Goal: Task Accomplishment & Management: Manage account settings

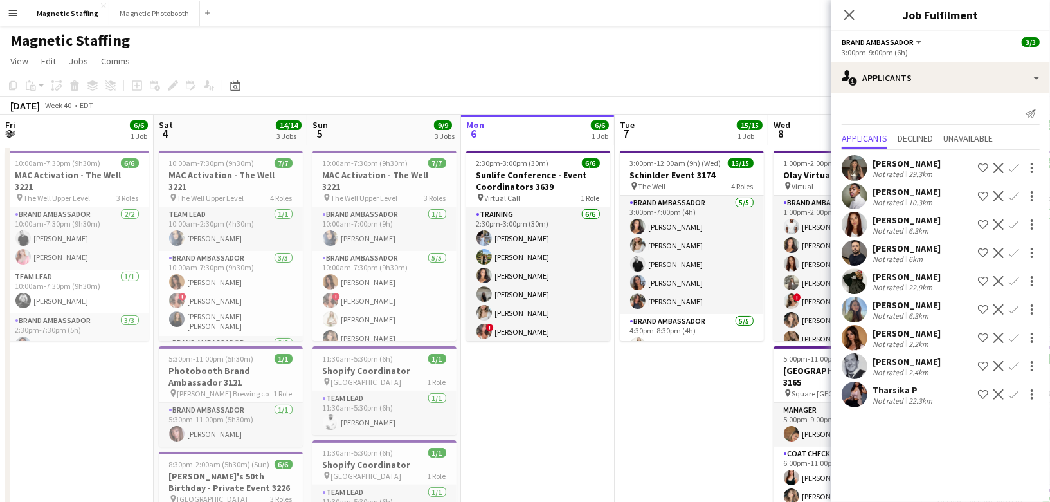
scroll to position [0, 306]
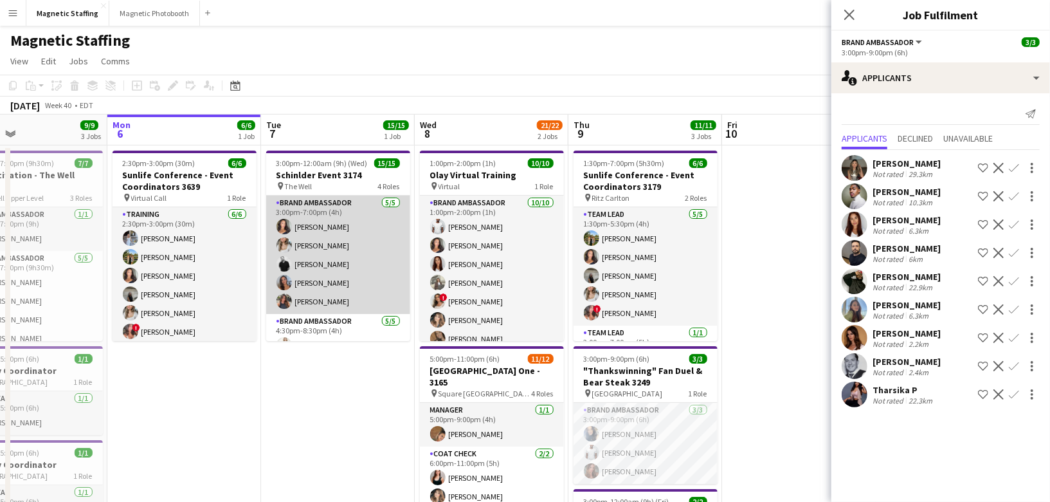
drag, startPoint x: 417, startPoint y: 281, endPoint x: 301, endPoint y: 281, distance: 115.7
click at [298, 281] on app-calendar-viewport "Fri 3 6/6 1 Job Sat 4 14/14 3 Jobs Sun 5 9/9 3 Jobs Mon 6 6/6 1 Job Tue 7 15/15…" at bounding box center [525, 420] width 1050 height 613
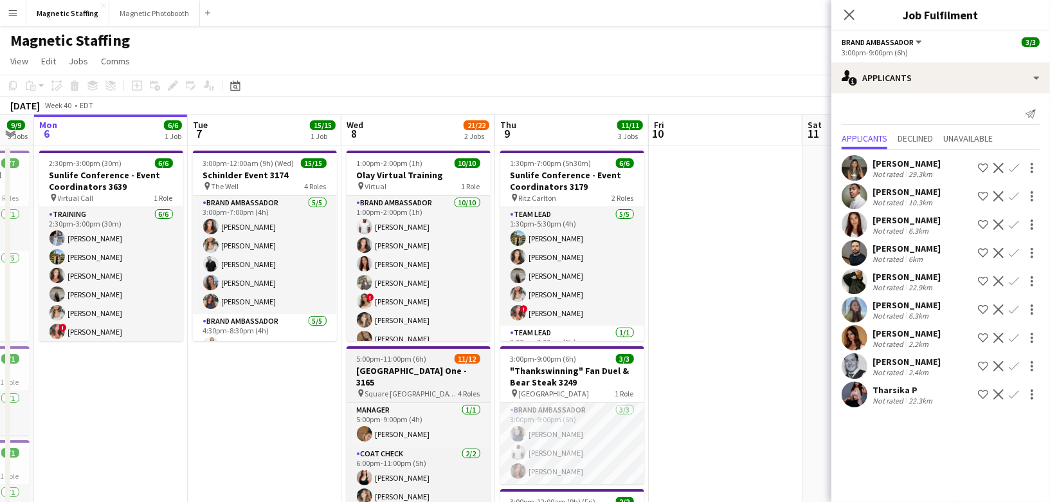
scroll to position [104, 0]
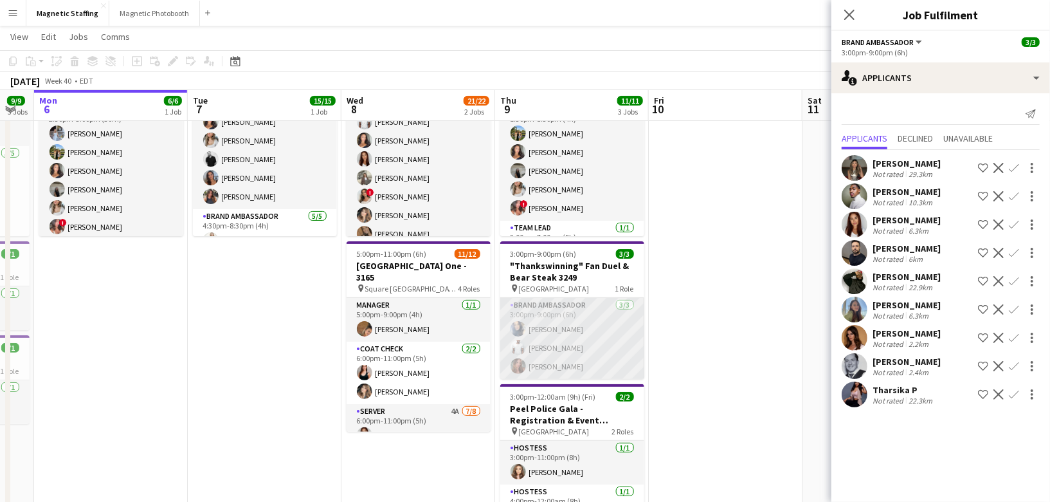
click at [589, 355] on app-card-role "Brand Ambassador [DATE] 3:00pm-9:00pm (6h) [PERSON_NAME] [PERSON_NAME] [PERSON_…" at bounding box center [572, 338] width 144 height 81
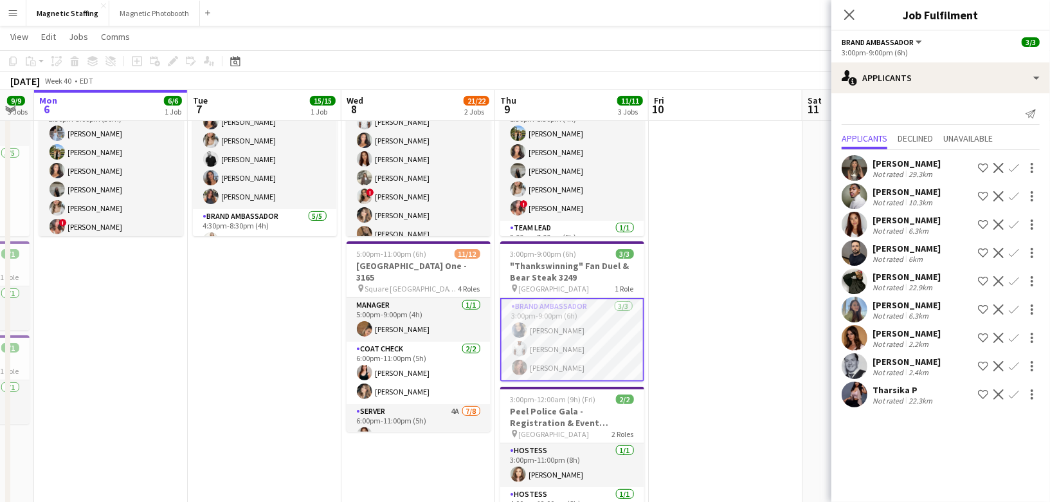
click at [589, 355] on app-card-role "Brand Ambassador [DATE] 3:00pm-9:00pm (6h) [PERSON_NAME] [PERSON_NAME] [PERSON_…" at bounding box center [572, 340] width 144 height 84
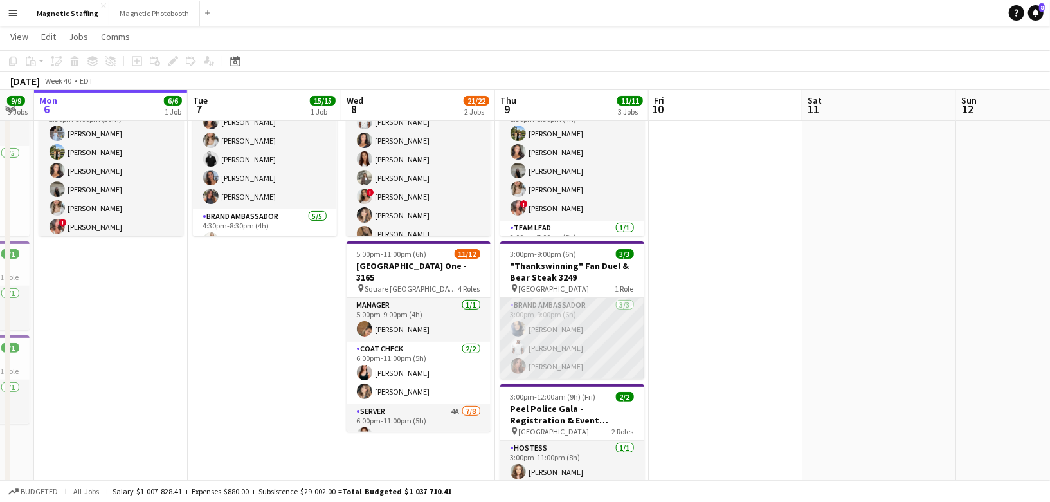
click at [589, 355] on app-card-role "Brand Ambassador [DATE] 3:00pm-9:00pm (6h) [PERSON_NAME] [PERSON_NAME] [PERSON_…" at bounding box center [572, 338] width 144 height 81
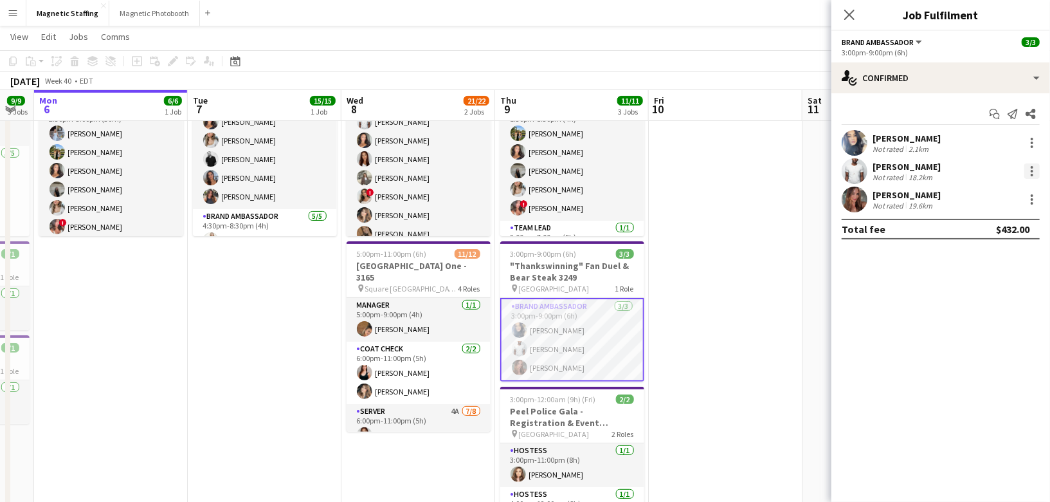
click at [1031, 167] on div at bounding box center [1032, 167] width 3 height 3
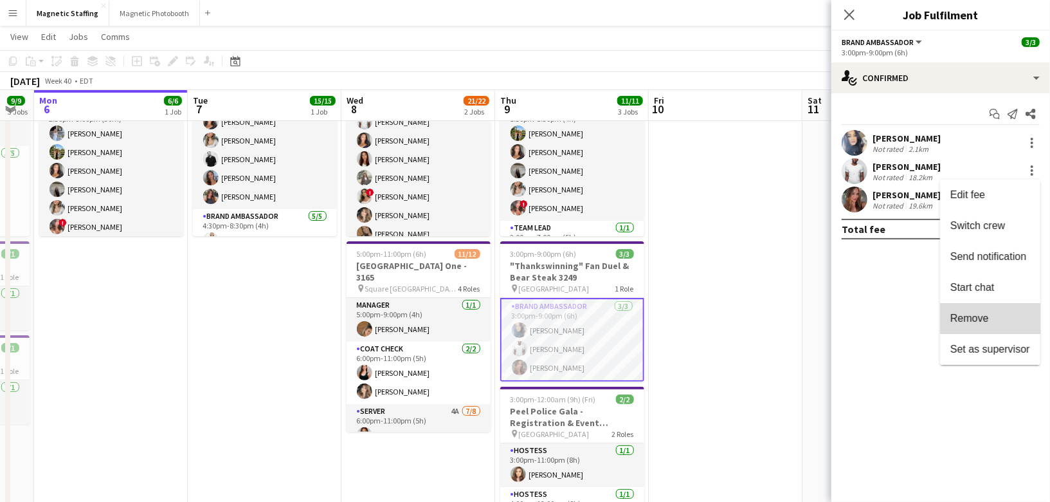
click at [969, 320] on span "Remove" at bounding box center [969, 317] width 39 height 11
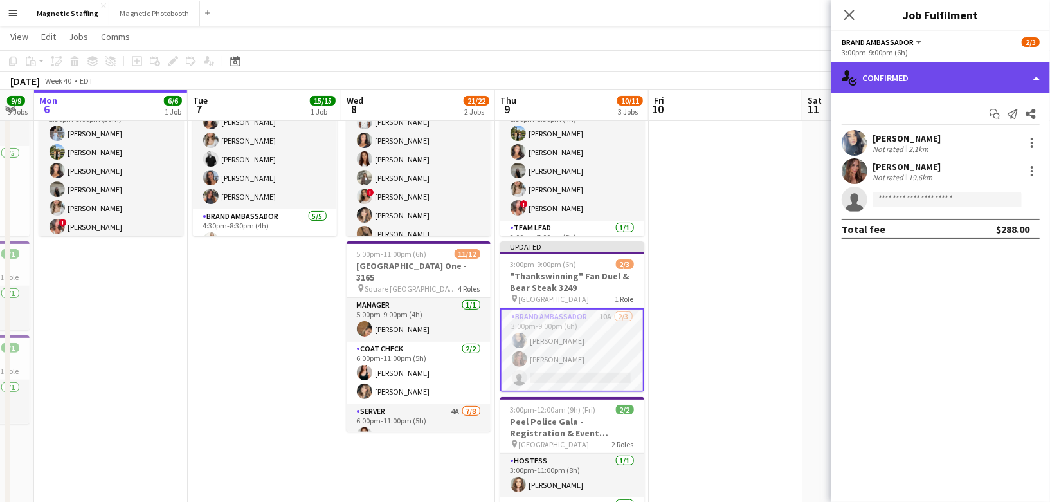
click at [955, 69] on div "single-neutral-actions-check-2 Confirmed" at bounding box center [940, 77] width 219 height 31
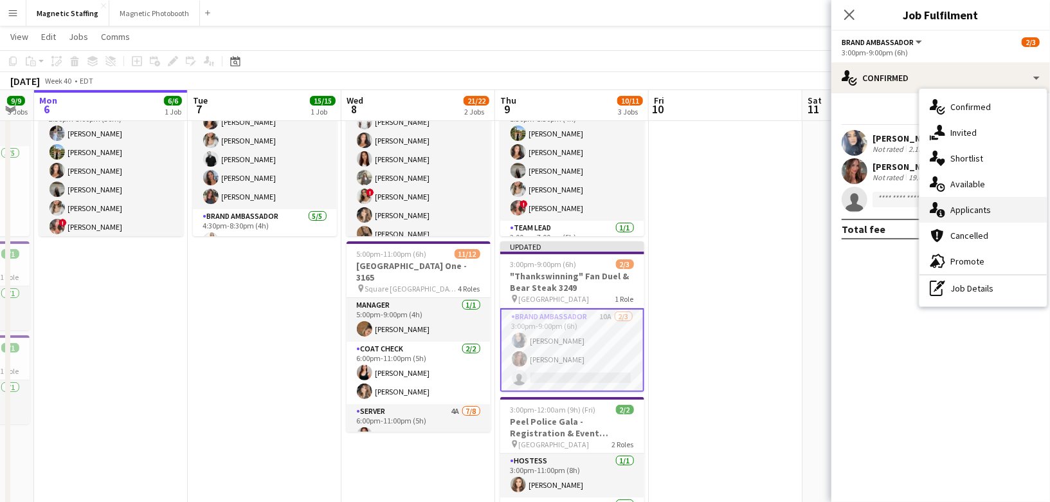
click at [945, 210] on icon "single-neutral-actions-information" at bounding box center [937, 209] width 15 height 15
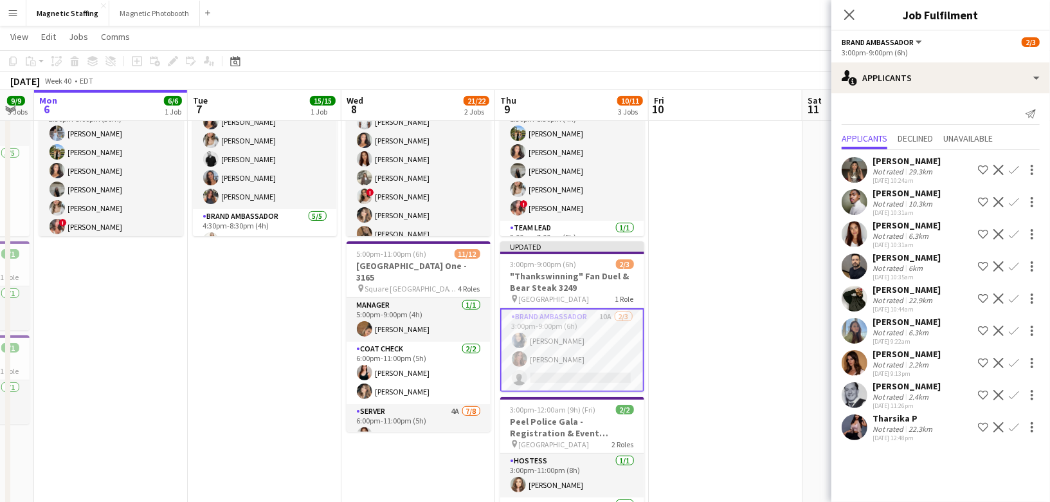
click at [1013, 362] on app-icon "Confirm" at bounding box center [1014, 363] width 10 height 10
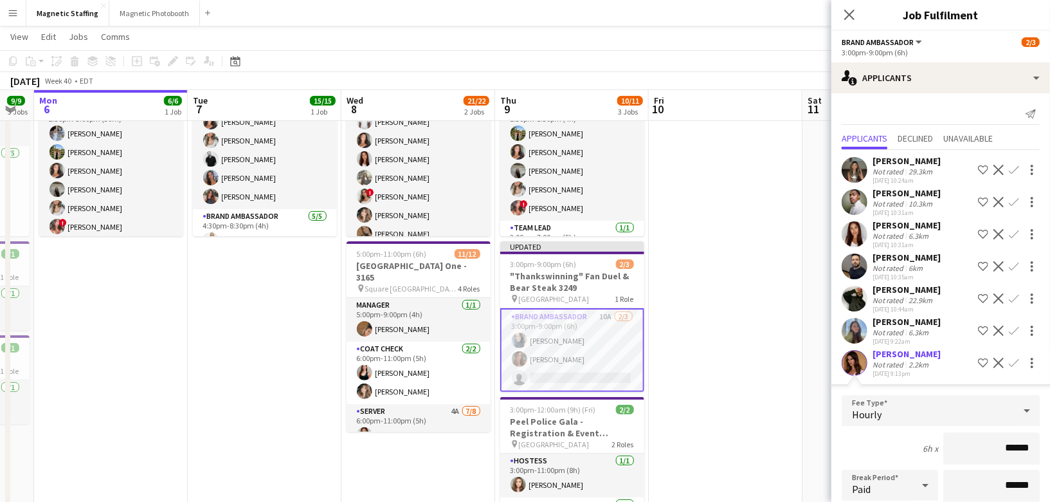
scroll to position [210, 0]
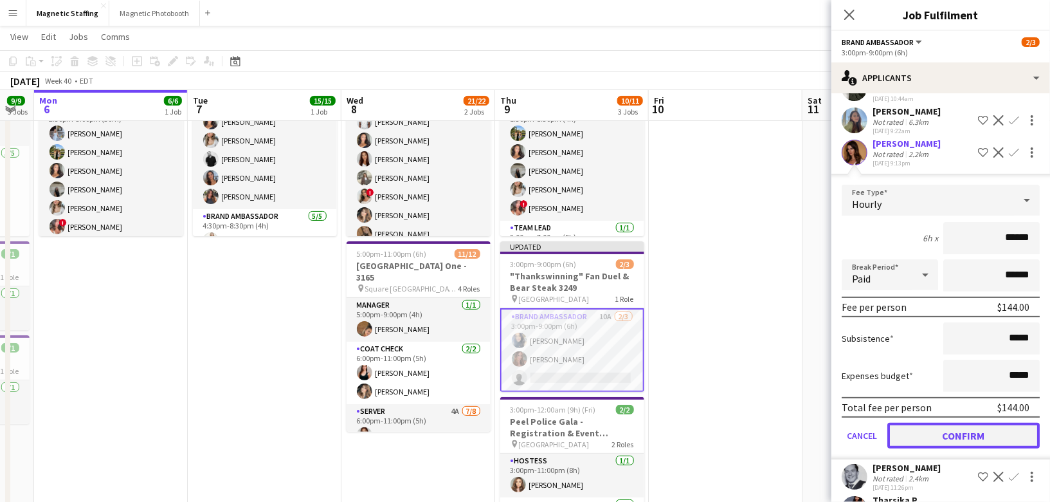
click at [923, 431] on button "Confirm" at bounding box center [963, 435] width 152 height 26
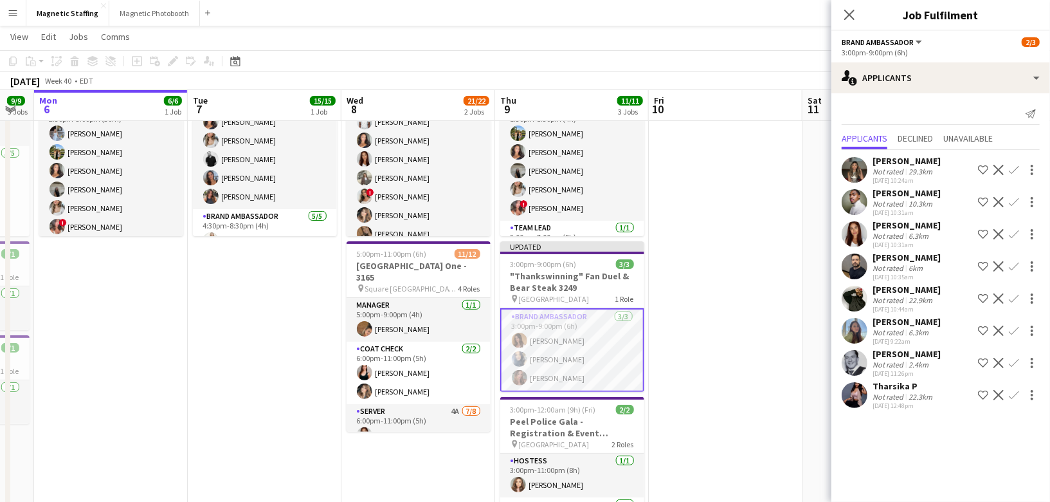
click at [734, 378] on app-date-cell at bounding box center [726, 302] width 154 height 523
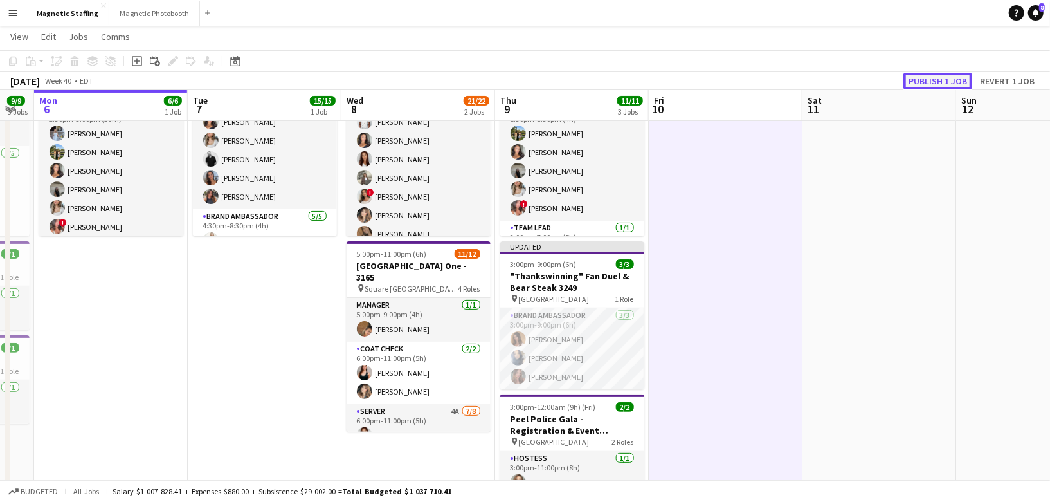
click at [957, 81] on button "Publish 1 job" at bounding box center [937, 81] width 69 height 17
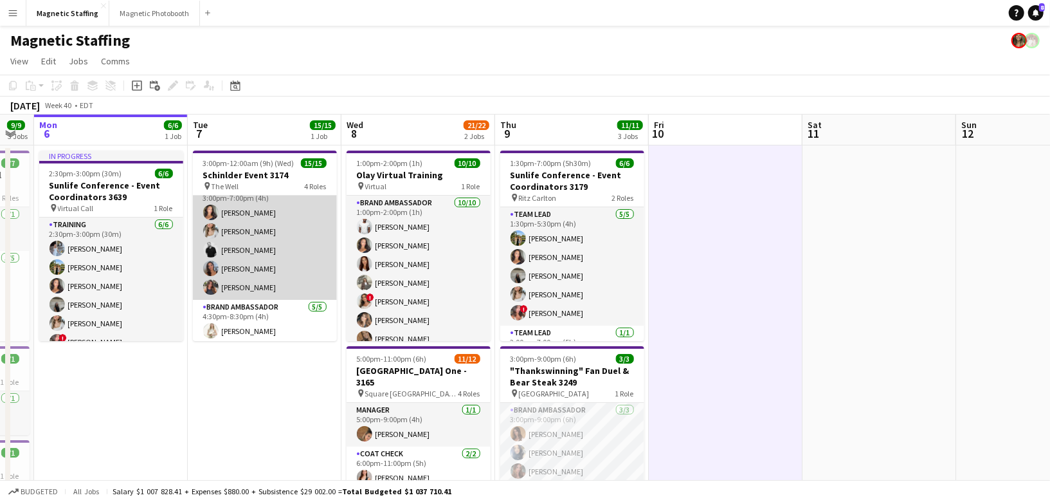
scroll to position [78, 0]
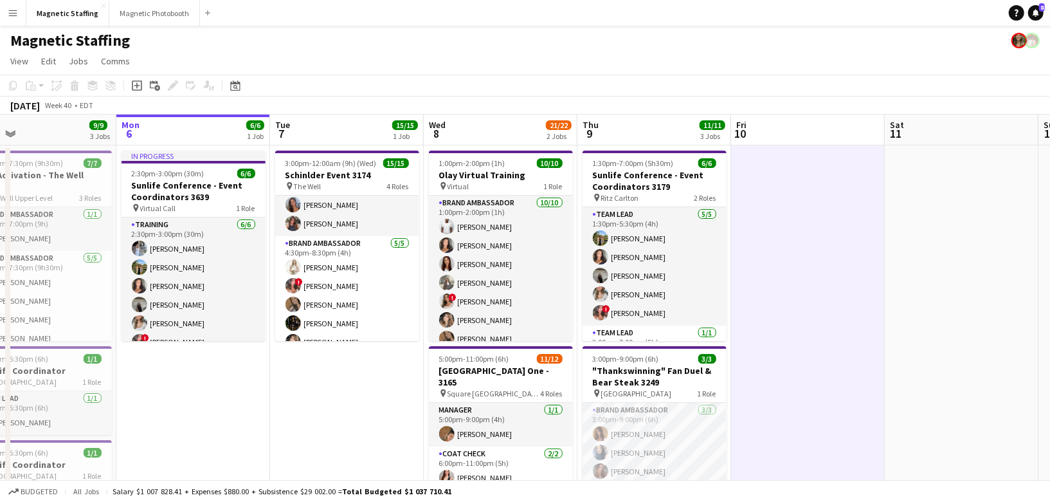
drag, startPoint x: 262, startPoint y: 264, endPoint x: 358, endPoint y: 264, distance: 95.8
click at [358, 264] on app-calendar-viewport "Fri 3 6/6 1 Job Sat 4 14/14 3 Jobs Sun 5 9/9 3 Jobs Mon 6 6/6 1 Job Tue 7 15/15…" at bounding box center [525, 421] width 1050 height 615
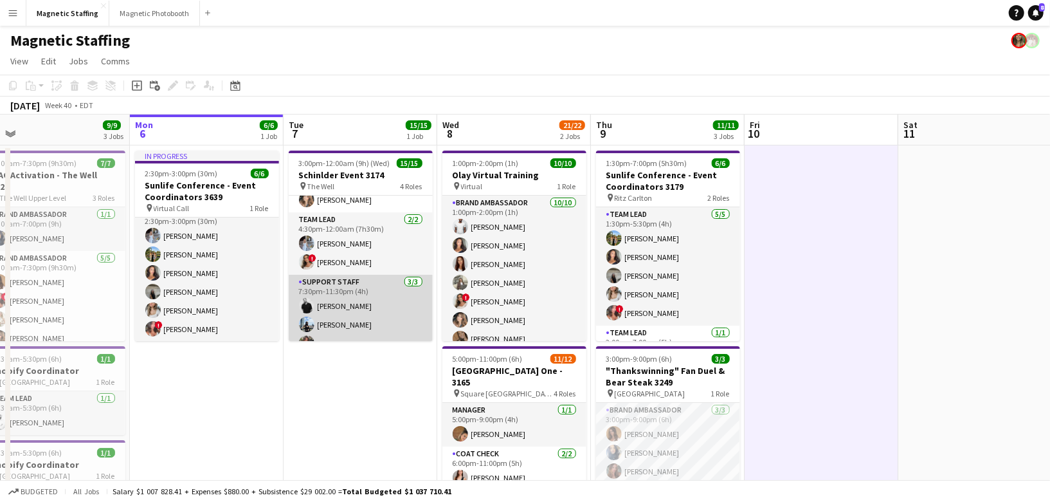
scroll to position [233, 0]
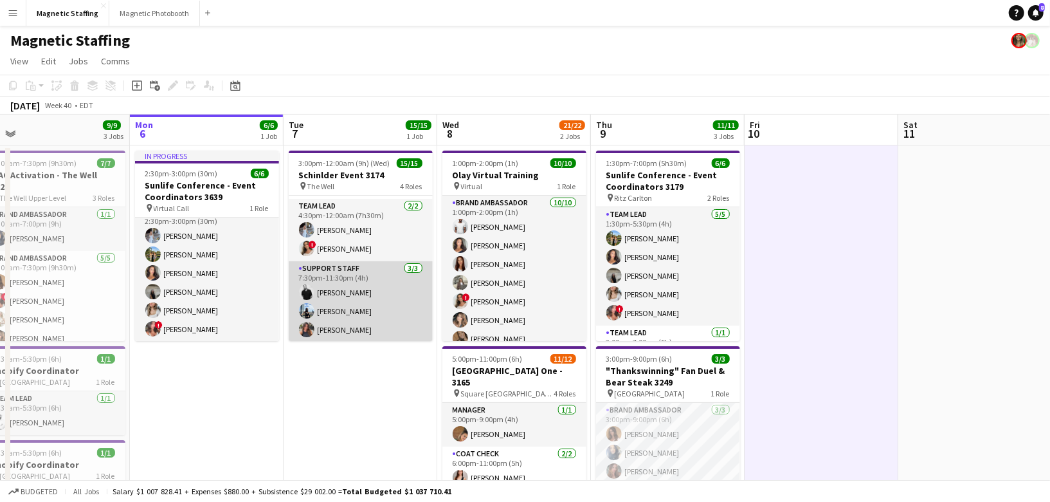
click at [374, 305] on app-card-role "Support Staff [DATE] 7:30pm-11:30pm (4h) [PERSON_NAME] [PERSON_NAME] [PERSON_NA…" at bounding box center [361, 301] width 144 height 81
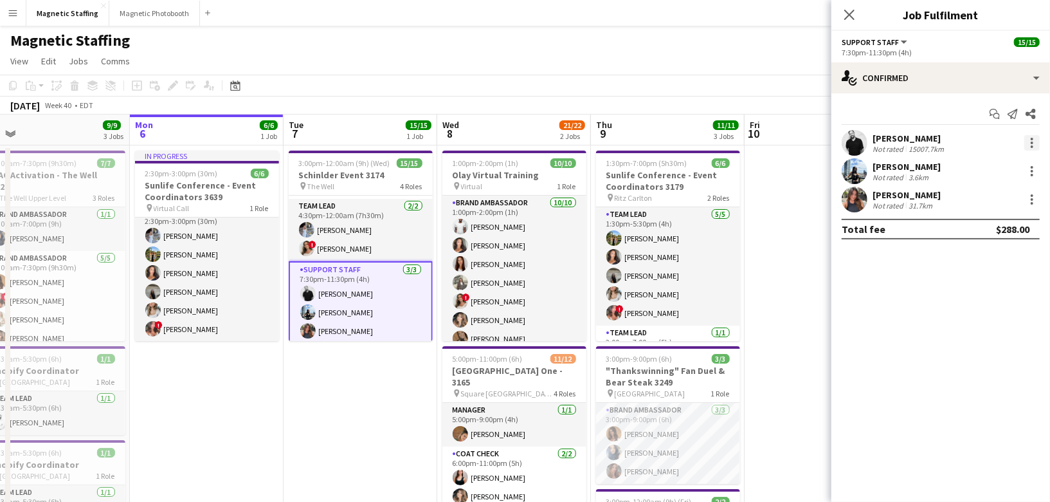
click at [1033, 142] on div at bounding box center [1031, 142] width 15 height 15
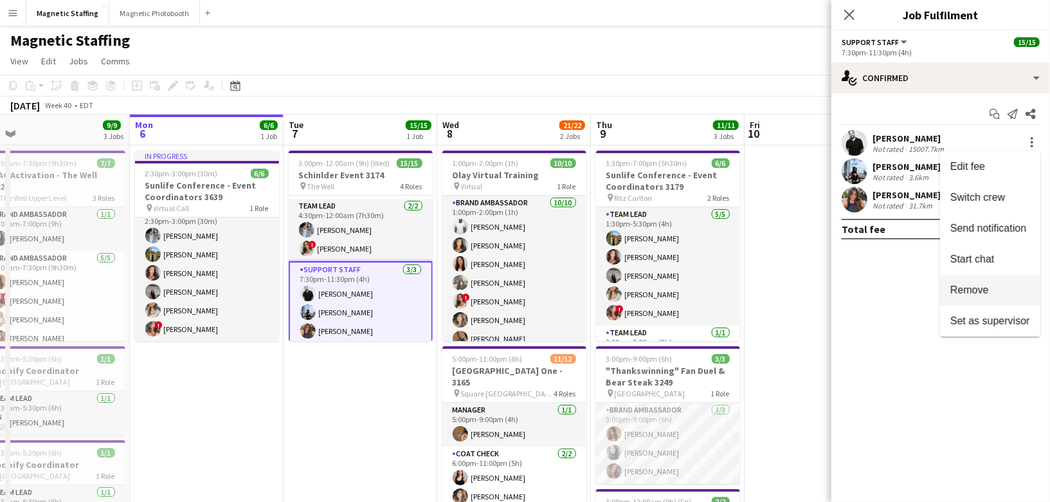
click at [981, 285] on span "Remove" at bounding box center [969, 289] width 39 height 11
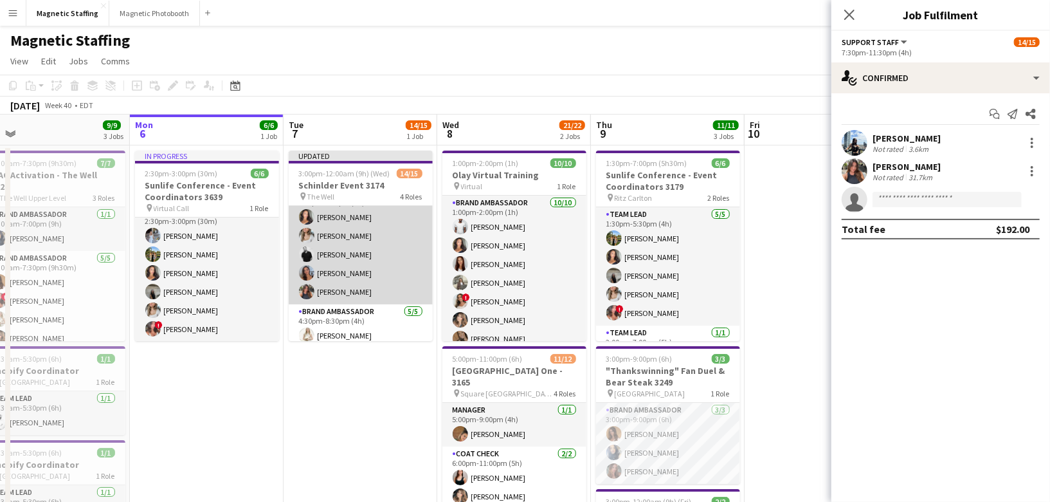
click at [372, 263] on app-card-role "Brand Ambassador [DATE] 3:00pm-7:00pm (4h) [PERSON_NAME] [PERSON_NAME] [PERSON_…" at bounding box center [361, 245] width 144 height 118
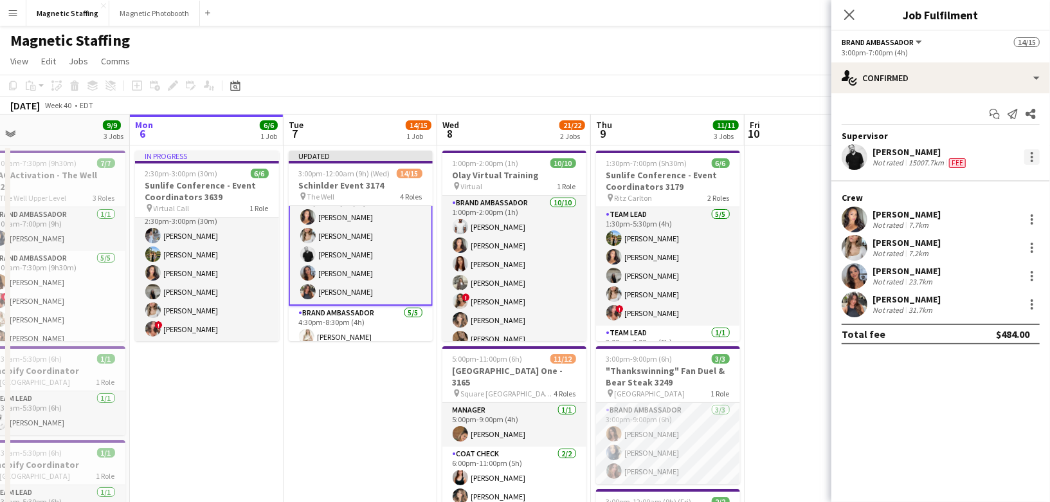
click at [1031, 159] on div at bounding box center [1031, 156] width 15 height 15
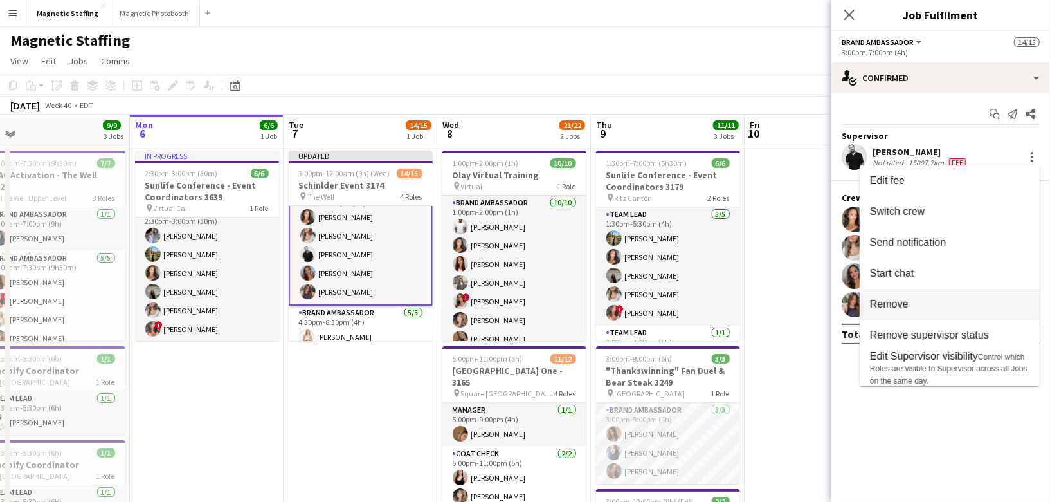
click at [917, 304] on span "Remove" at bounding box center [949, 304] width 159 height 12
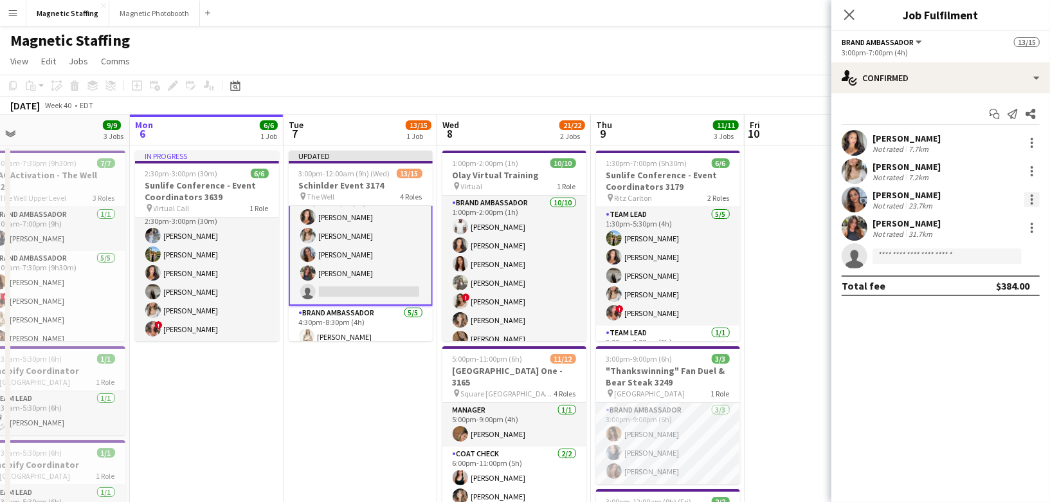
click at [1031, 202] on div at bounding box center [1032, 203] width 3 height 3
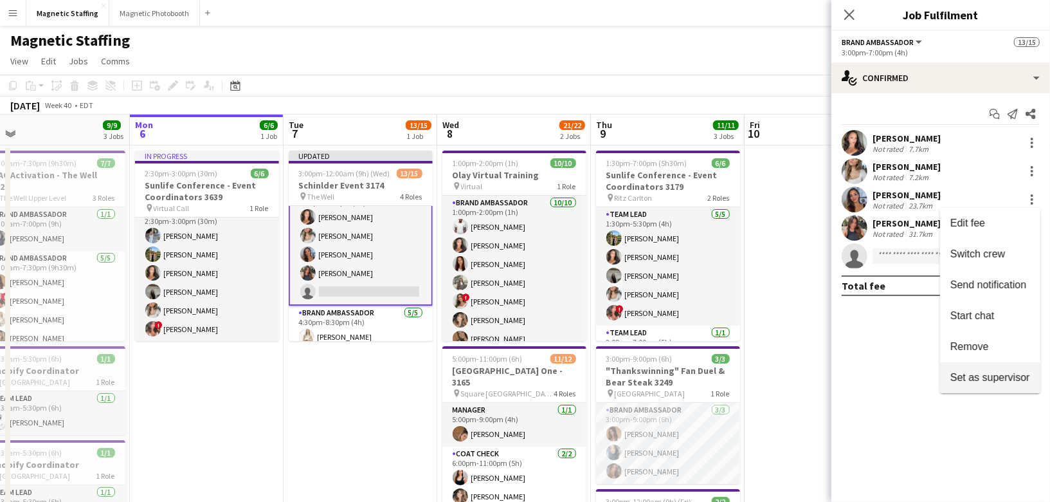
click at [971, 376] on span "Set as supervisor" at bounding box center [990, 376] width 80 height 11
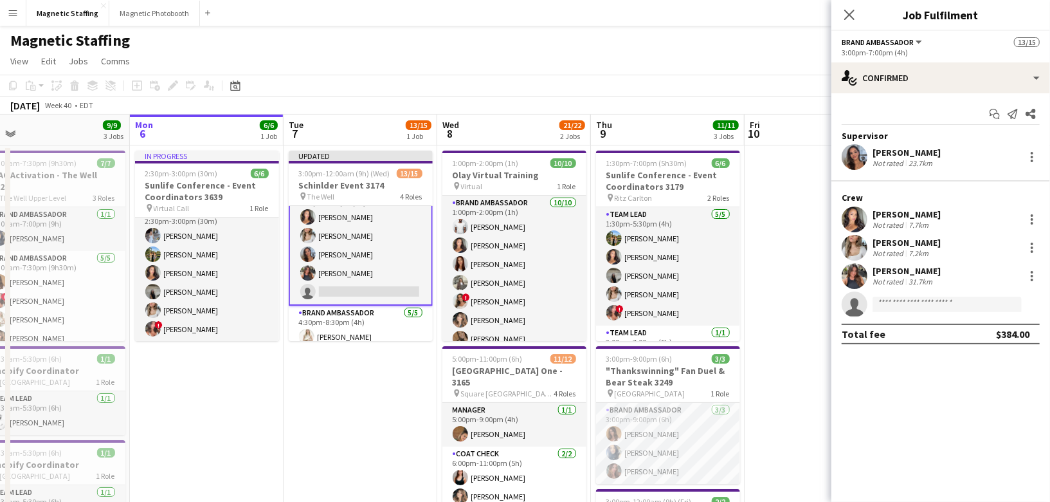
click at [815, 274] on app-date-cell at bounding box center [822, 406] width 154 height 523
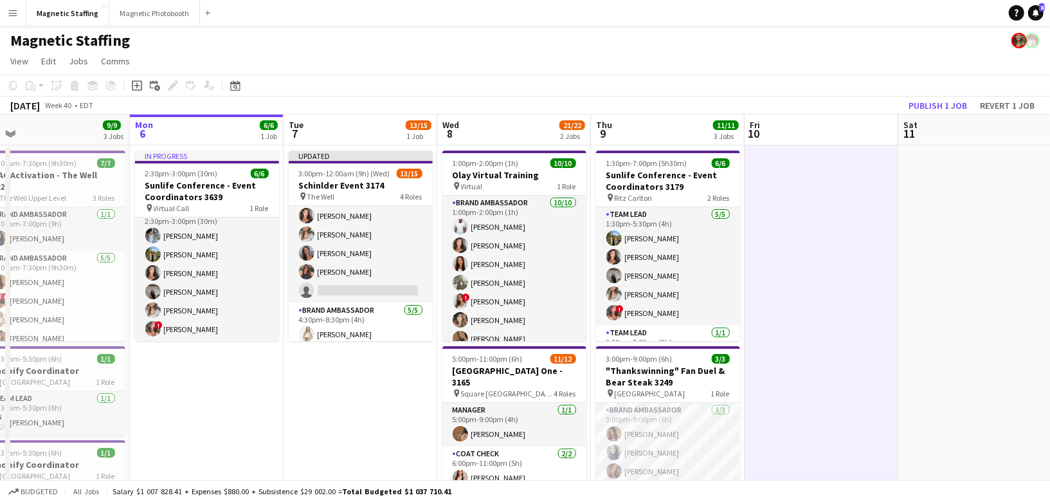
scroll to position [20, 0]
click at [925, 104] on button "Publish 1 job" at bounding box center [937, 105] width 69 height 17
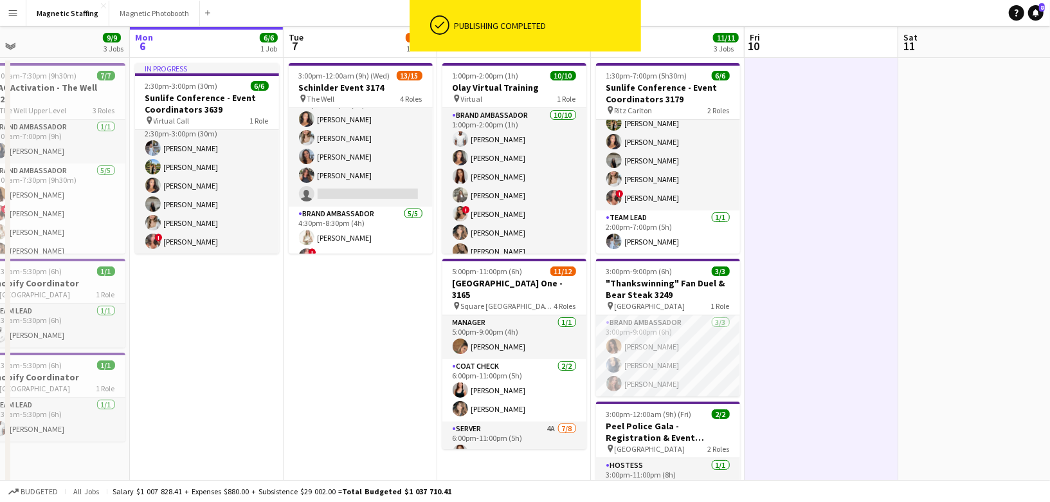
scroll to position [0, 0]
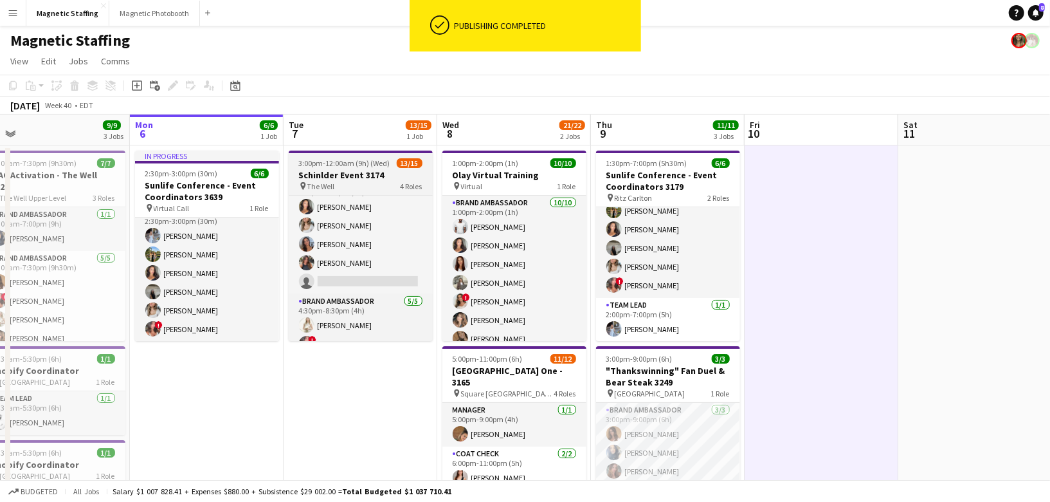
click at [359, 176] on h3 "Schinlder Event 3174" at bounding box center [361, 175] width 144 height 12
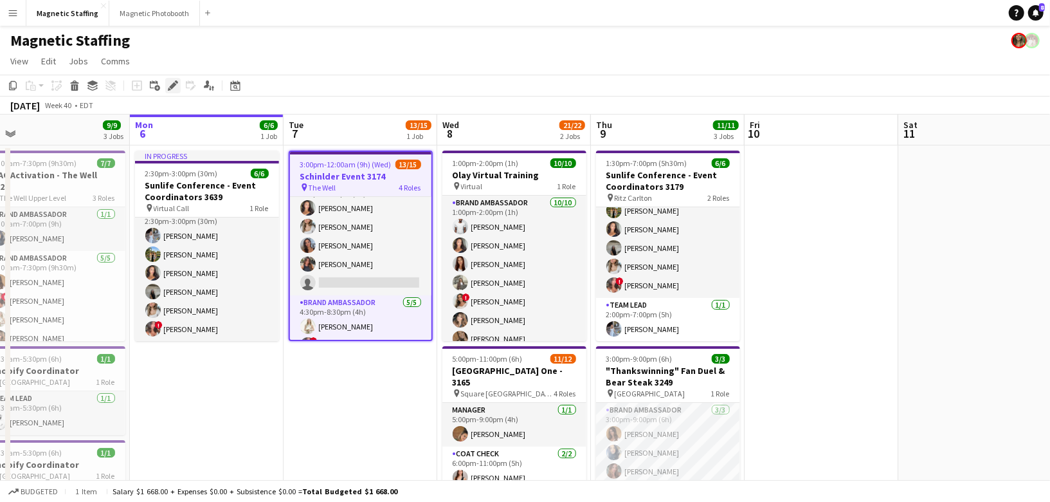
click at [177, 86] on icon "Edit" at bounding box center [173, 85] width 10 height 10
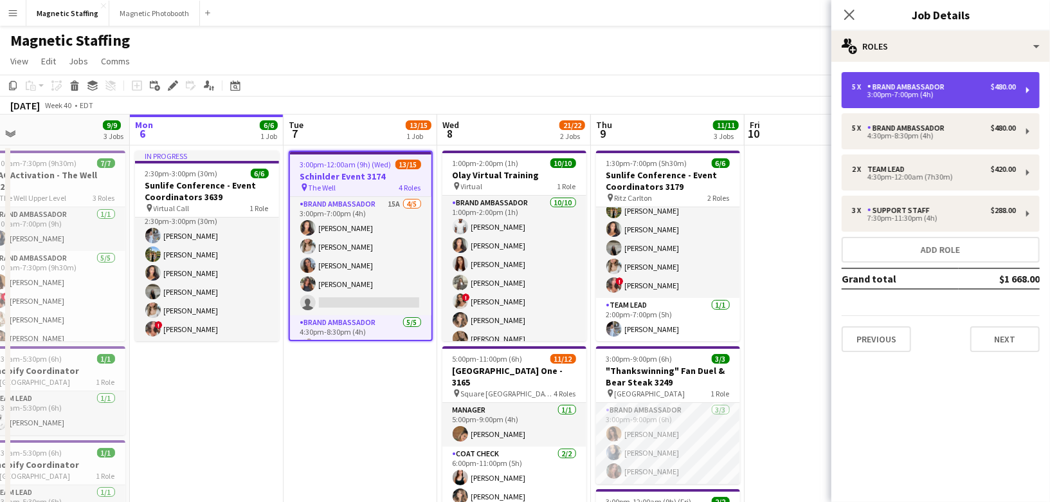
click at [959, 87] on div "5 x Brand Ambassador $480.00" at bounding box center [934, 86] width 164 height 9
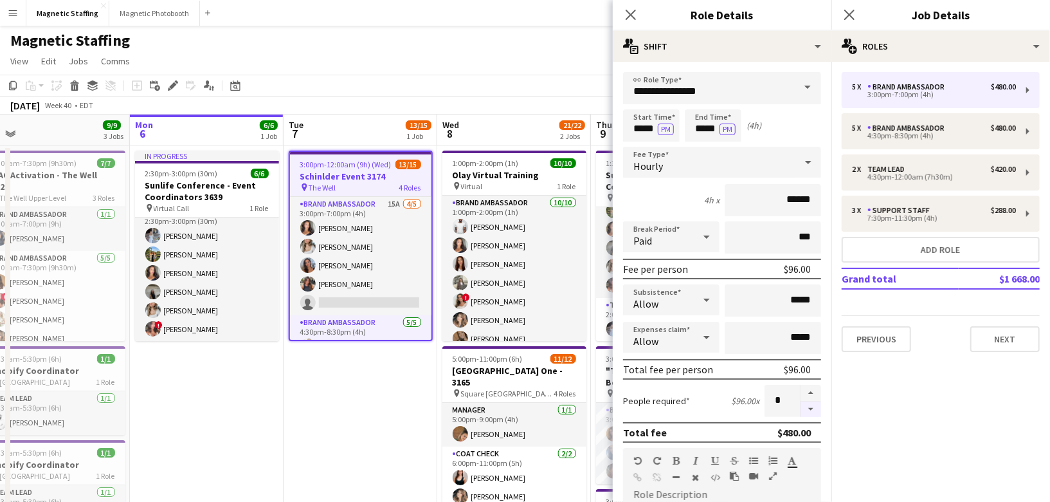
click at [816, 411] on button "button" at bounding box center [811, 409] width 21 height 16
type input "*"
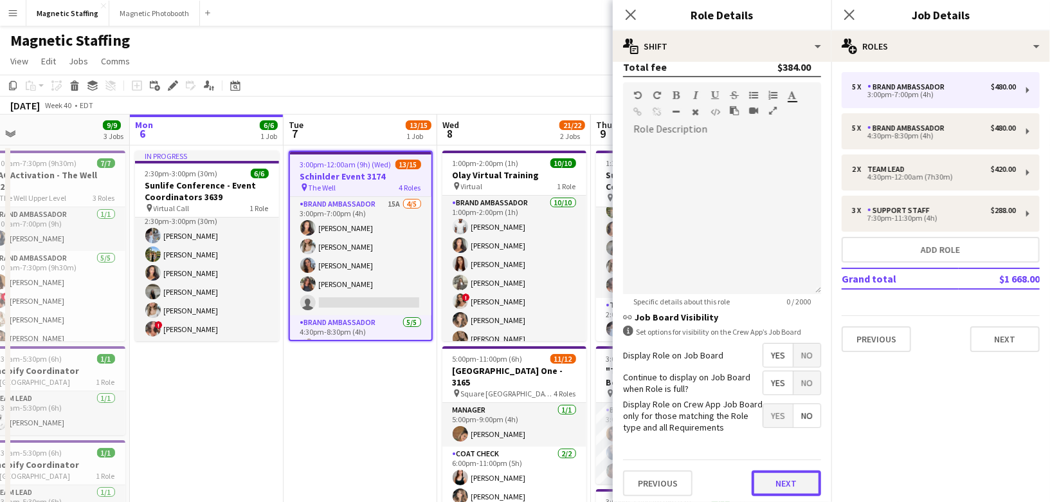
click at [786, 487] on button "Next" at bounding box center [786, 483] width 69 height 26
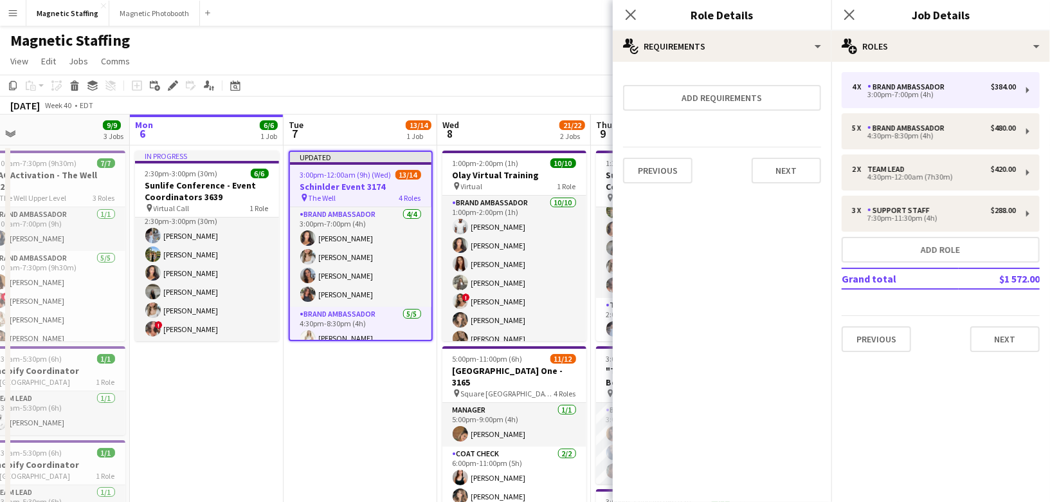
scroll to position [0, 0]
click at [784, 169] on button "Next" at bounding box center [786, 171] width 69 height 26
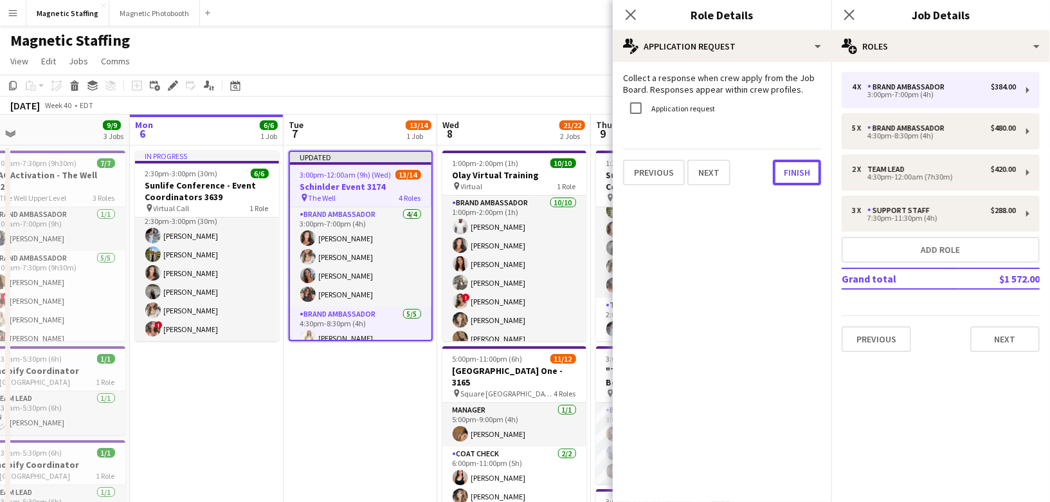
click at [784, 169] on button "Finish" at bounding box center [797, 172] width 48 height 26
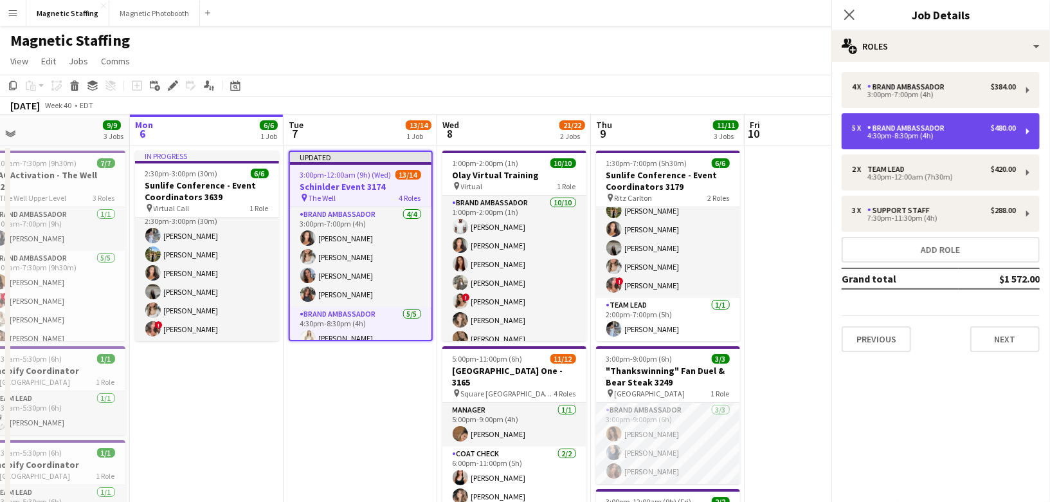
click at [927, 131] on div "Brand Ambassador" at bounding box center [908, 127] width 82 height 9
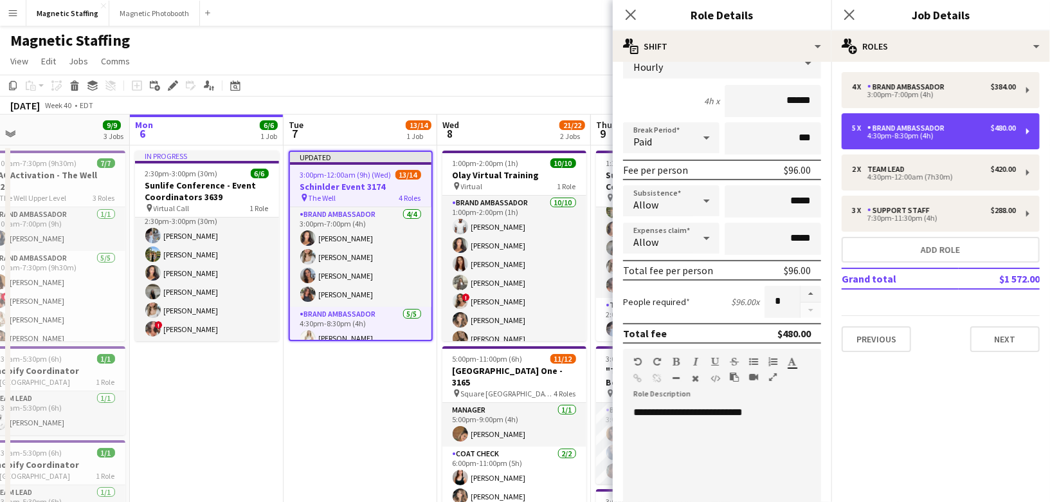
scroll to position [174, 0]
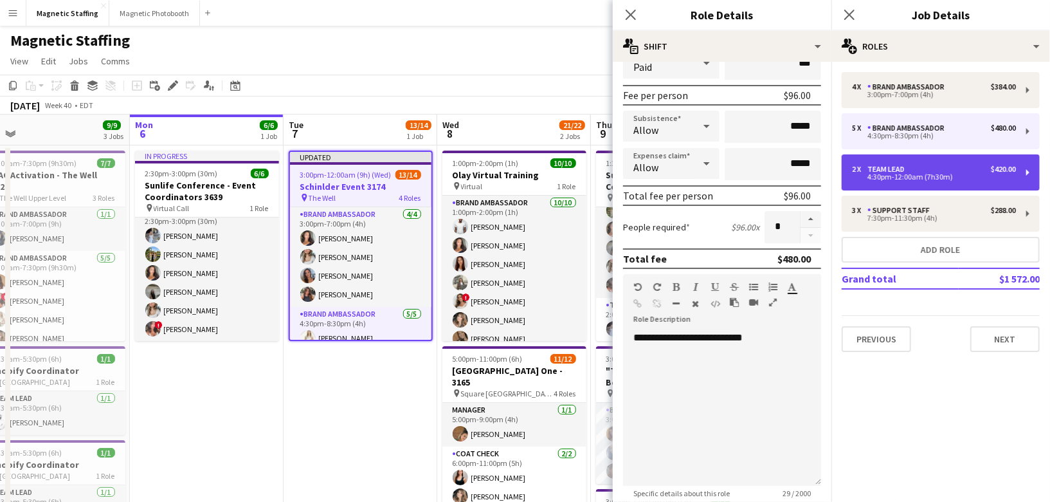
click at [877, 176] on div "4:30pm-12:00am (7h30m)" at bounding box center [934, 177] width 164 height 6
type input "*********"
type input "*****"
type input "******"
type input "*"
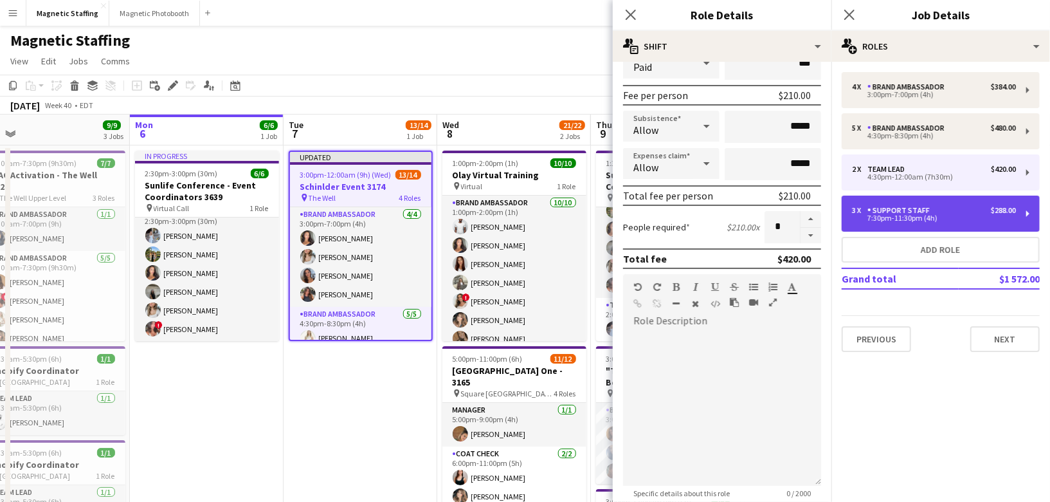
click at [864, 223] on div "3 x Support Staff $288.00 7:30pm-11:30pm (4h)" at bounding box center [941, 213] width 198 height 36
type input "**********"
type input "*****"
type input "******"
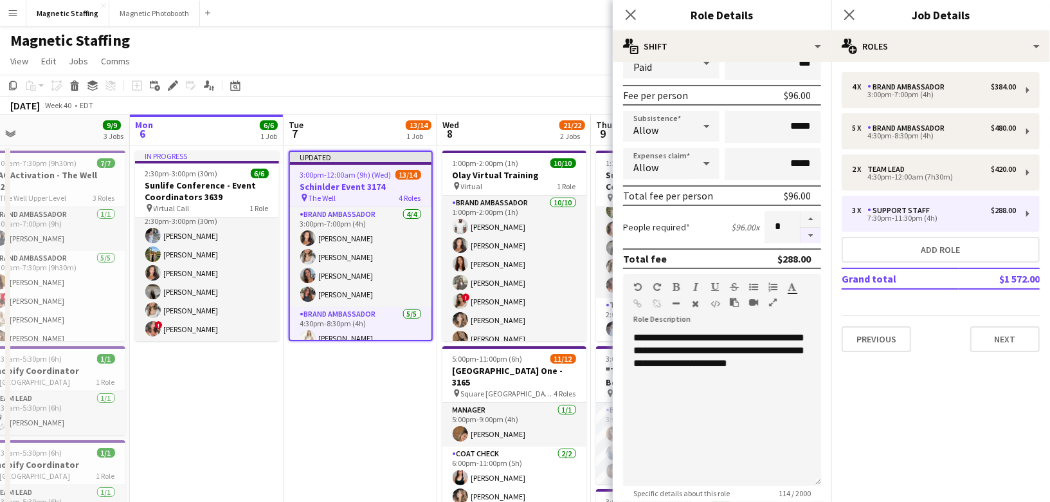
click at [815, 230] on button "button" at bounding box center [811, 236] width 21 height 16
type input "*"
click at [815, 231] on div at bounding box center [810, 227] width 21 height 32
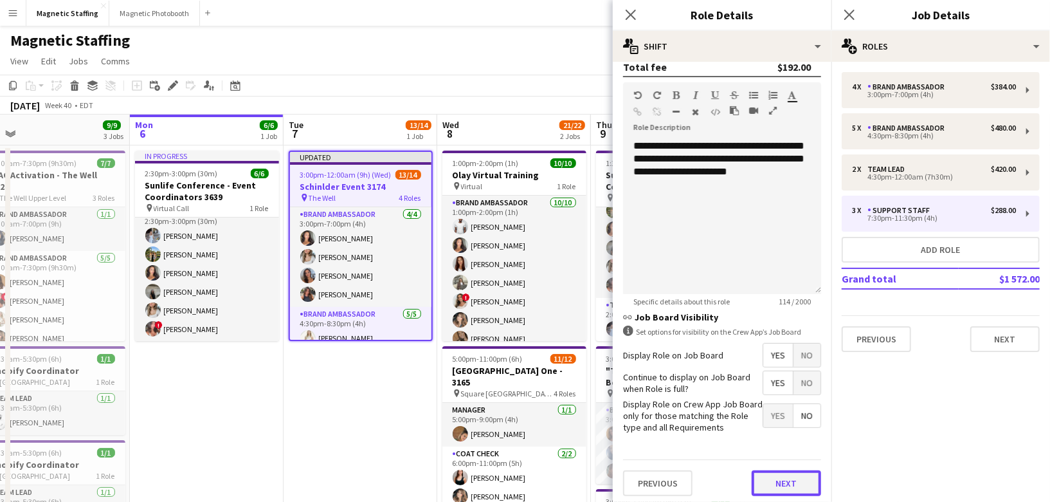
click at [774, 477] on button "Next" at bounding box center [786, 483] width 69 height 26
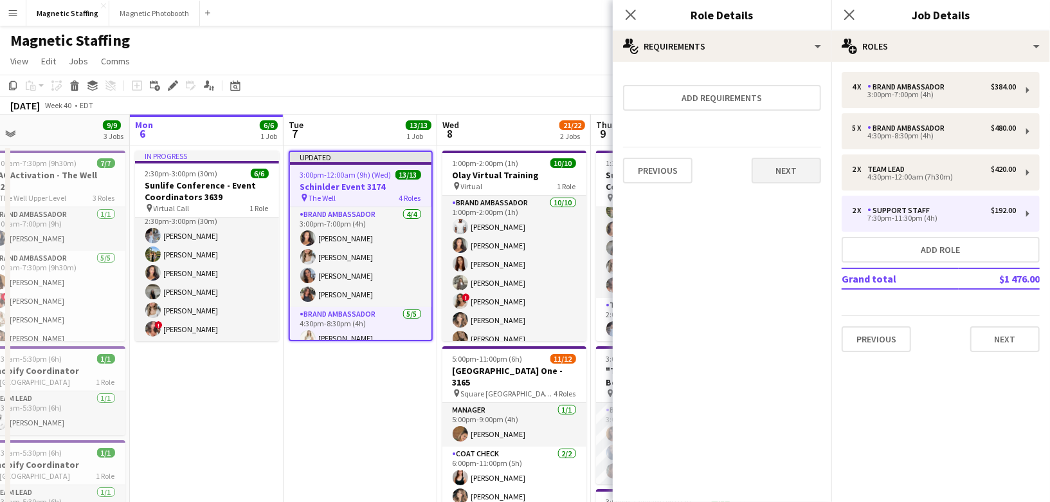
scroll to position [0, 0]
click at [790, 165] on button "Next" at bounding box center [786, 171] width 69 height 26
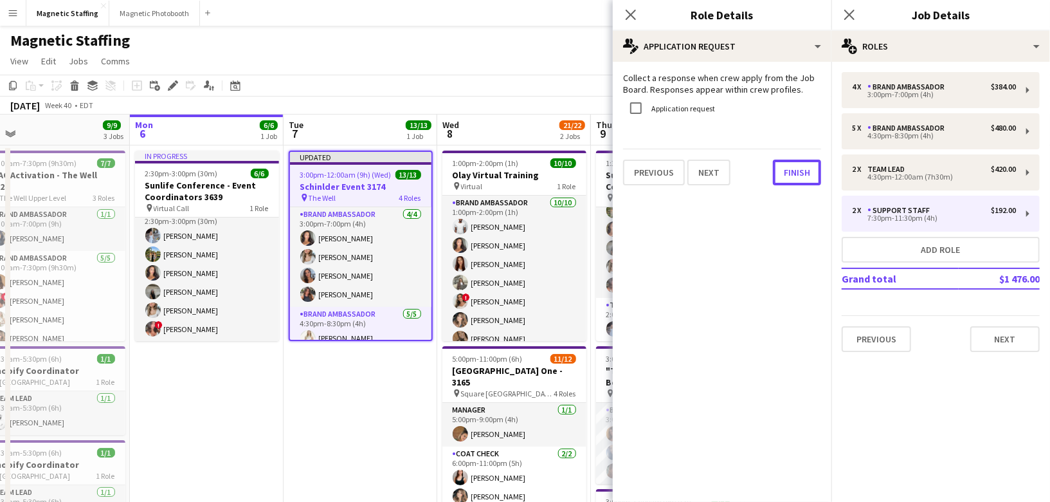
click at [790, 165] on button "Finish" at bounding box center [797, 172] width 48 height 26
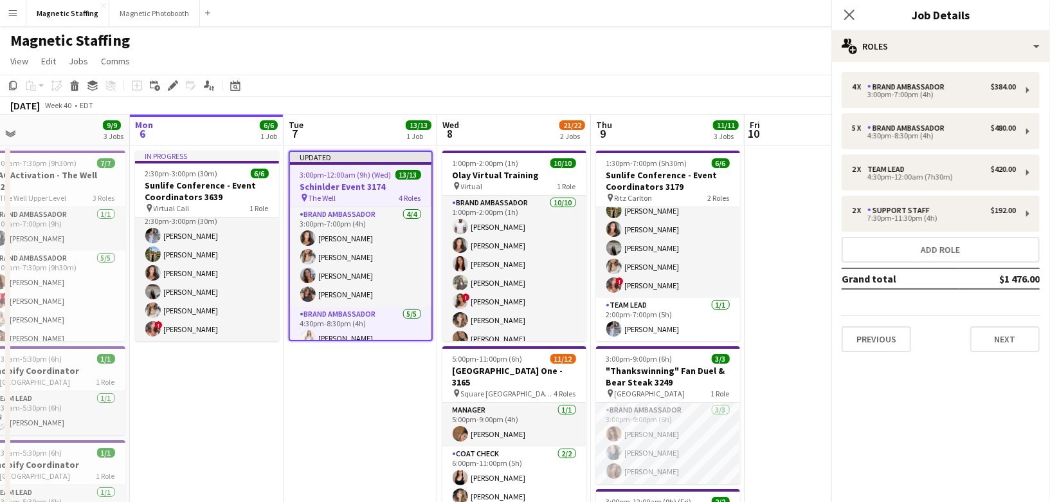
click at [705, 83] on app-toolbar "Copy Paste Paste Command V Paste with crew Command Shift V Paste linked Job [GE…" at bounding box center [525, 86] width 1050 height 22
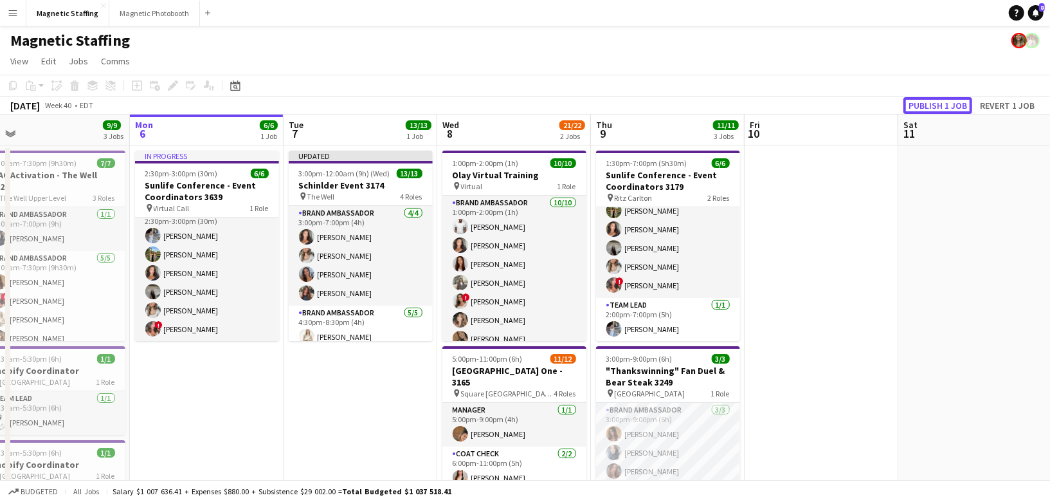
click at [930, 102] on button "Publish 1 job" at bounding box center [937, 105] width 69 height 17
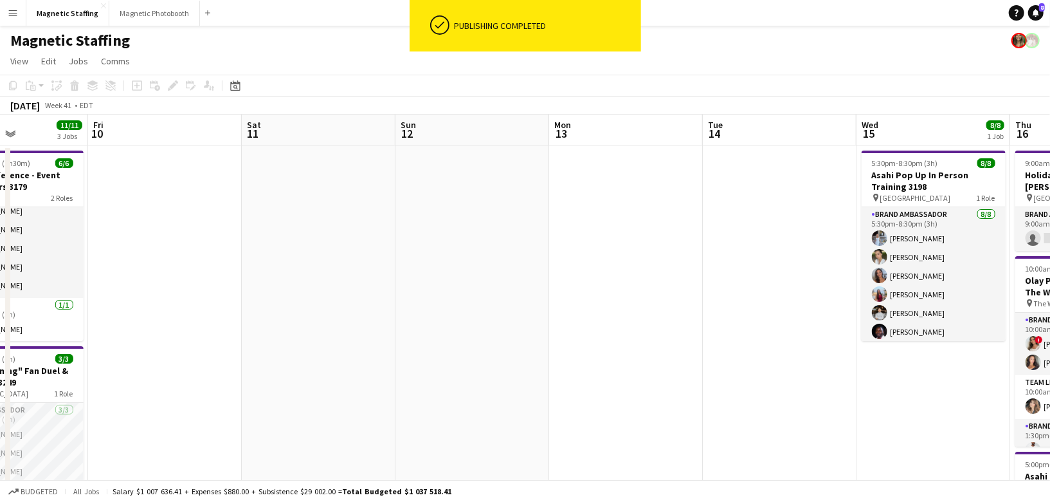
scroll to position [0, 517]
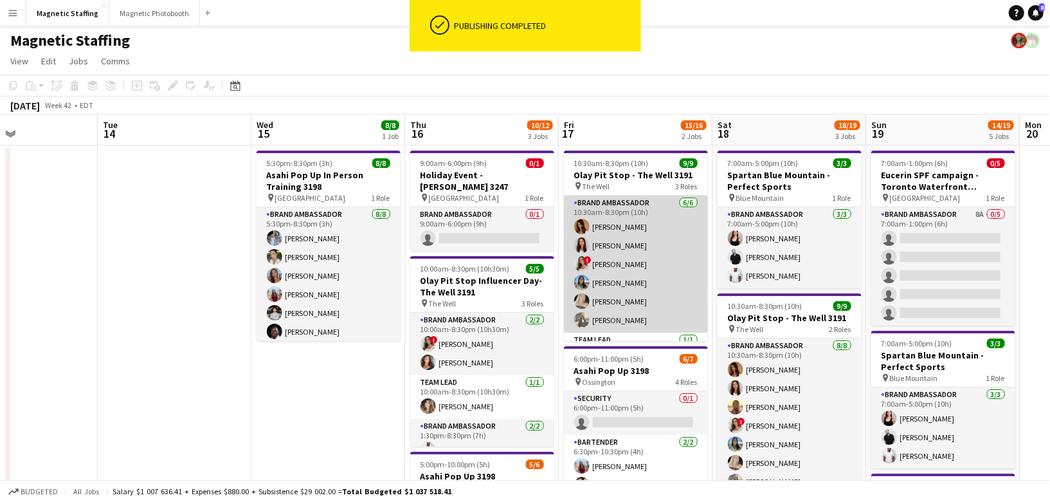
click at [675, 289] on app-card-role "Brand Ambassador [DATE] 10:30am-8:30pm (10h) [PERSON_NAME] [PERSON_NAME] ! [PER…" at bounding box center [636, 263] width 144 height 137
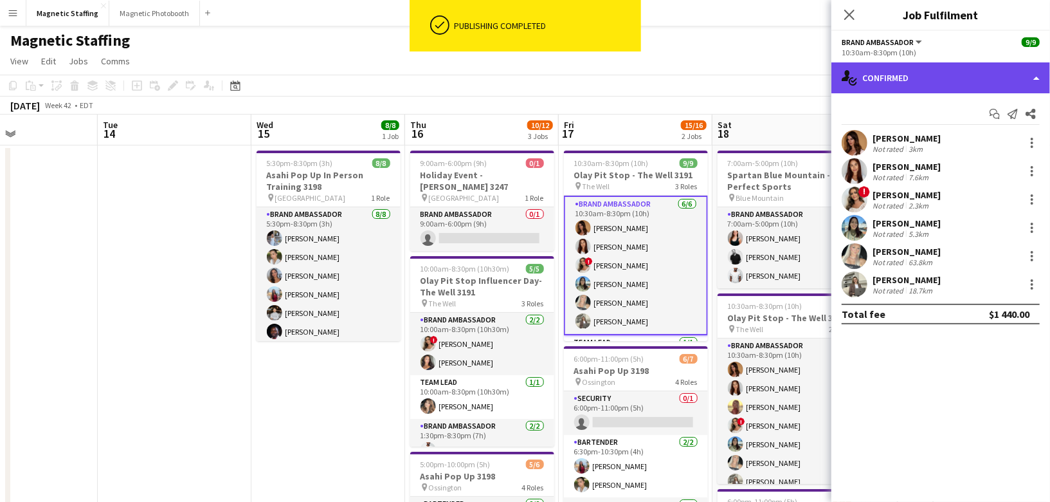
click at [971, 93] on div "single-neutral-actions-check-2 Confirmed" at bounding box center [940, 77] width 219 height 31
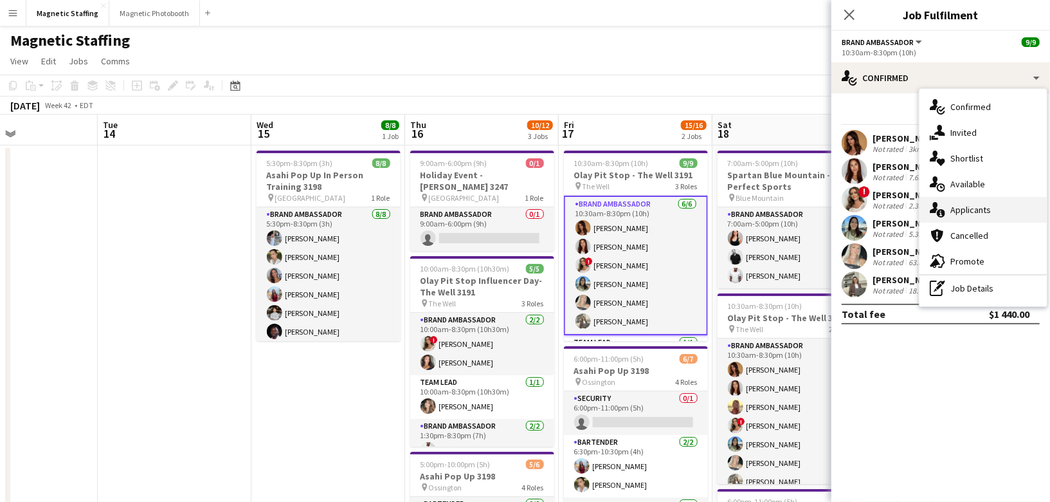
click at [974, 209] on span "Applicants" at bounding box center [970, 210] width 41 height 12
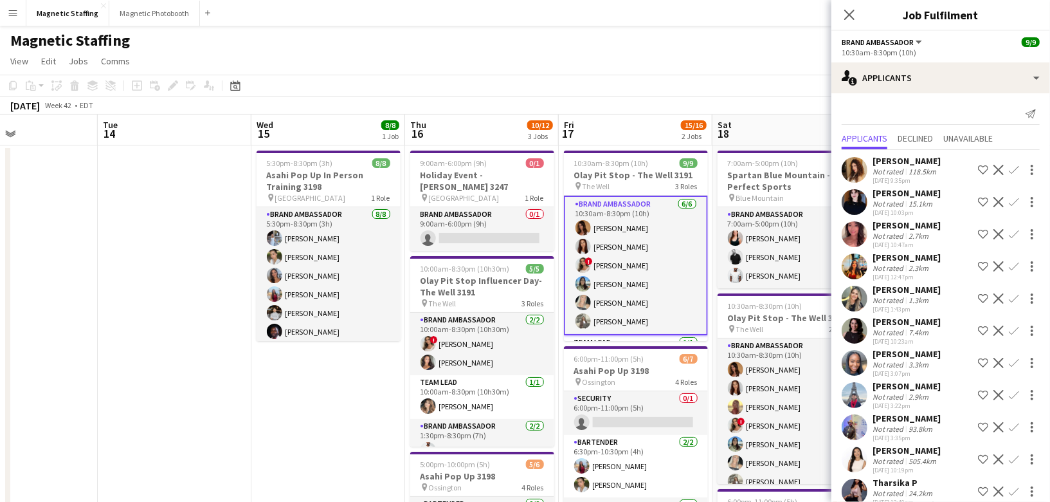
scroll to position [17, 0]
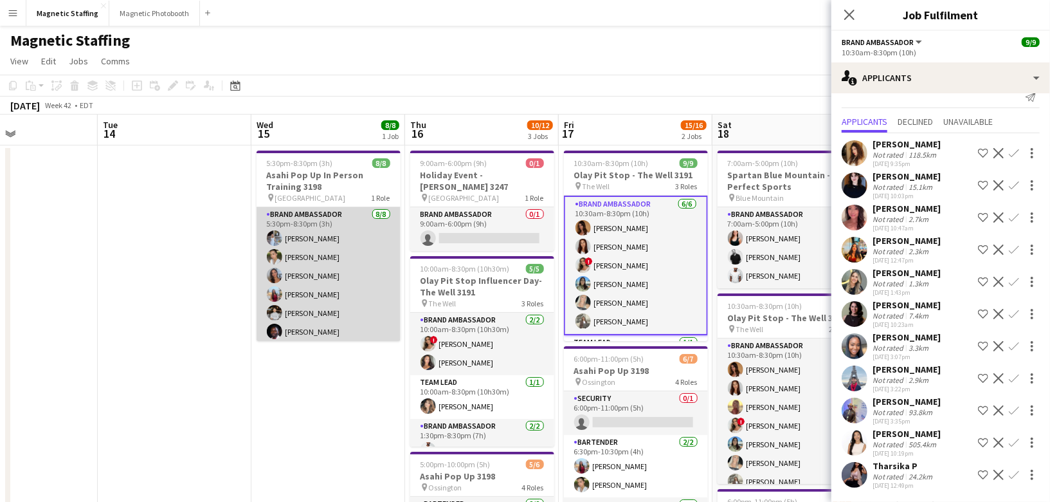
click at [371, 267] on app-card-role "Brand Ambassador [DATE] 5:30pm-8:30pm (3h) [PERSON_NAME] [PERSON_NAME] [PERSON_…" at bounding box center [329, 294] width 144 height 174
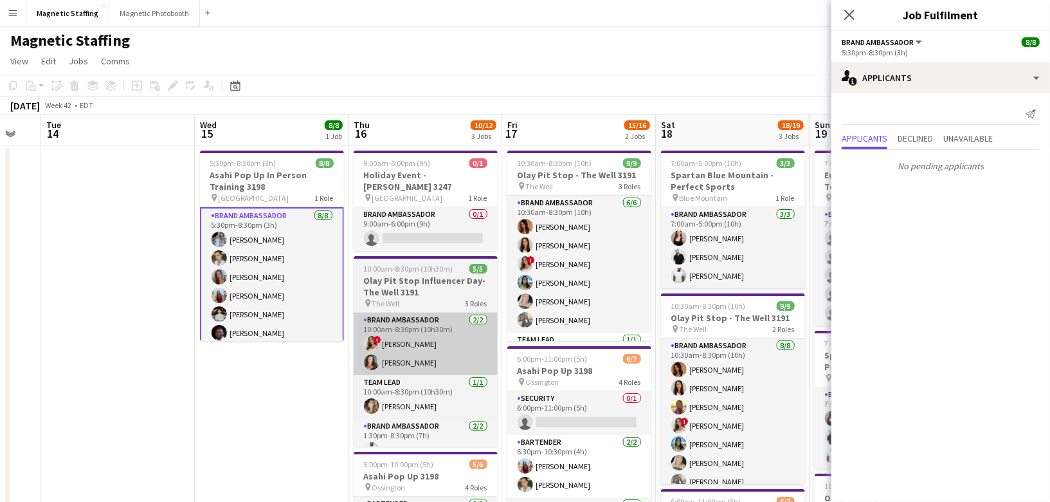
scroll to position [0, 429]
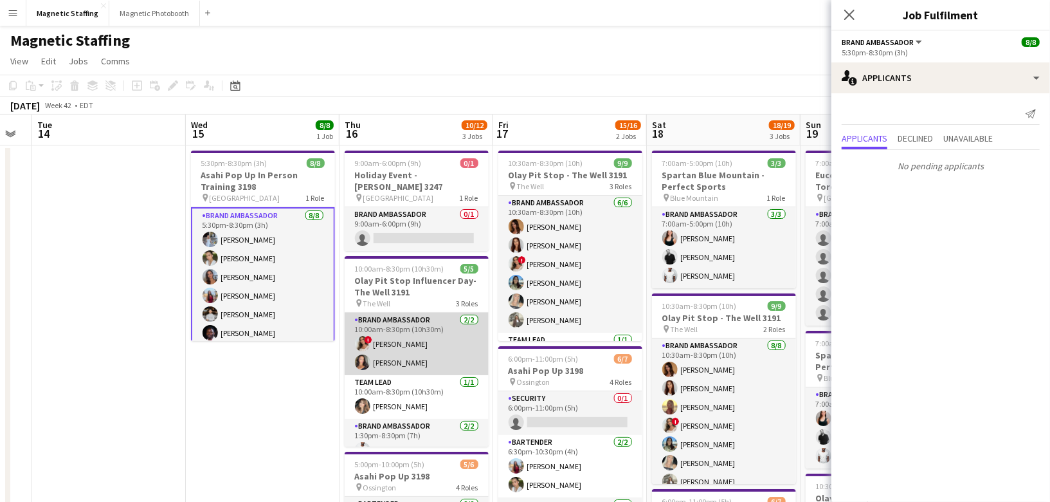
click at [430, 318] on app-card-role "Brand Ambassador [DATE] 10:00am-8:30pm (10h30m) ! [PERSON_NAME] [PERSON_NAME]" at bounding box center [417, 344] width 144 height 62
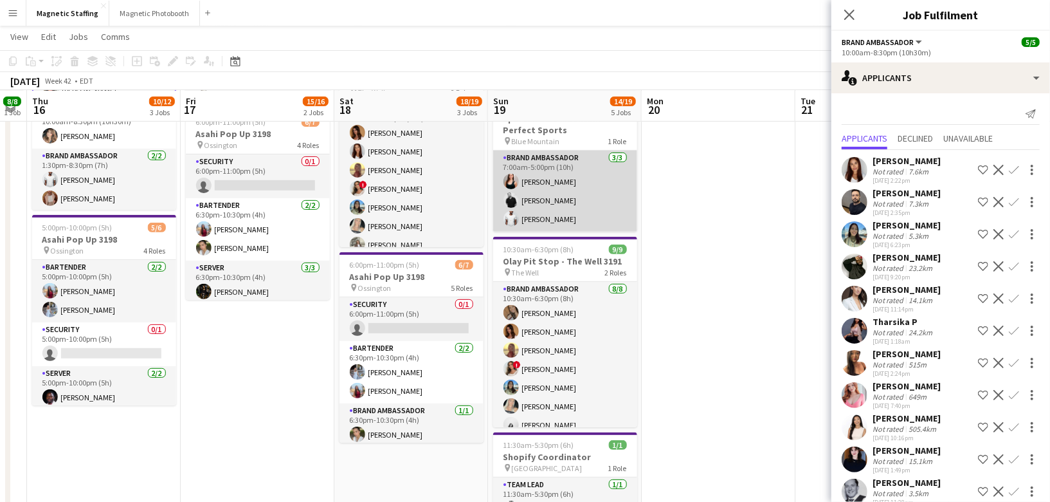
scroll to position [0, 433]
click at [520, 221] on app-card-role "Brand Ambassador [DATE] 7:00am-5:00pm (10h) [PERSON_NAME] [PERSON_NAME] [PERSON…" at bounding box center [566, 190] width 144 height 81
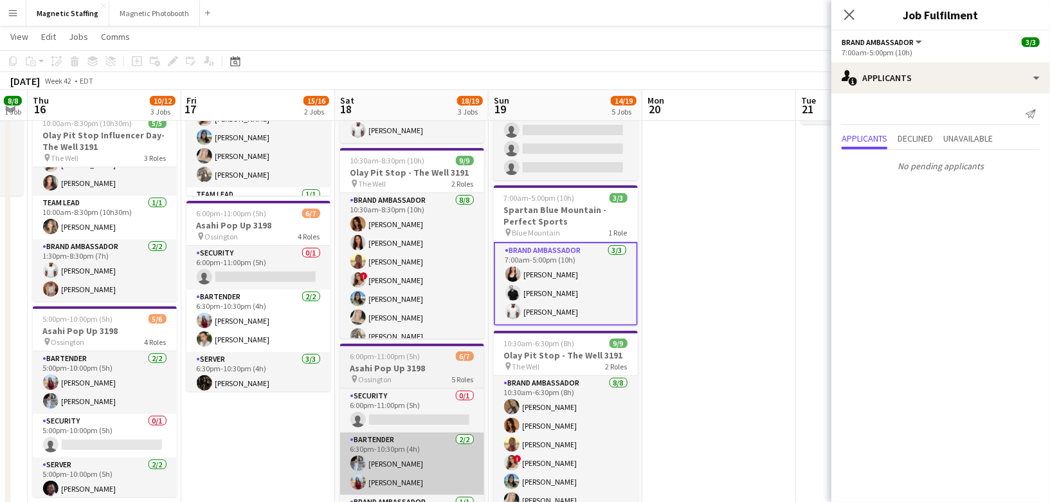
scroll to position [0, 0]
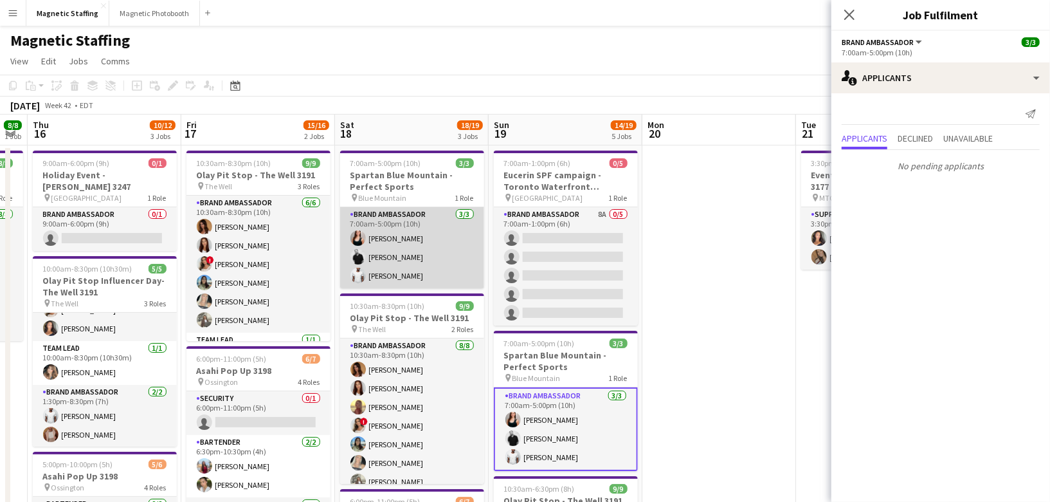
click at [444, 269] on app-card-role "Brand Ambassador [DATE] 7:00am-5:00pm (10h) [PERSON_NAME] [PERSON_NAME] [PERSON…" at bounding box center [412, 247] width 144 height 81
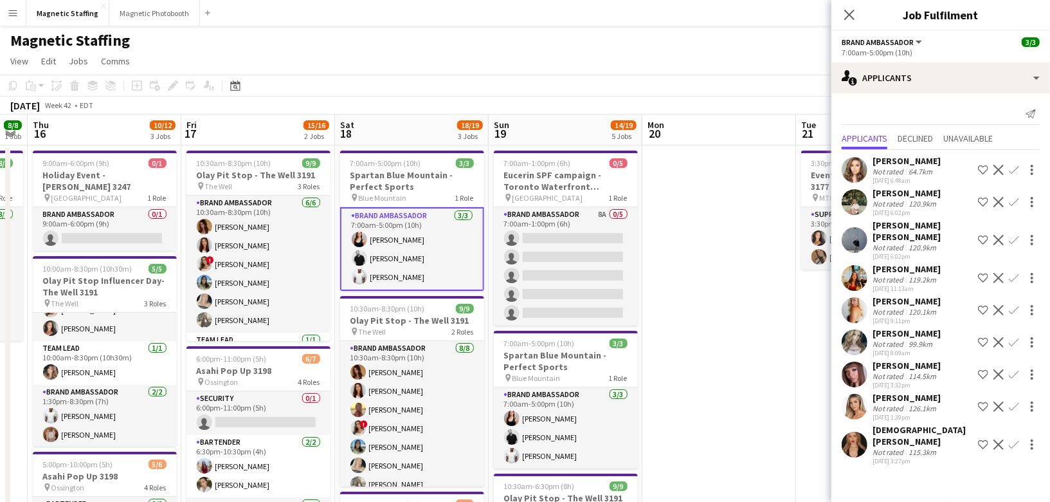
click at [439, 269] on app-card-role "Brand Ambassador [DATE] 7:00am-5:00pm (10h) [PERSON_NAME] [PERSON_NAME] [PERSON…" at bounding box center [412, 249] width 144 height 84
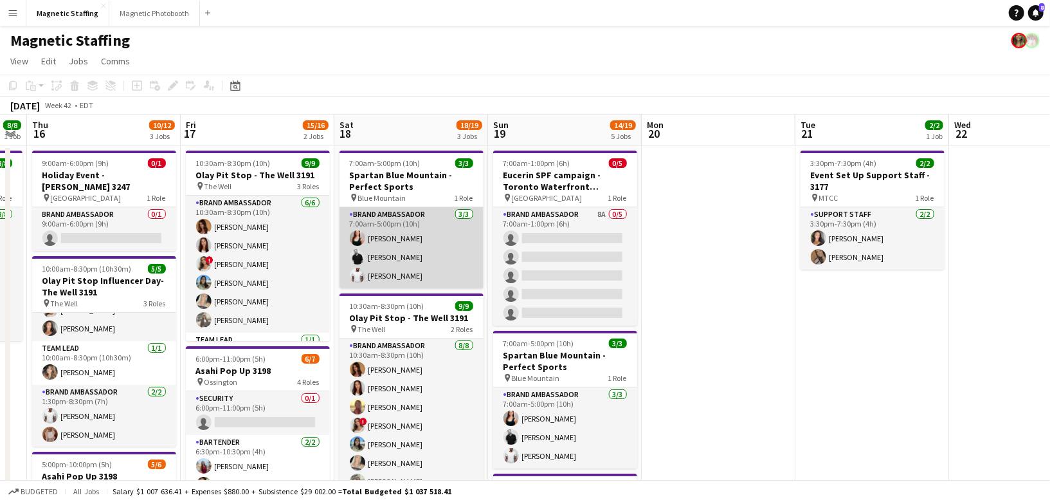
click at [416, 262] on app-card-role "Brand Ambassador [DATE] 7:00am-5:00pm (10h) [PERSON_NAME] [PERSON_NAME] [PERSON…" at bounding box center [412, 247] width 144 height 81
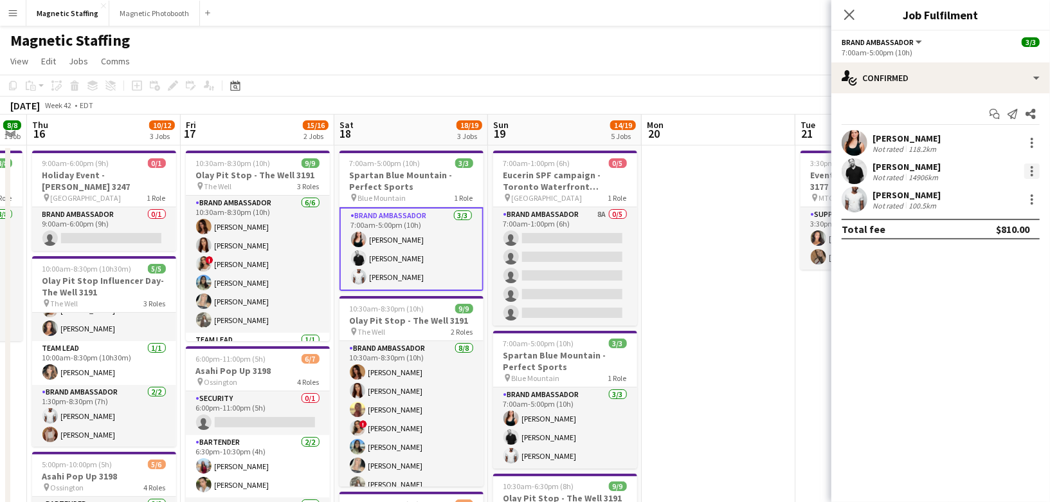
click at [1032, 174] on div at bounding box center [1032, 175] width 3 height 3
click at [979, 316] on span "Remove" at bounding box center [969, 317] width 39 height 11
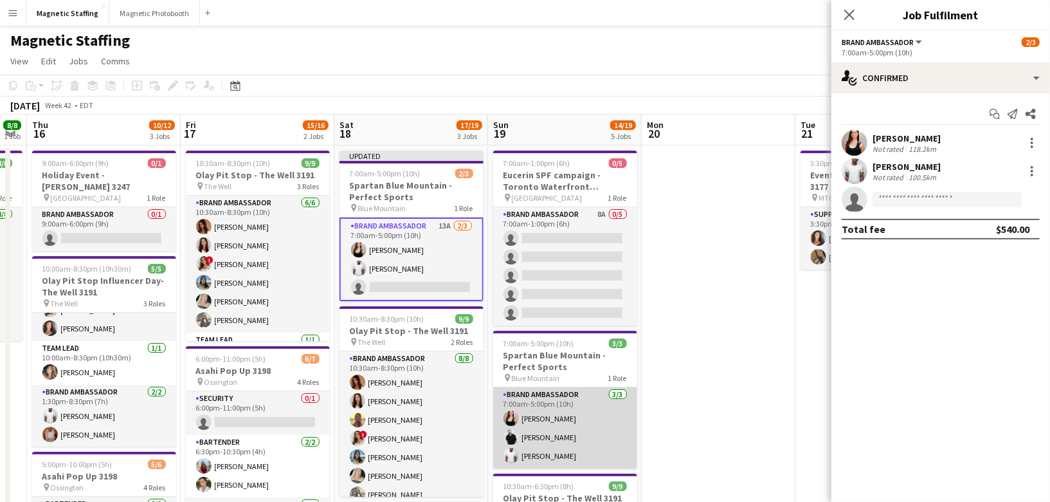
click at [514, 432] on app-user-avatar at bounding box center [510, 436] width 15 height 15
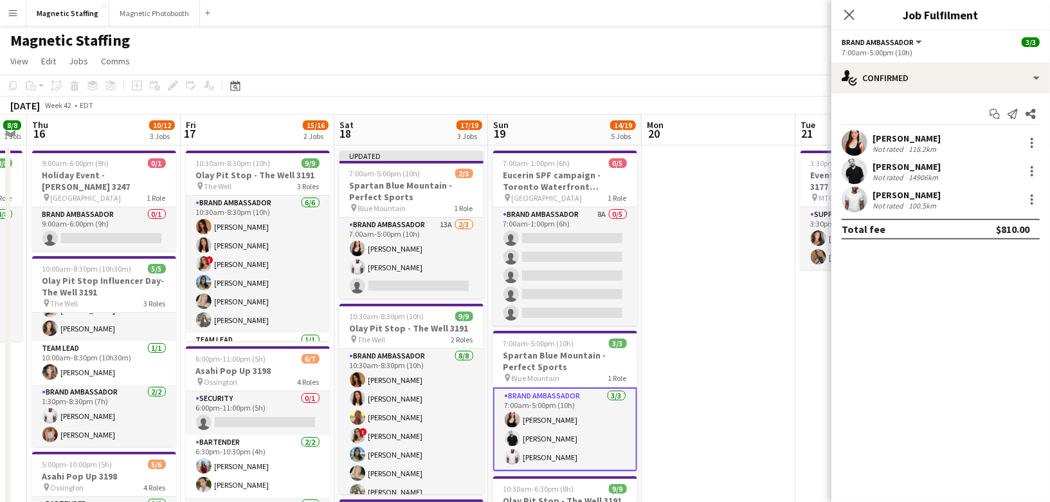
click at [1024, 177] on div at bounding box center [1031, 170] width 18 height 15
click at [1026, 176] on div at bounding box center [1031, 170] width 15 height 15
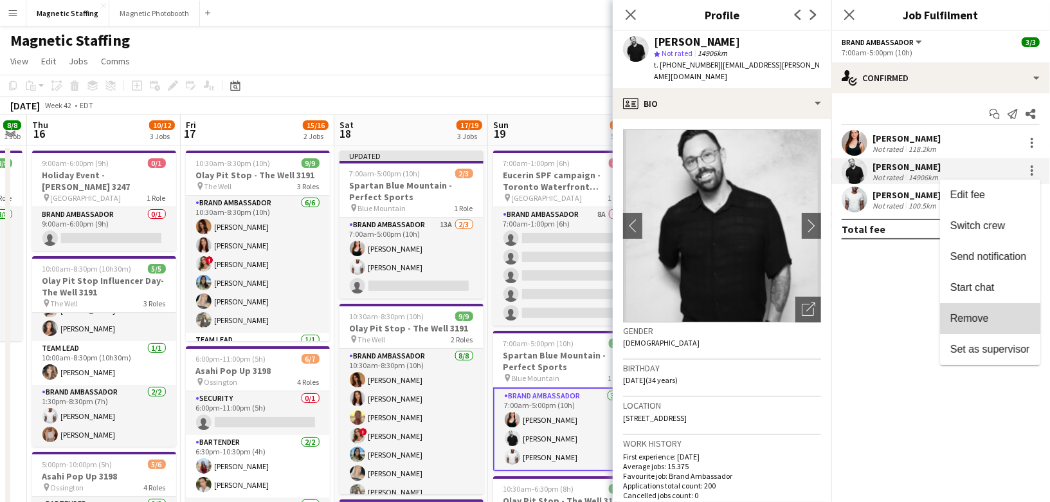
click at [970, 309] on button "Remove" at bounding box center [990, 318] width 100 height 31
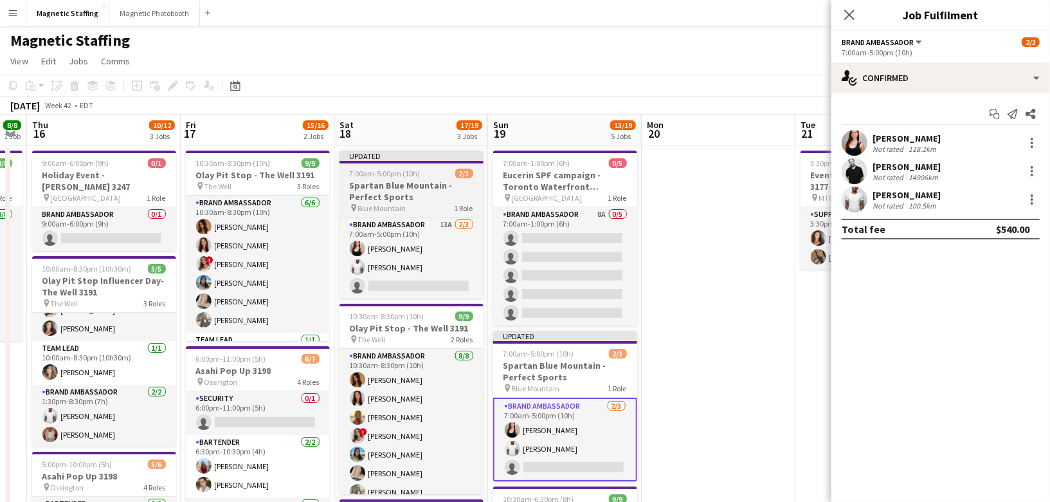
click at [395, 181] on h3 "Spartan Blue Mountain - Perfect Sports" at bounding box center [412, 190] width 144 height 23
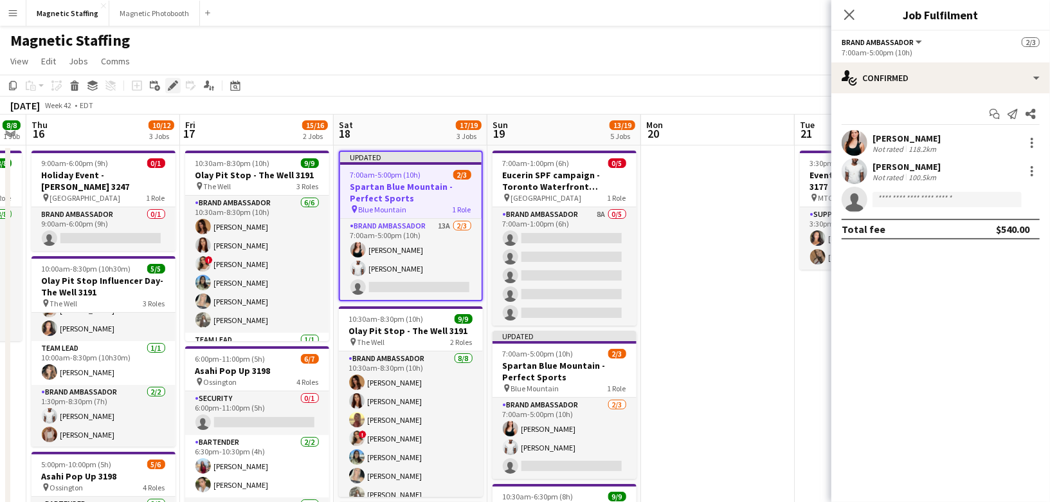
click at [178, 80] on div "Edit" at bounding box center [172, 85] width 15 height 15
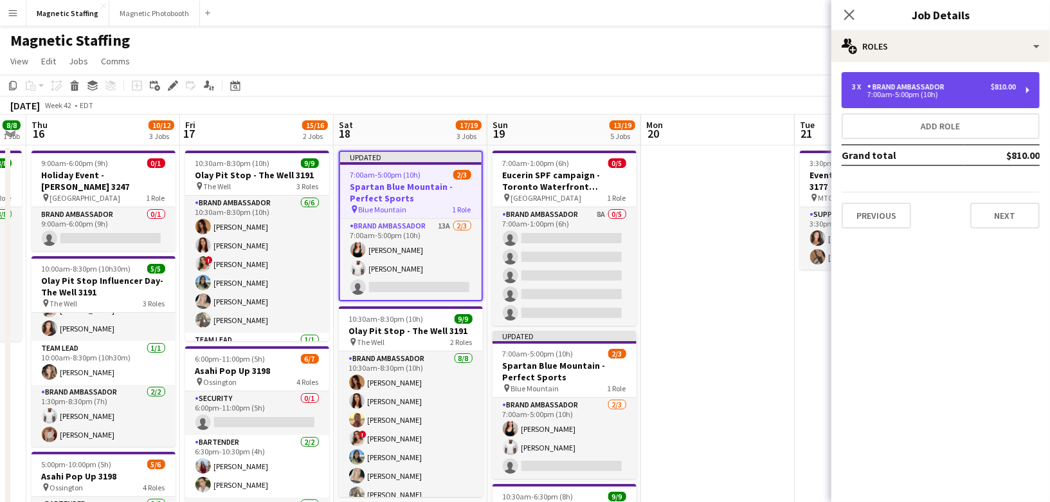
click at [992, 92] on div "7:00am-5:00pm (10h)" at bounding box center [934, 94] width 164 height 6
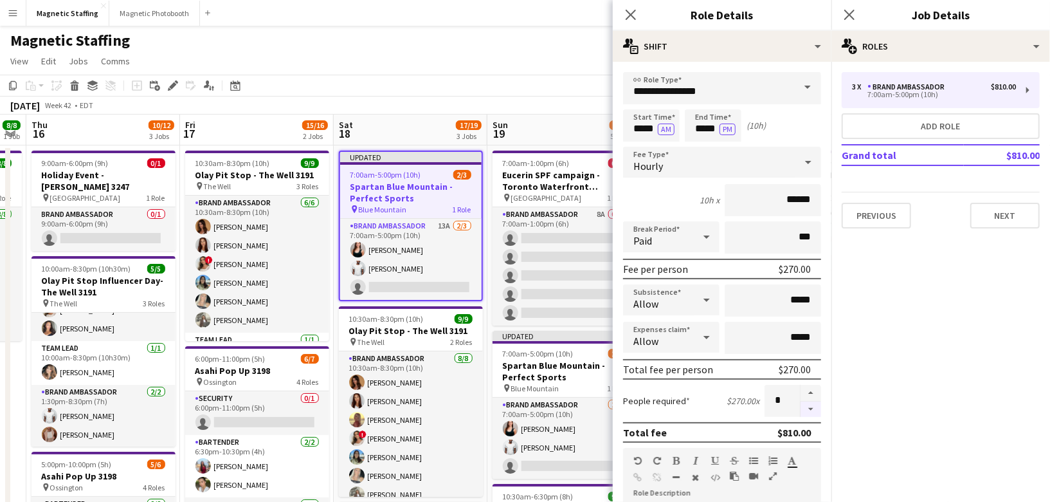
click at [817, 410] on button "button" at bounding box center [811, 409] width 21 height 16
type input "*"
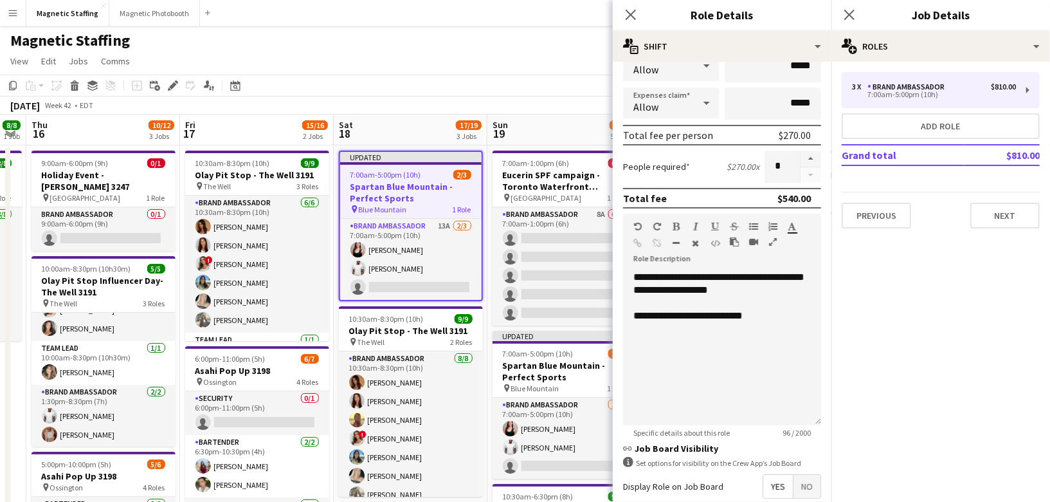
scroll to position [365, 0]
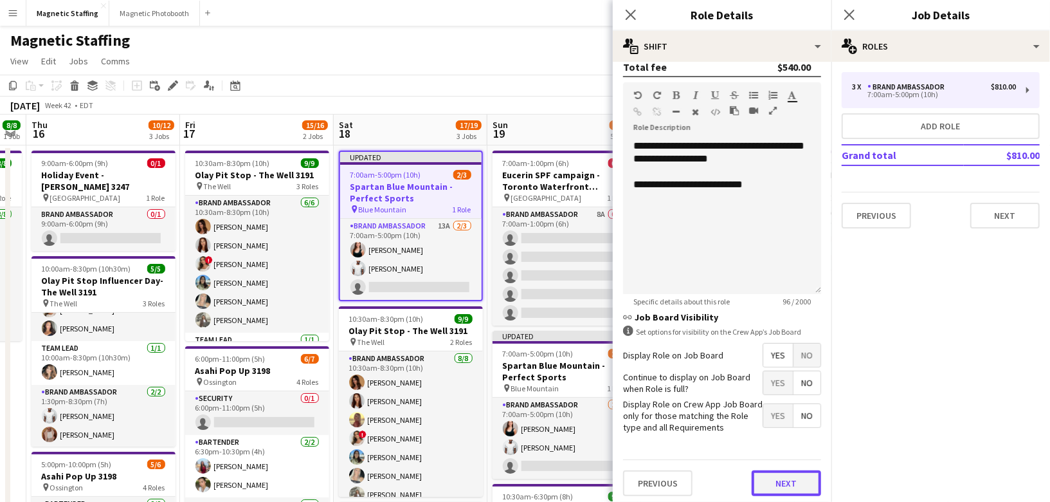
click at [781, 482] on button "Next" at bounding box center [786, 483] width 69 height 26
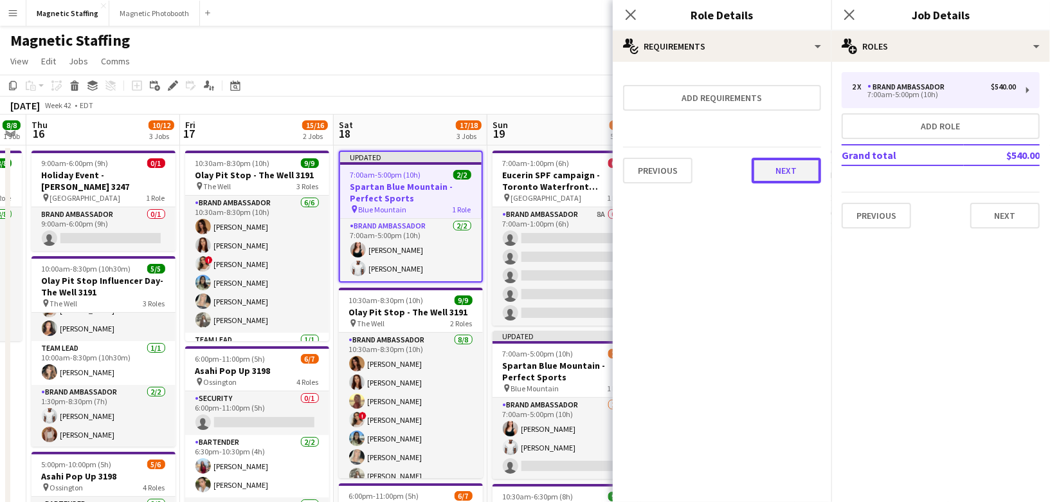
click at [786, 172] on button "Next" at bounding box center [786, 171] width 69 height 26
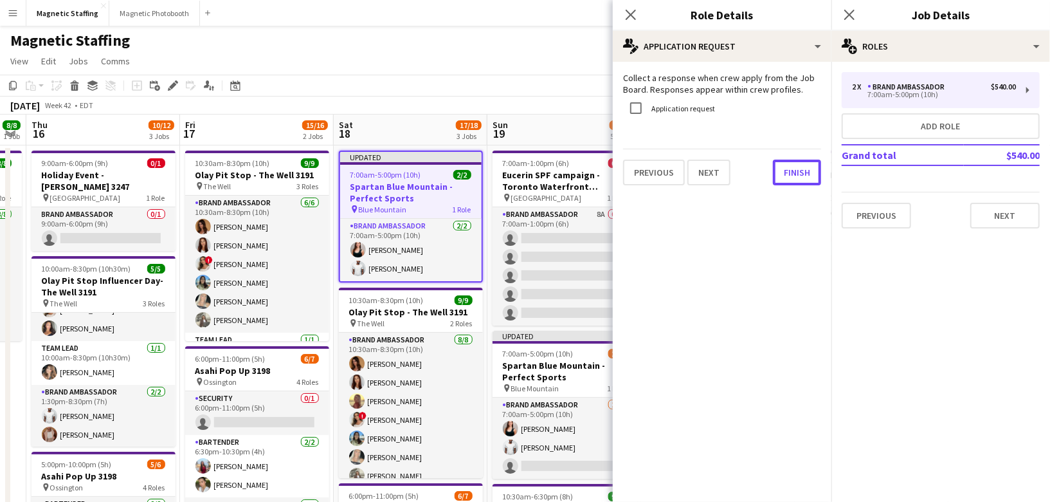
click at [786, 172] on button "Finish" at bounding box center [797, 172] width 48 height 26
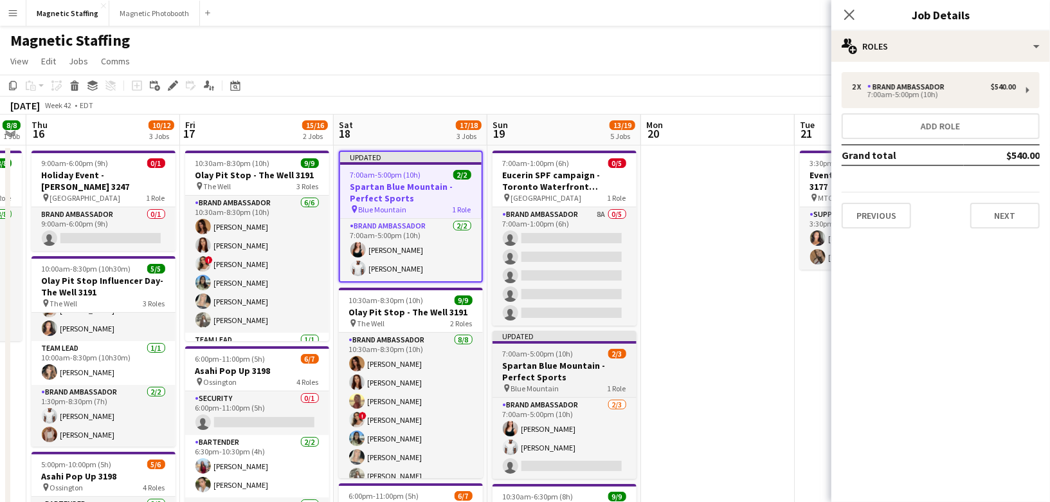
click at [543, 379] on h3 "Spartan Blue Mountain - Perfect Sports" at bounding box center [565, 370] width 144 height 23
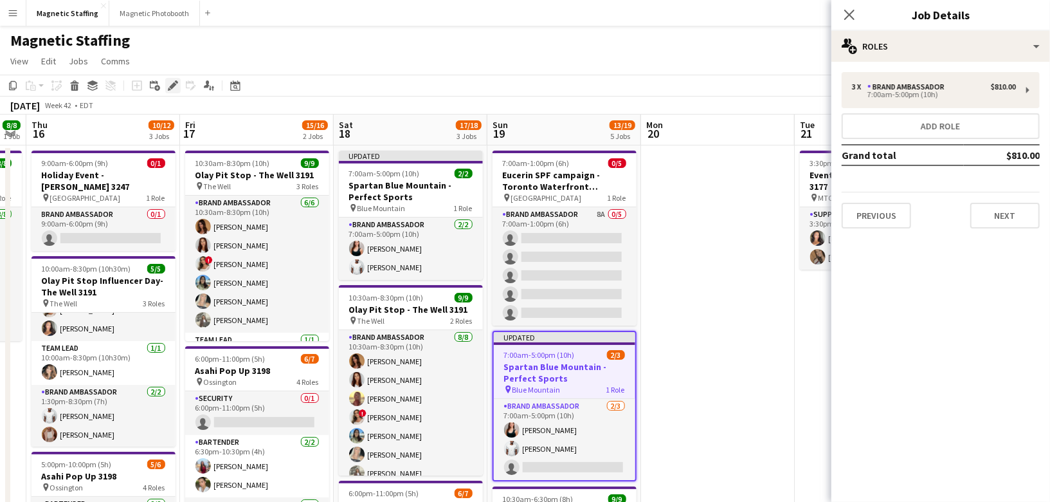
click at [170, 86] on icon "Edit" at bounding box center [173, 85] width 10 height 10
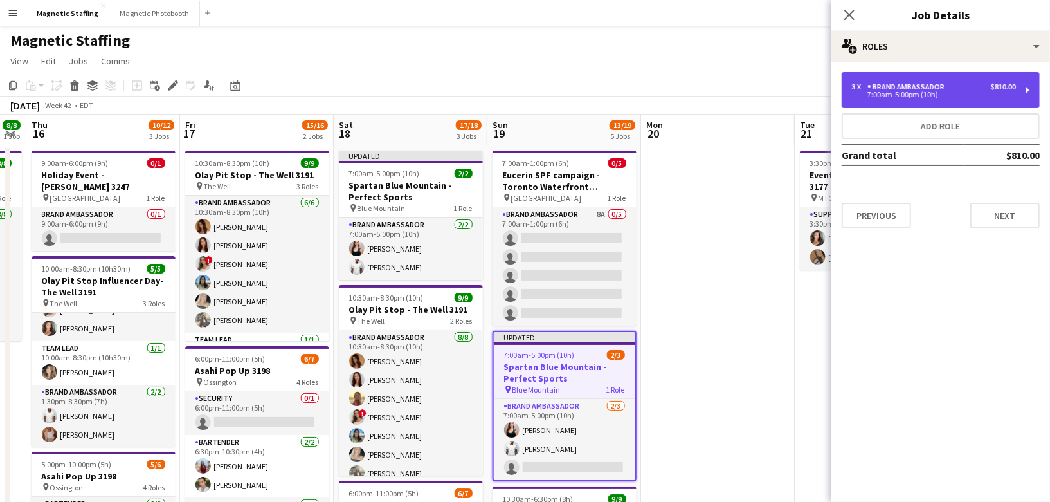
click at [968, 97] on div "7:00am-5:00pm (10h)" at bounding box center [934, 94] width 164 height 6
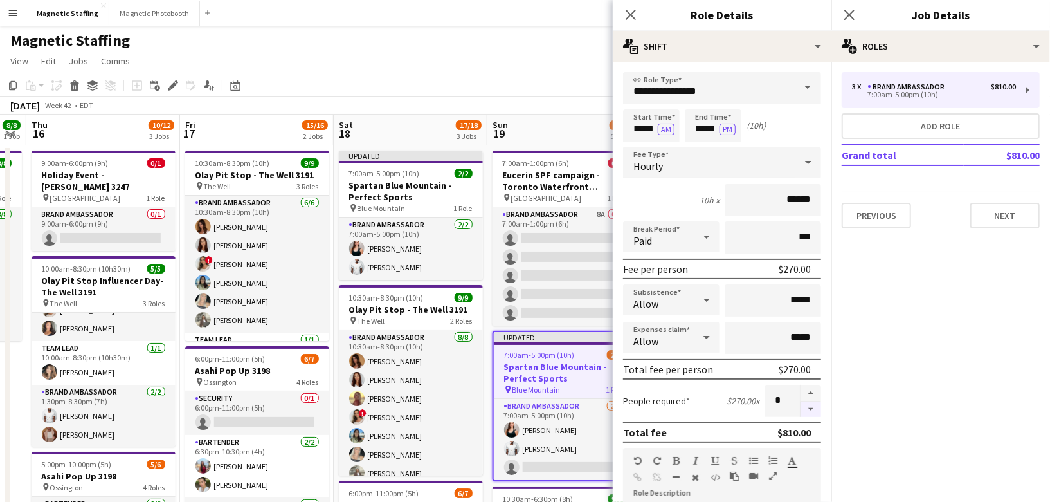
click at [813, 410] on button "button" at bounding box center [811, 409] width 21 height 16
type input "*"
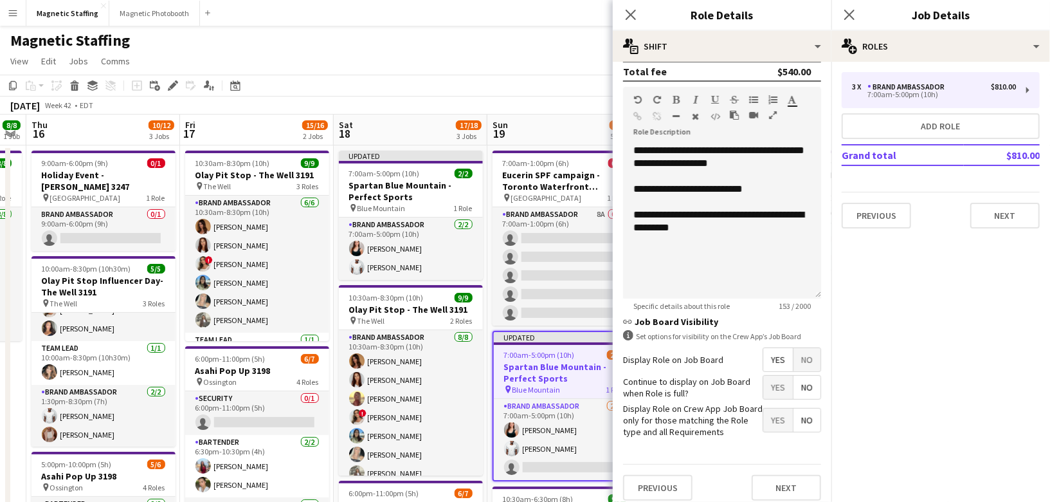
scroll to position [365, 0]
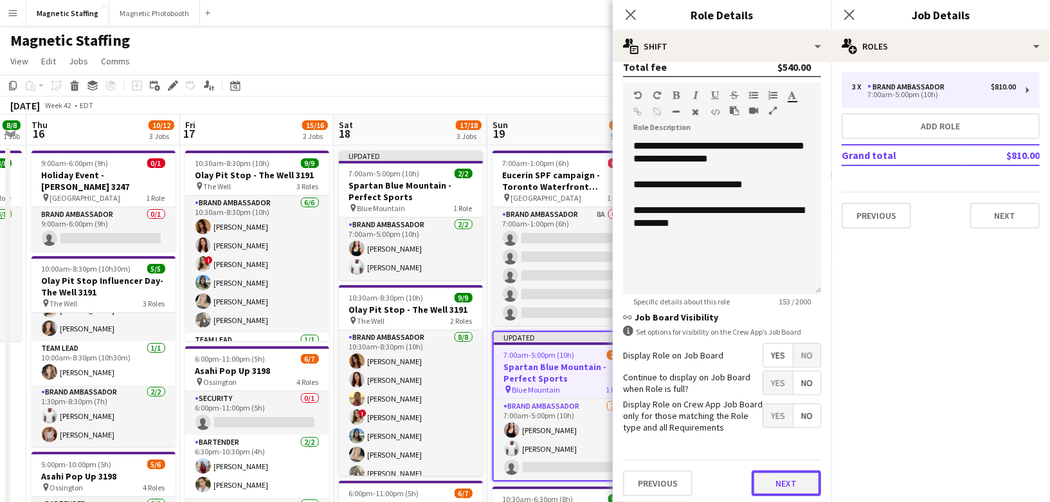
click at [776, 478] on button "Next" at bounding box center [786, 483] width 69 height 26
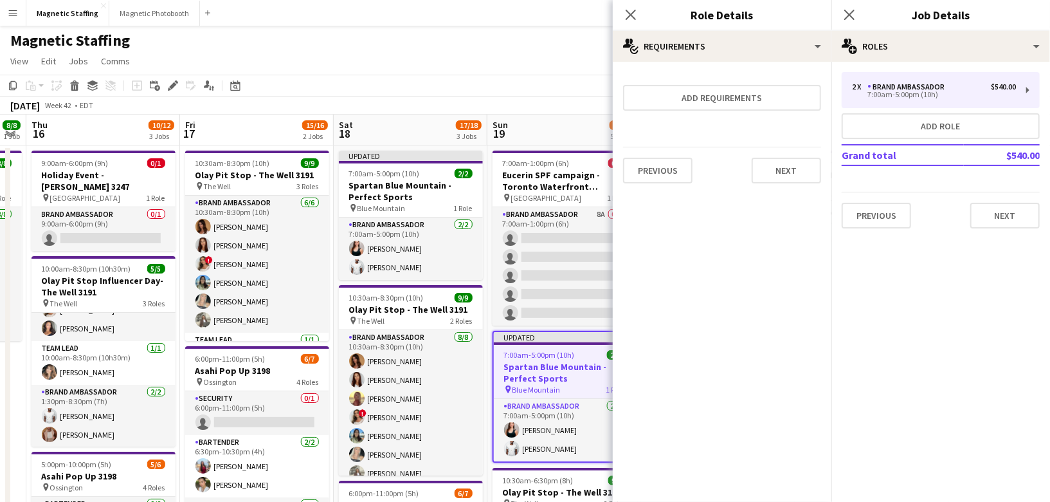
scroll to position [0, 0]
click at [784, 176] on button "Next" at bounding box center [786, 171] width 69 height 26
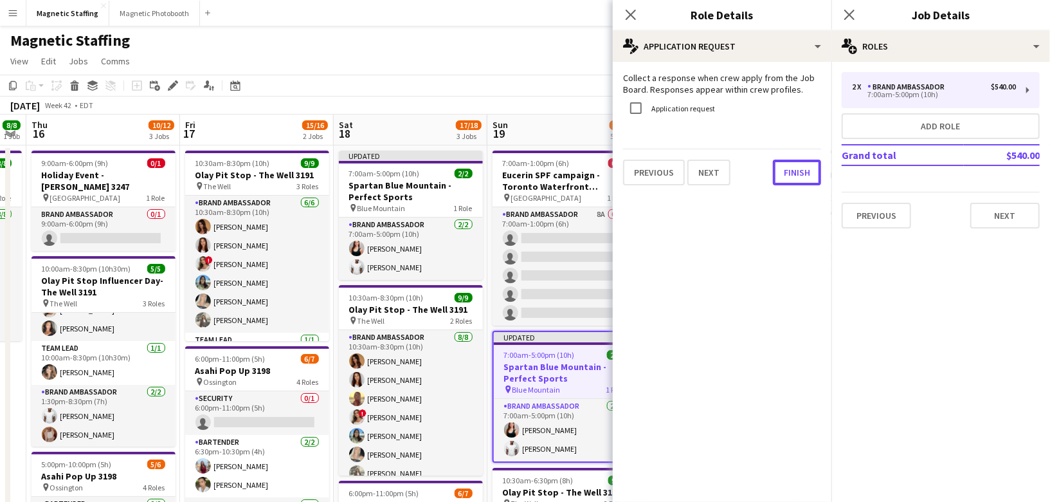
click at [784, 176] on button "Finish" at bounding box center [797, 172] width 48 height 26
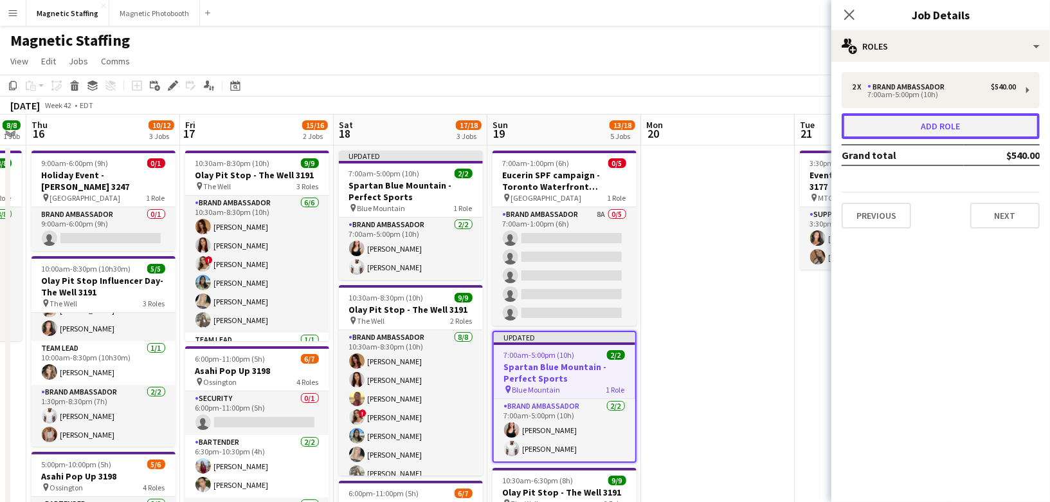
click at [862, 131] on button "Add role" at bounding box center [941, 126] width 198 height 26
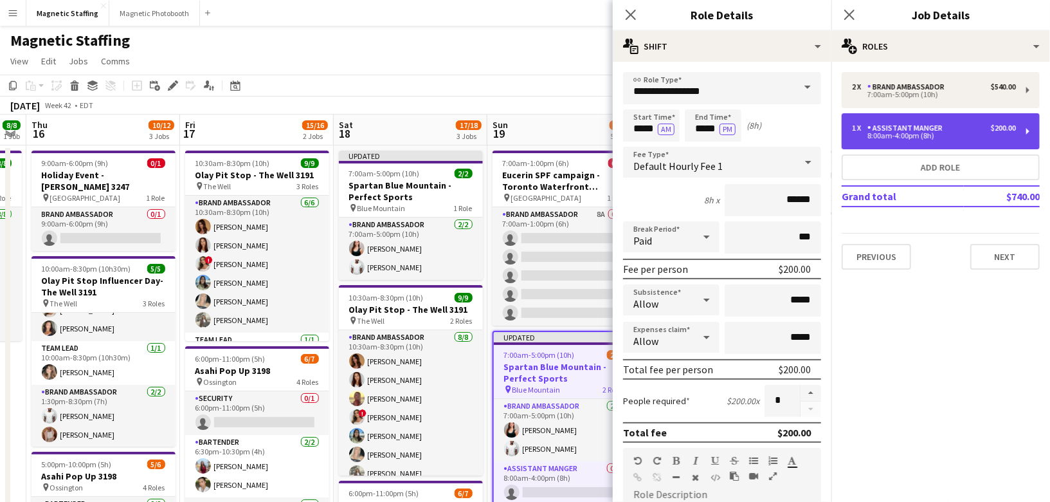
click at [974, 141] on div "1 x Assistant Manger $200.00 8:00am-4:00pm (8h)" at bounding box center [941, 131] width 198 height 36
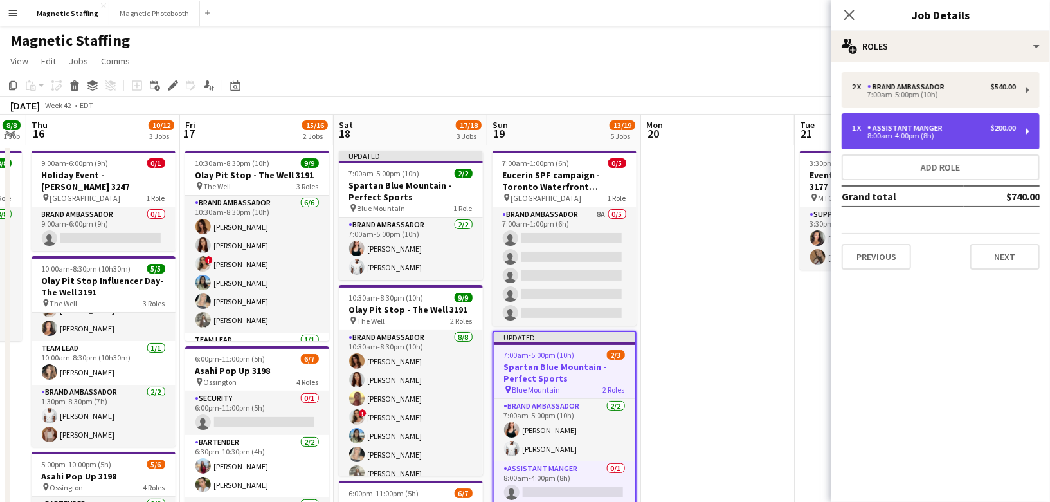
click at [911, 136] on div "8:00am-4:00pm (8h)" at bounding box center [934, 135] width 164 height 6
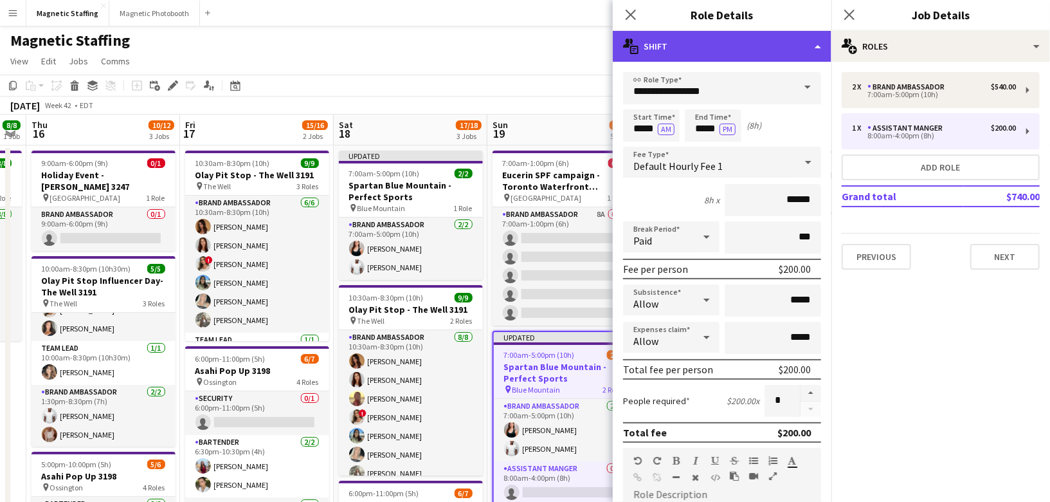
click at [825, 48] on div "multiple-actions-text Shift" at bounding box center [722, 46] width 219 height 31
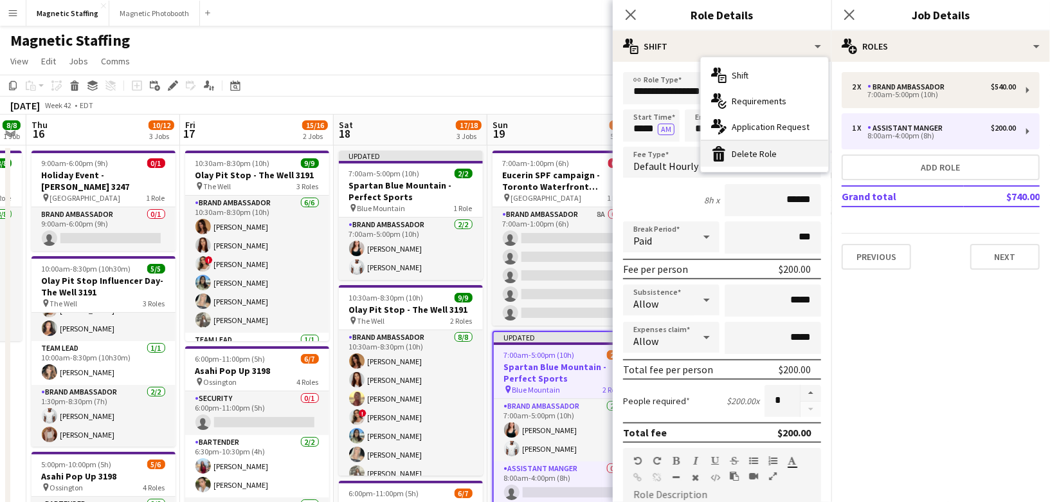
click at [779, 155] on div "bin-2 Delete Role" at bounding box center [764, 154] width 127 height 26
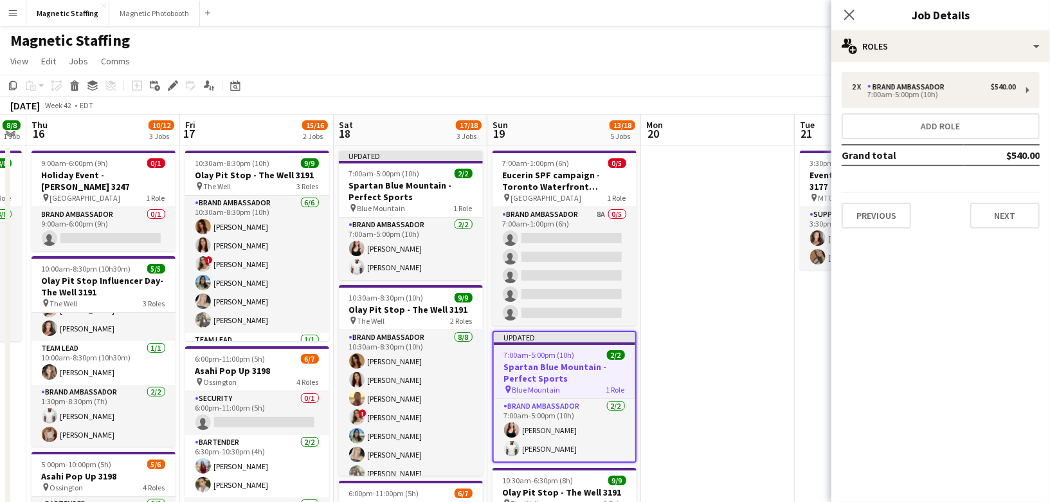
click at [668, 73] on app-page-menu "View Day view expanded Day view collapsed Month view Date picker Jump to [DATE]…" at bounding box center [525, 62] width 1050 height 24
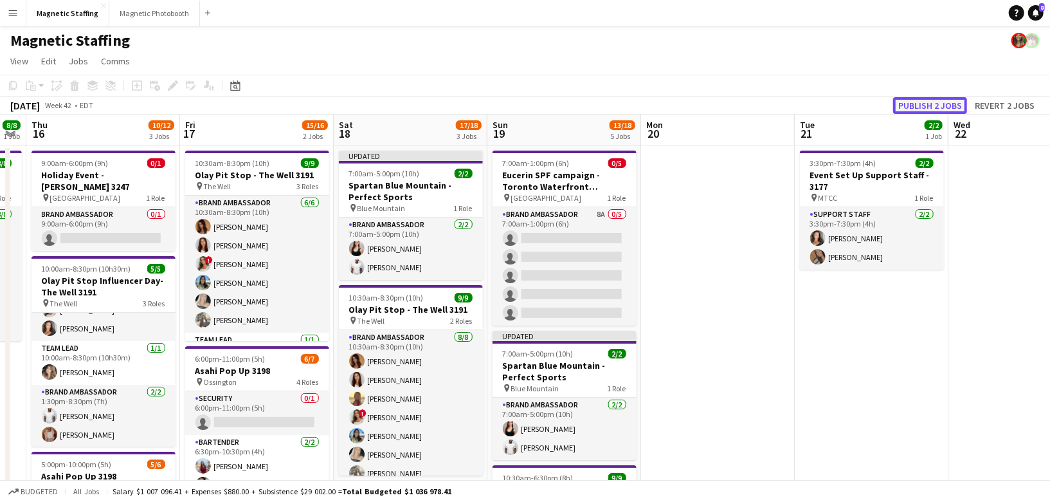
click at [903, 108] on button "Publish 2 jobs" at bounding box center [930, 105] width 74 height 17
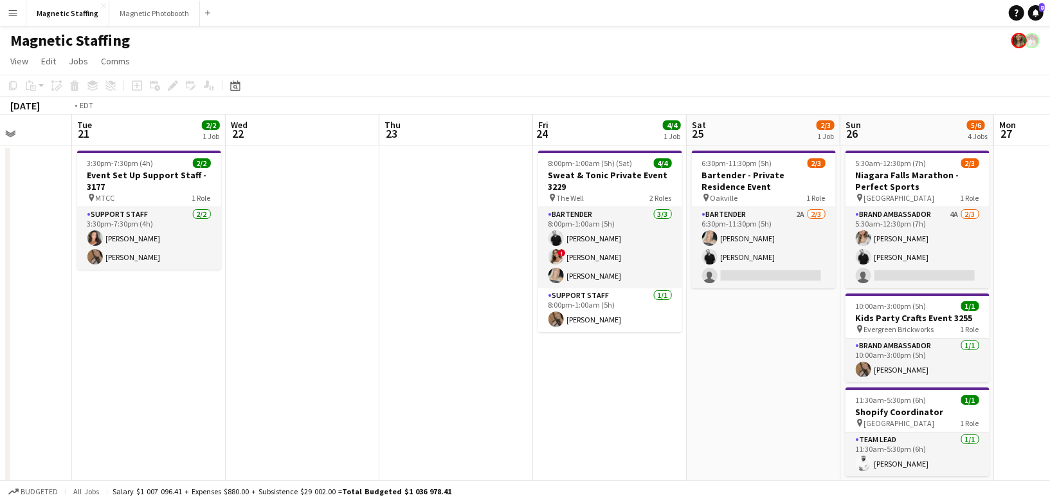
scroll to position [0, 389]
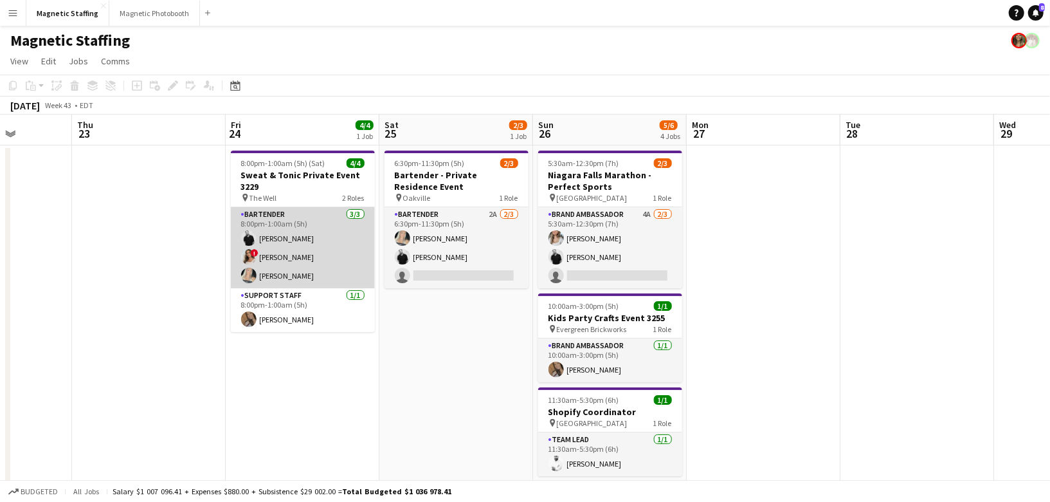
click at [292, 253] on app-card-role "Bartender [DATE] 8:00pm-1:00am (5h) [PERSON_NAME] ! [PERSON_NAME] [PERSON_NAME]" at bounding box center [303, 247] width 144 height 81
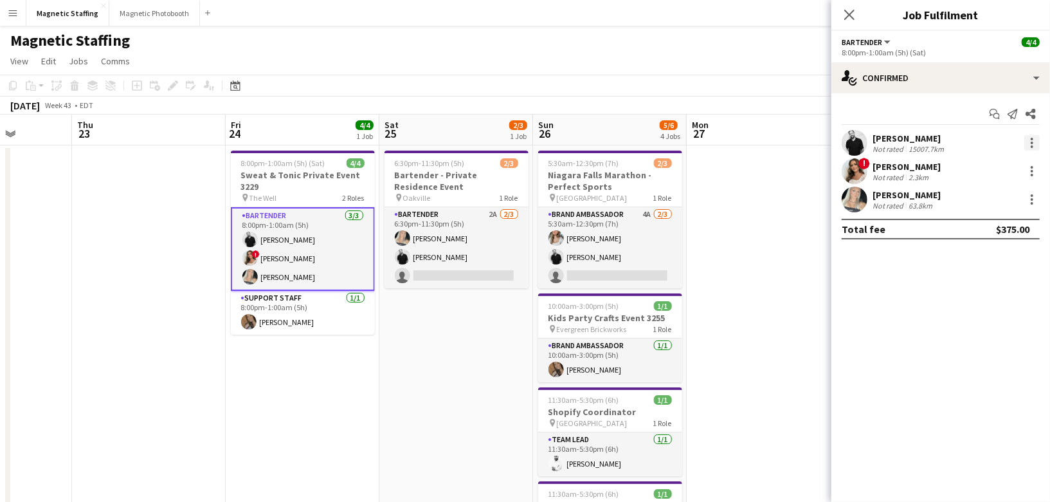
click at [1031, 141] on div at bounding box center [1032, 142] width 3 height 3
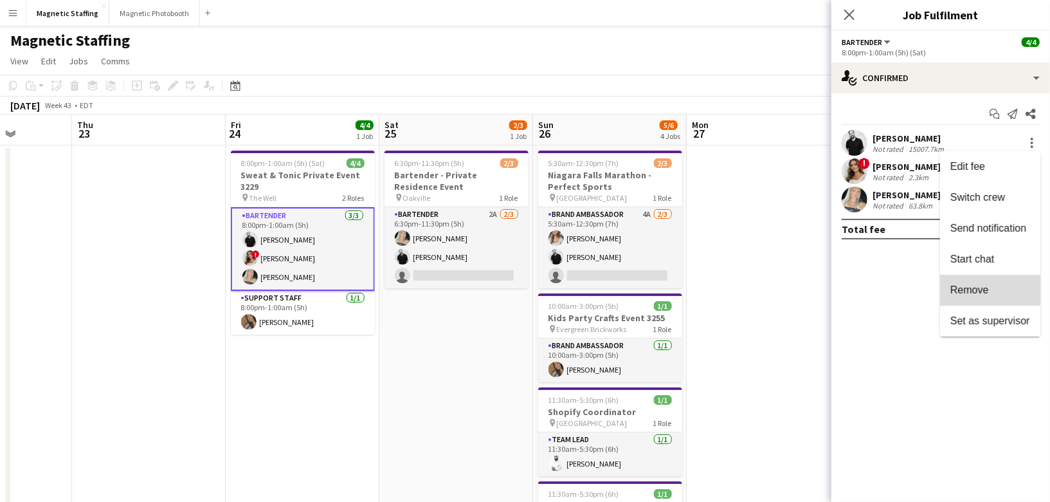
click at [972, 286] on span "Remove" at bounding box center [969, 289] width 39 height 11
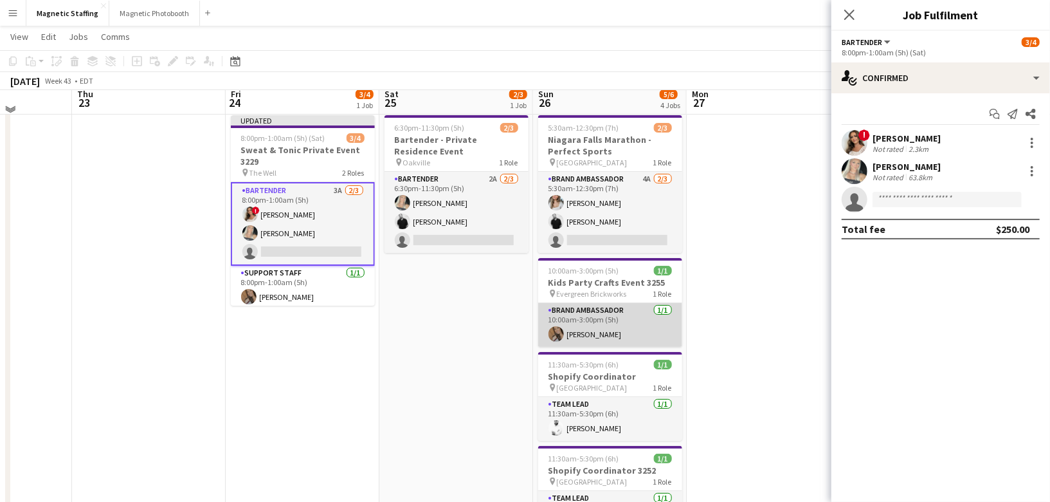
scroll to position [28, 0]
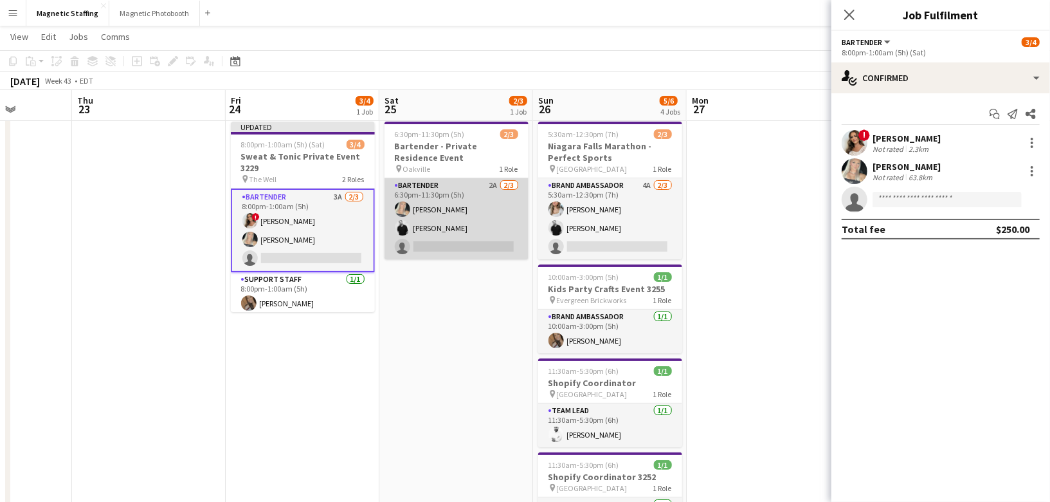
click at [461, 218] on app-card-role "Bartender 2A [DATE] 6:30pm-11:30pm (5h) [PERSON_NAME] [PERSON_NAME] single-neut…" at bounding box center [457, 218] width 144 height 81
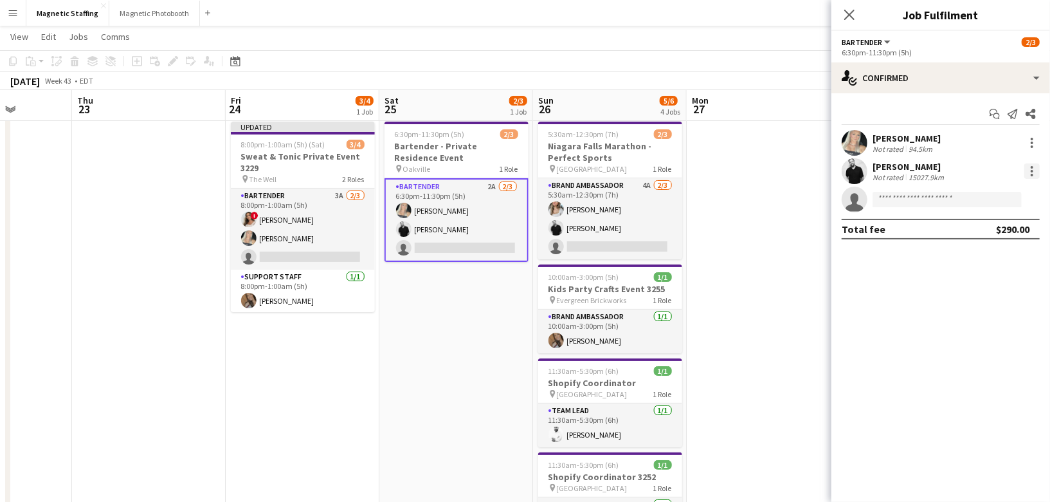
click at [1036, 174] on div at bounding box center [1031, 170] width 15 height 15
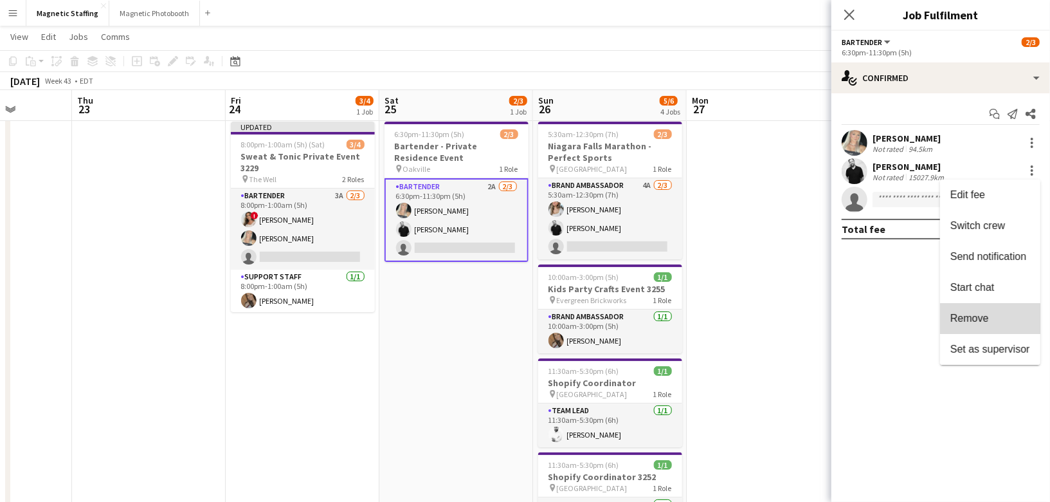
click at [972, 323] on span "Remove" at bounding box center [969, 317] width 39 height 11
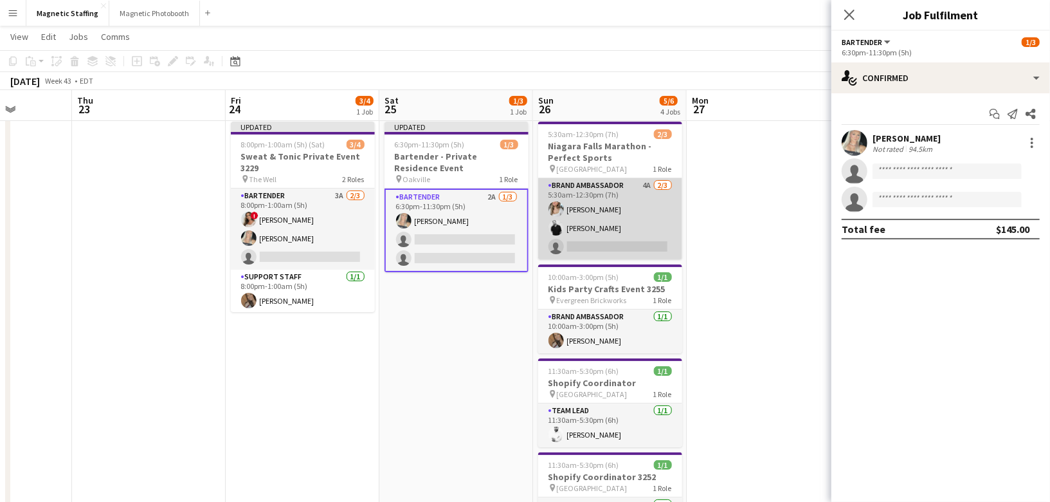
click at [608, 213] on app-card-role "Brand Ambassador 4A [DATE] 5:30am-12:30pm (7h) [PERSON_NAME] [PERSON_NAME] sing…" at bounding box center [610, 218] width 144 height 81
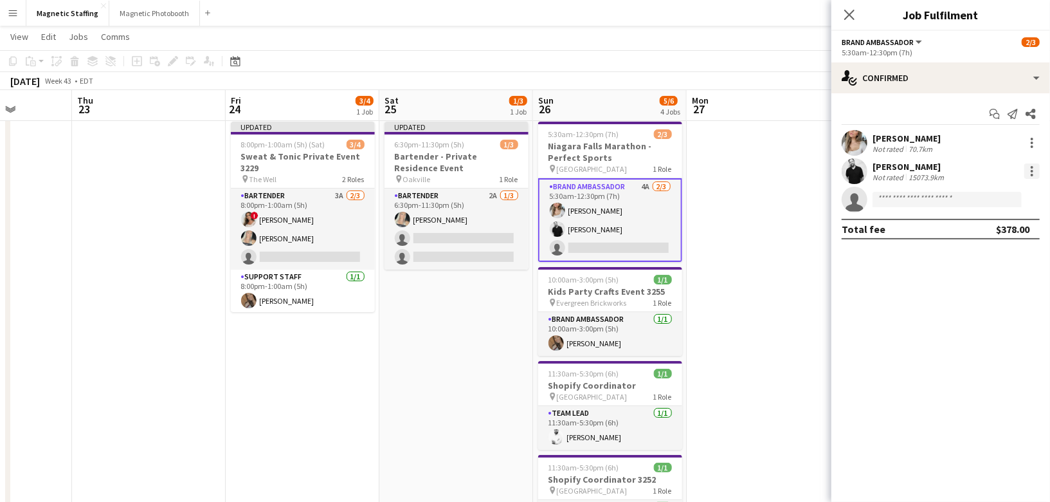
click at [1037, 168] on div at bounding box center [1031, 170] width 15 height 15
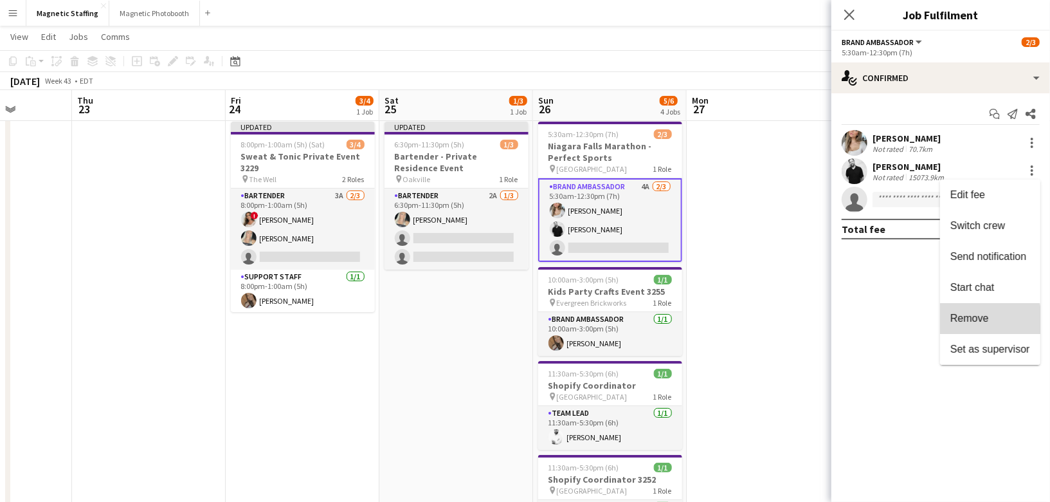
click at [957, 320] on span "Remove" at bounding box center [969, 317] width 39 height 11
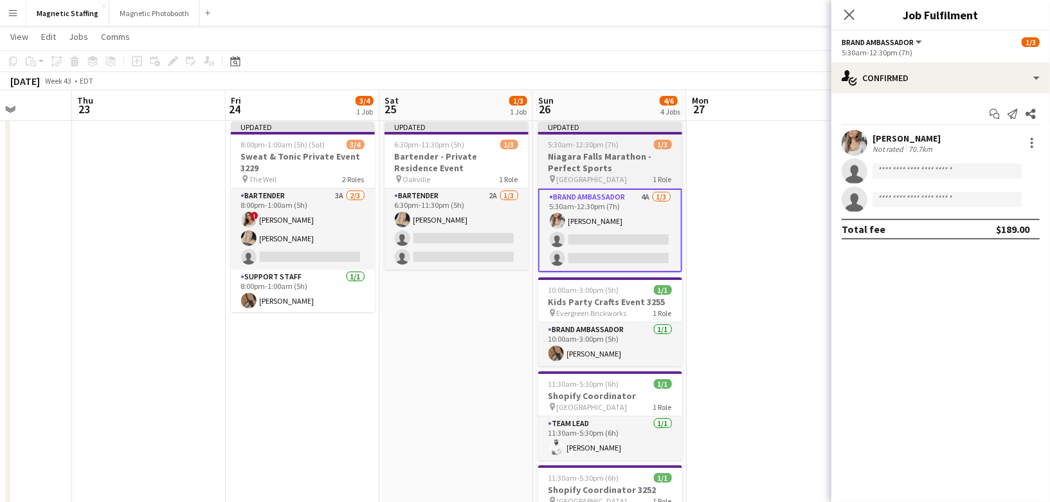
click at [606, 144] on span "5:30am-12:30pm (7h)" at bounding box center [583, 145] width 71 height 10
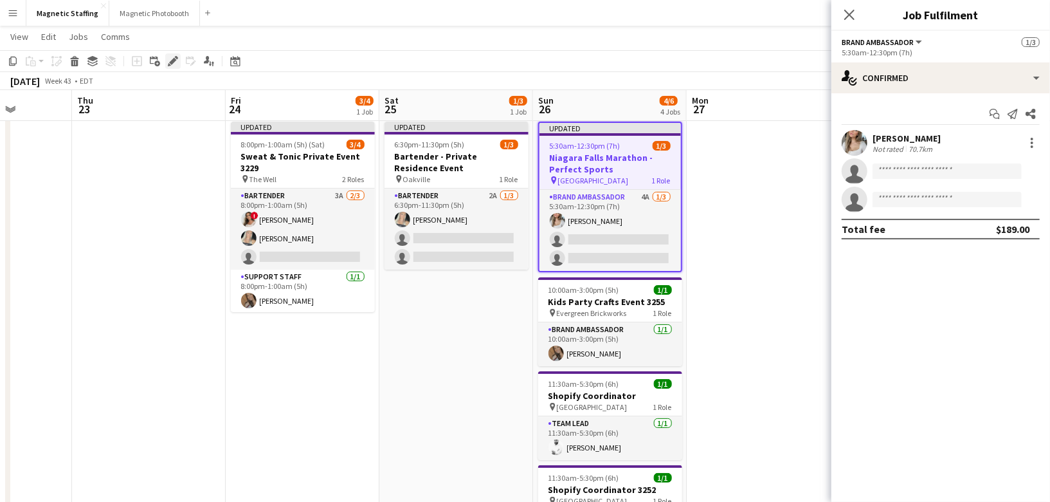
click at [172, 60] on icon at bounding box center [172, 61] width 7 height 7
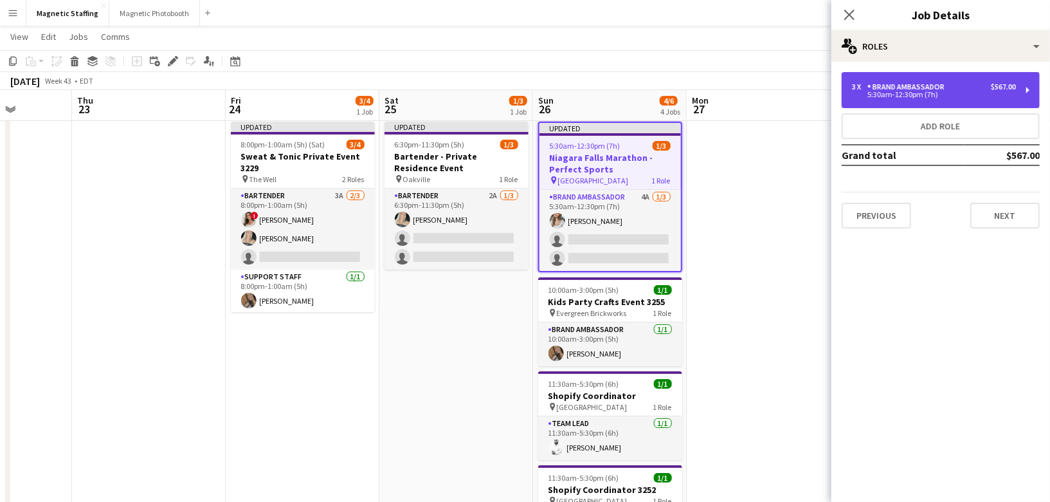
click at [954, 100] on div "3 x Brand Ambassador $567.00 5:30am-12:30pm (7h)" at bounding box center [941, 90] width 198 height 36
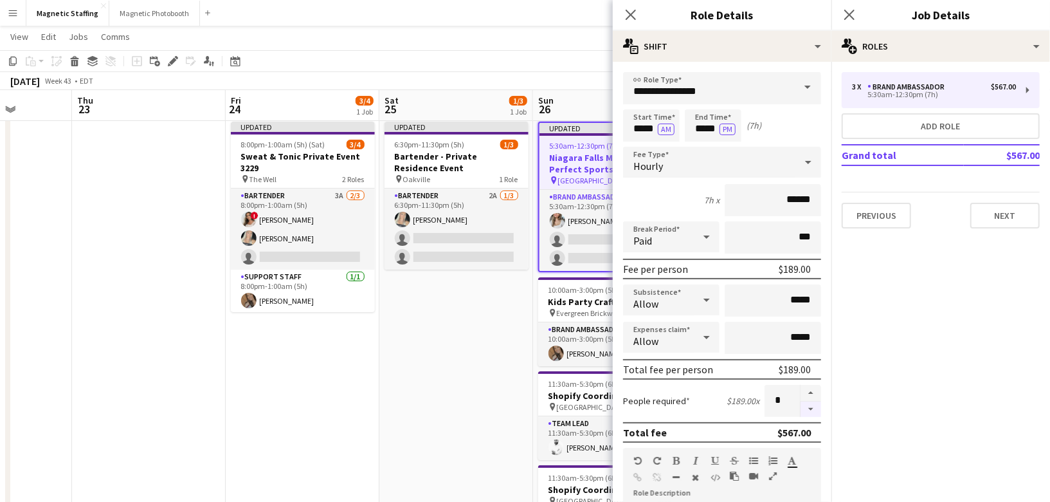
click at [810, 408] on button "button" at bounding box center [811, 409] width 21 height 16
click at [810, 408] on div at bounding box center [810, 401] width 21 height 32
click at [815, 392] on button "button" at bounding box center [811, 393] width 21 height 17
type input "*"
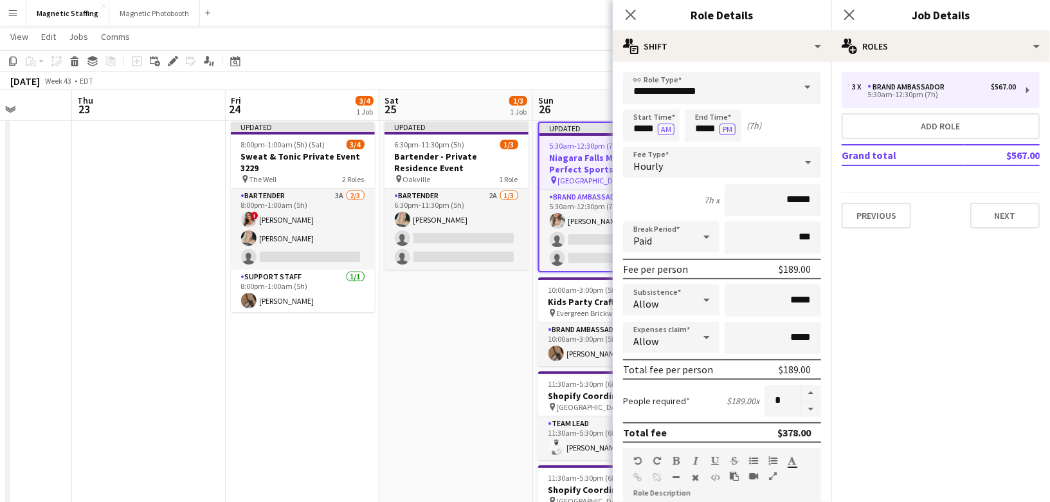
scroll to position [365, 0]
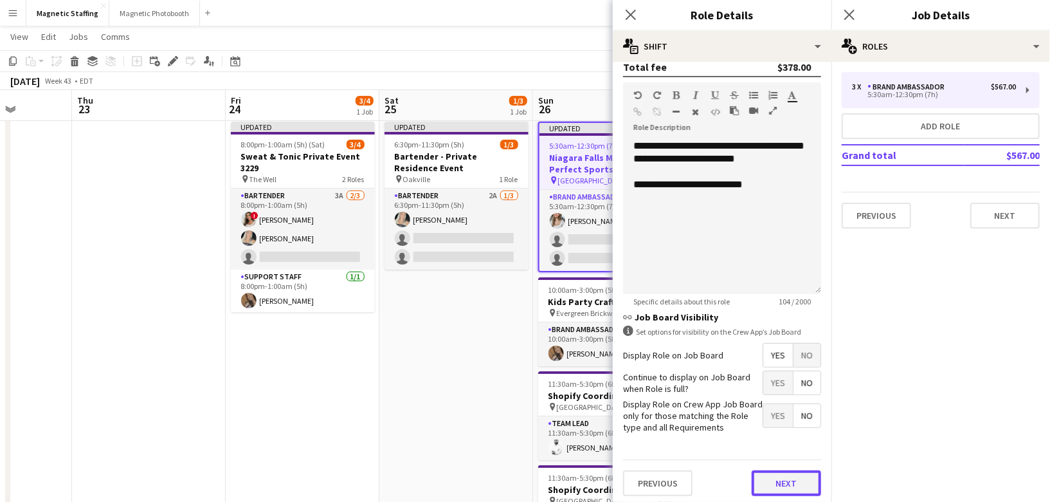
click at [777, 481] on button "Next" at bounding box center [786, 483] width 69 height 26
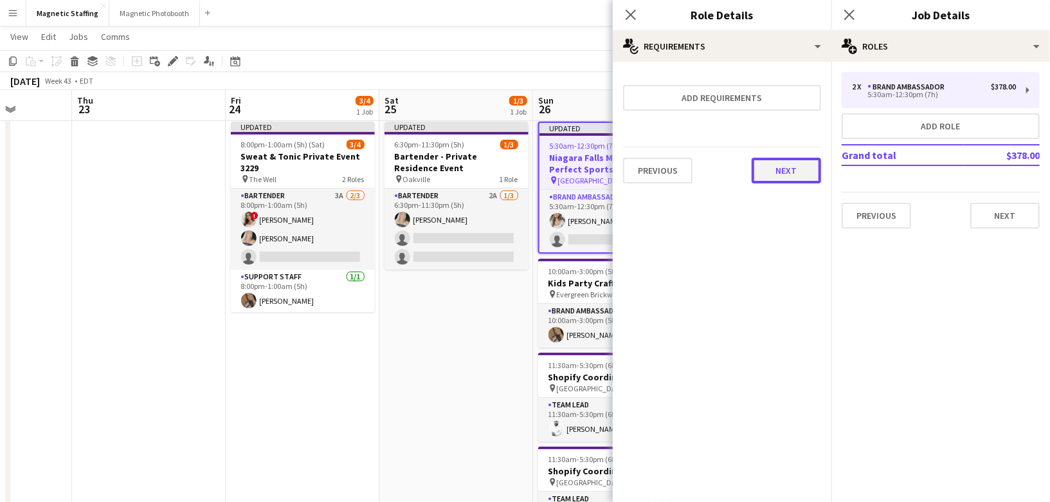
click at [788, 169] on button "Next" at bounding box center [786, 171] width 69 height 26
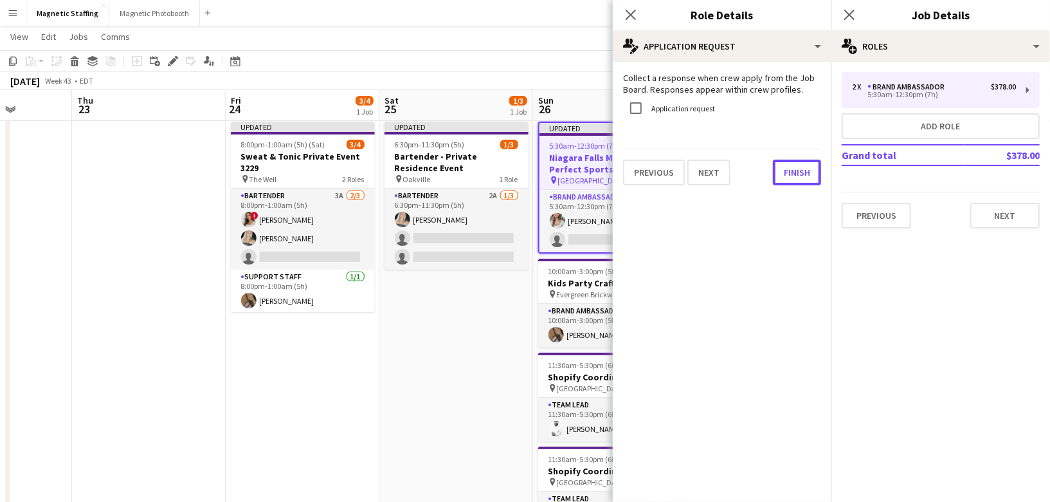
click at [788, 169] on button "Finish" at bounding box center [797, 172] width 48 height 26
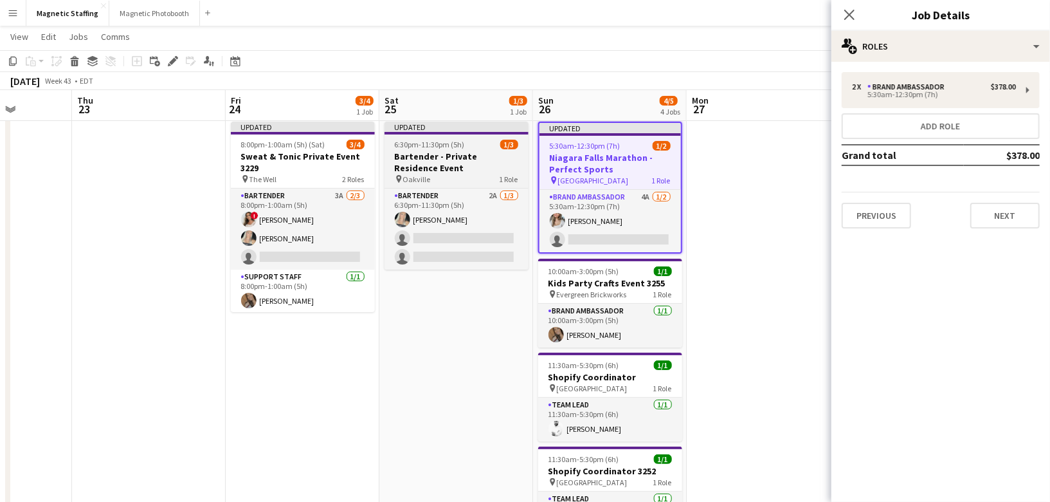
click at [432, 153] on h3 "Bartender - Private Residence Event" at bounding box center [457, 161] width 144 height 23
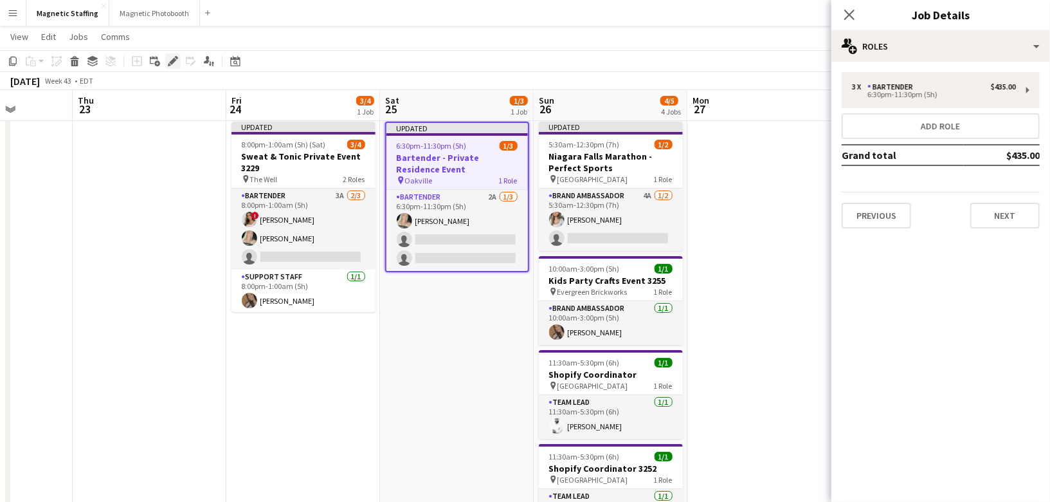
click at [172, 62] on icon at bounding box center [172, 61] width 7 height 7
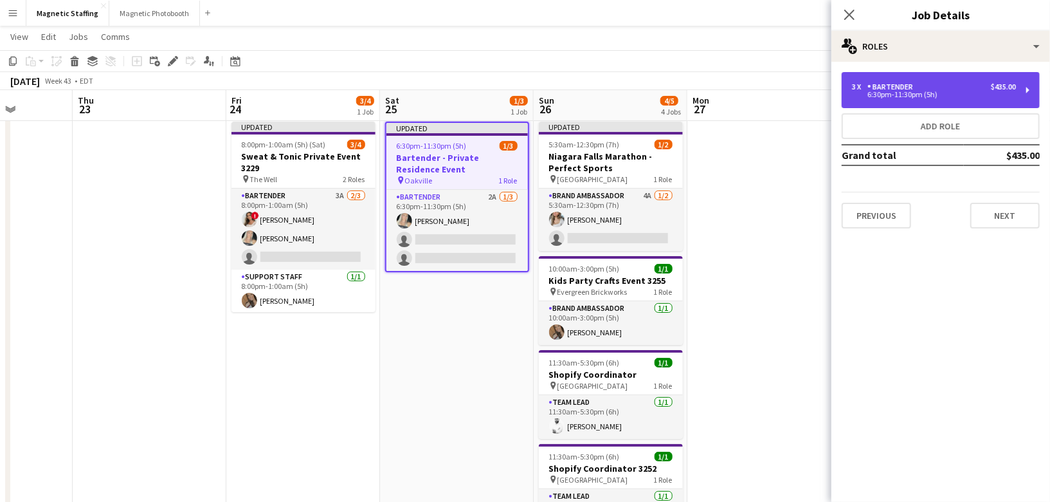
click at [965, 98] on div "3 x Bartender $435.00 6:30pm-11:30pm (5h)" at bounding box center [941, 90] width 198 height 36
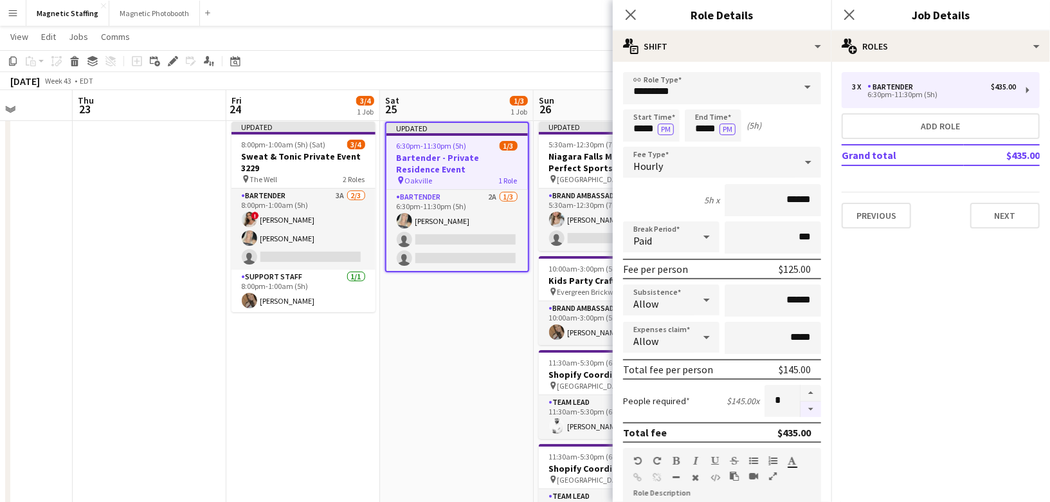
click at [810, 406] on button "button" at bounding box center [811, 409] width 21 height 16
type input "*"
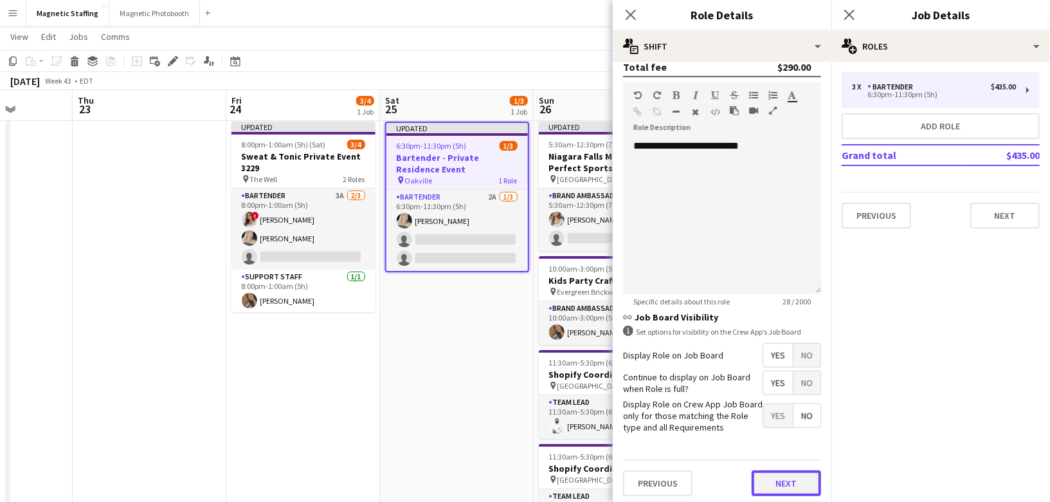
click at [795, 480] on button "Next" at bounding box center [786, 483] width 69 height 26
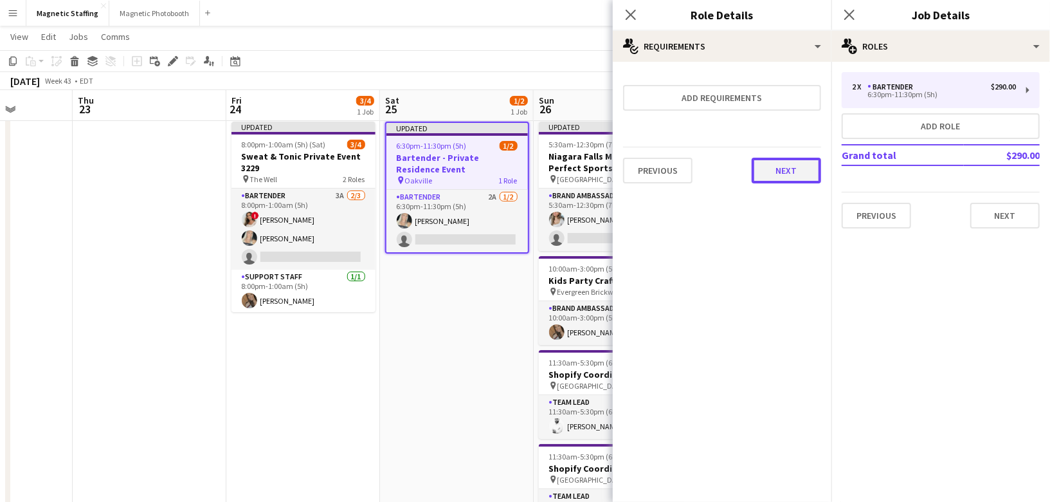
click at [797, 167] on button "Next" at bounding box center [786, 171] width 69 height 26
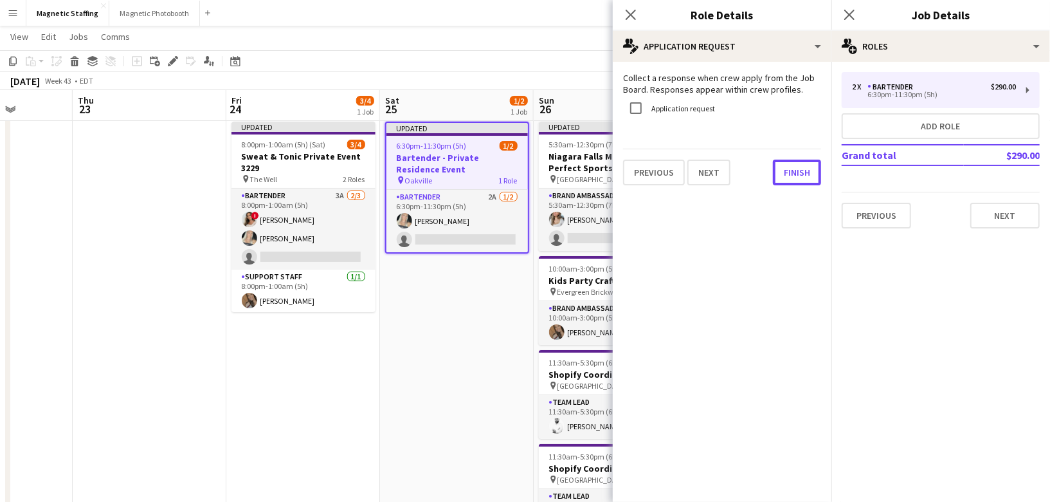
click at [797, 167] on button "Finish" at bounding box center [797, 172] width 48 height 26
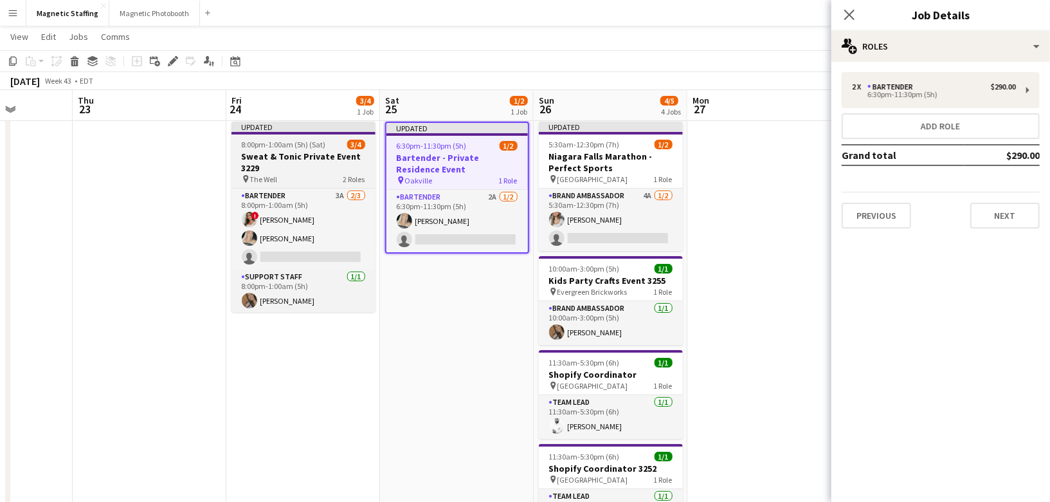
click at [274, 161] on h3 "Sweat & Tonic Private Event 3229" at bounding box center [303, 161] width 144 height 23
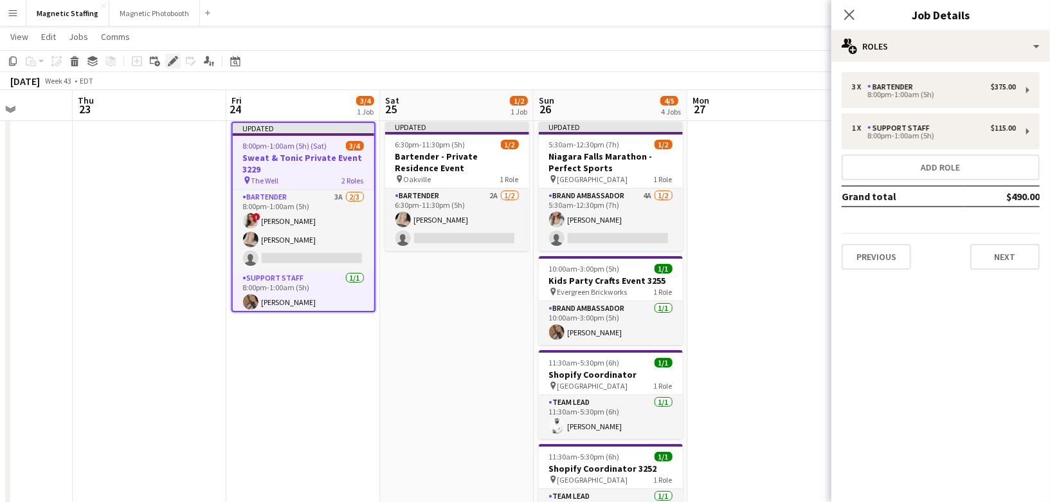
click at [174, 58] on icon at bounding box center [172, 61] width 7 height 7
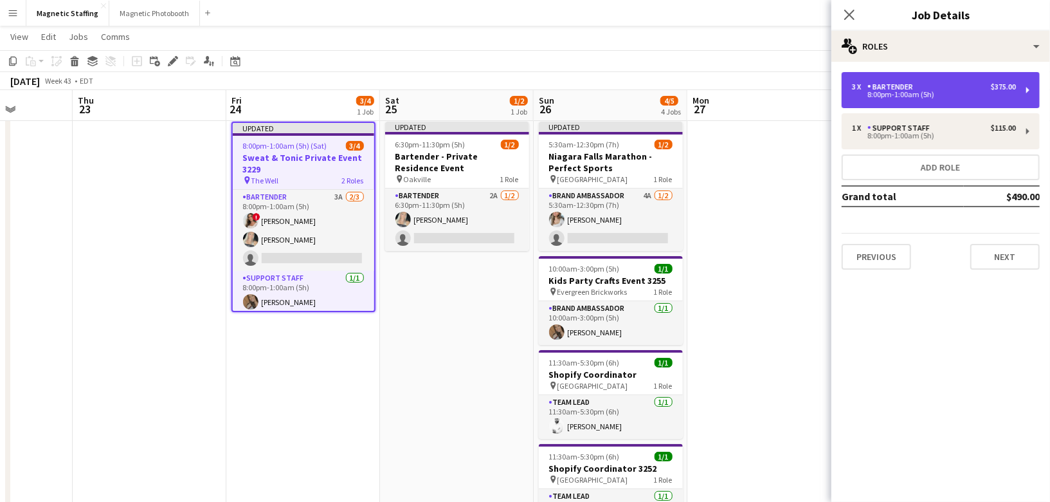
click at [875, 94] on div "8:00pm-1:00am (5h)" at bounding box center [934, 94] width 164 height 6
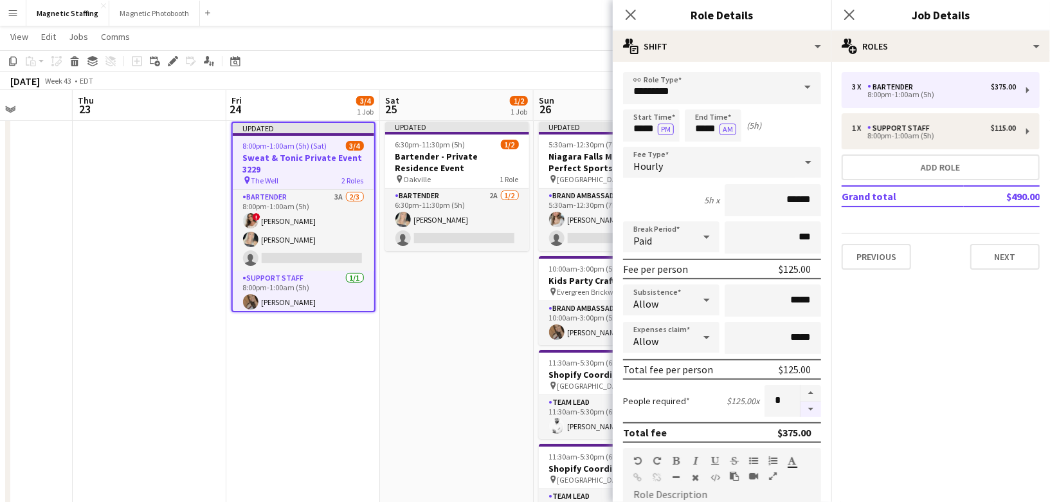
click at [815, 413] on button "button" at bounding box center [811, 409] width 21 height 16
type input "*"
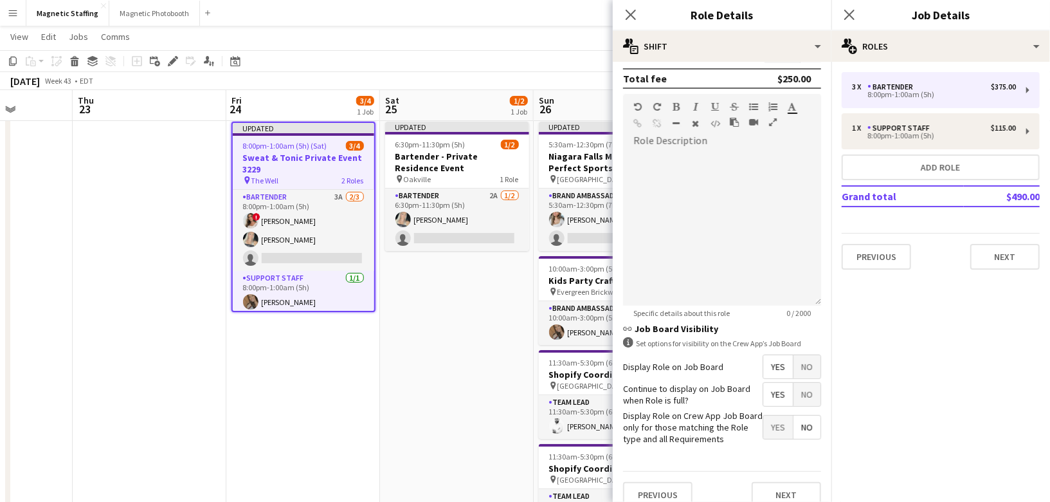
scroll to position [365, 0]
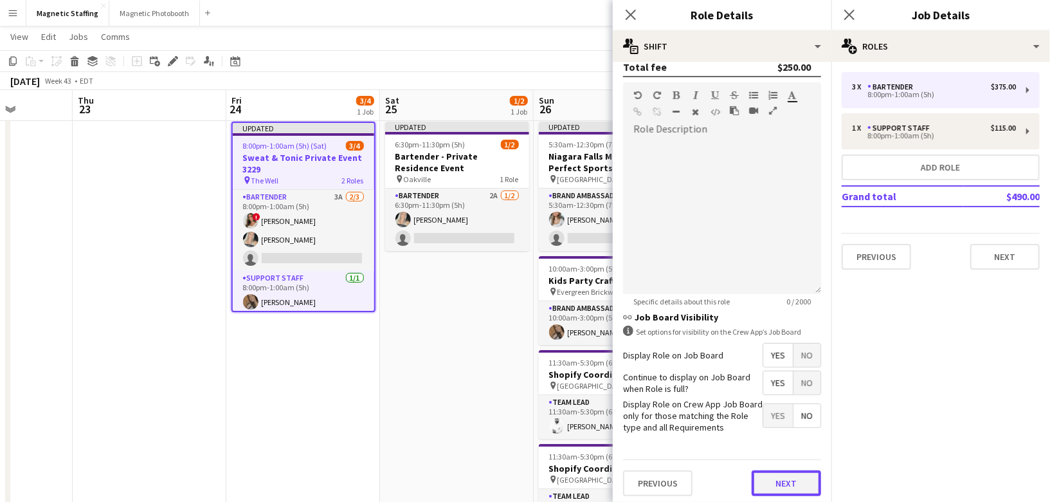
click at [794, 485] on button "Next" at bounding box center [786, 483] width 69 height 26
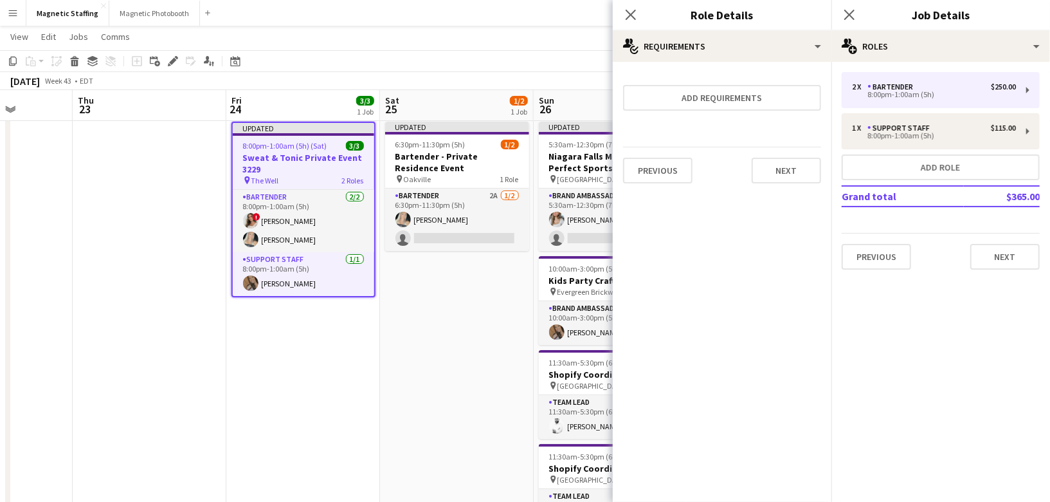
scroll to position [0, 0]
click at [798, 166] on button "Next" at bounding box center [786, 171] width 69 height 26
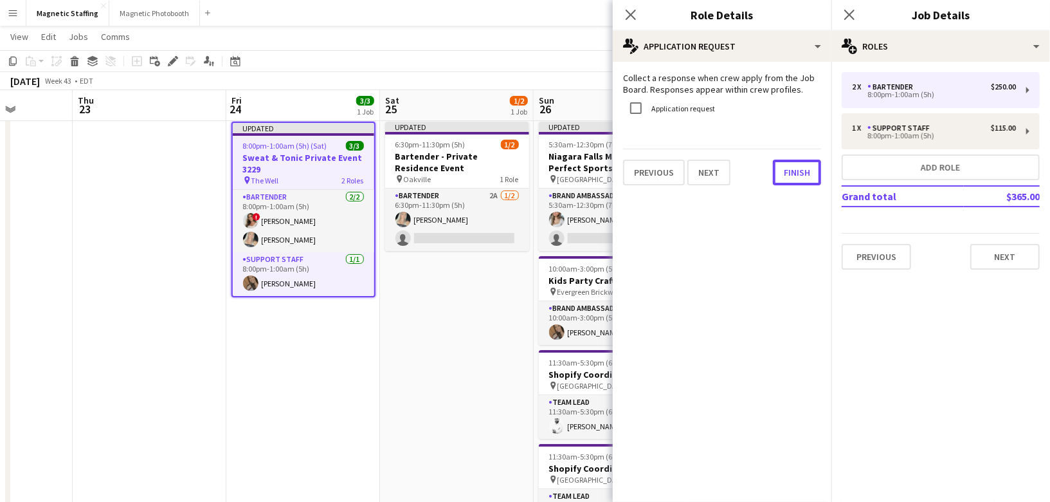
click at [798, 166] on button "Finish" at bounding box center [797, 172] width 48 height 26
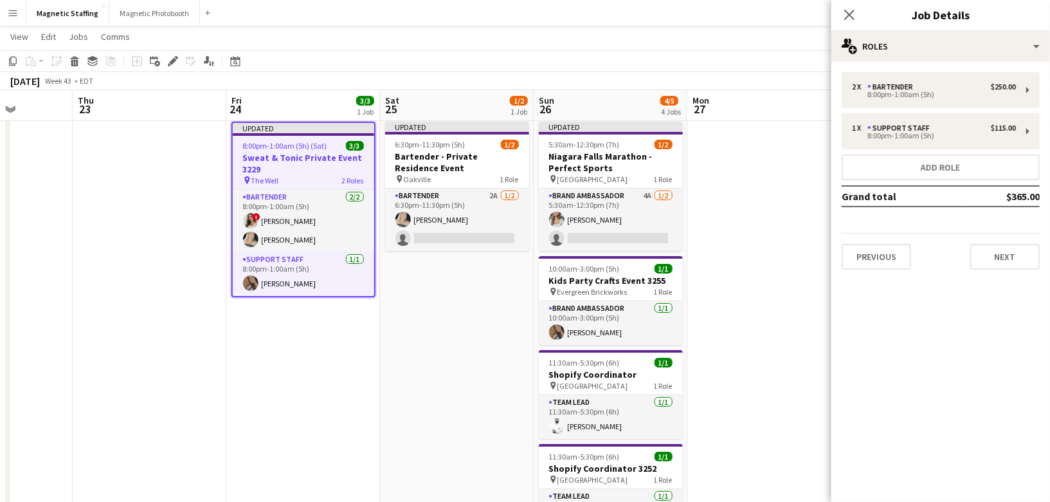
click at [307, 423] on app-date-cell "Updated 8:00pm-1:00am (5h) (Sat) 3/3 Sweat & Tonic Private Event 3229 pin The W…" at bounding box center [303, 480] width 154 height 729
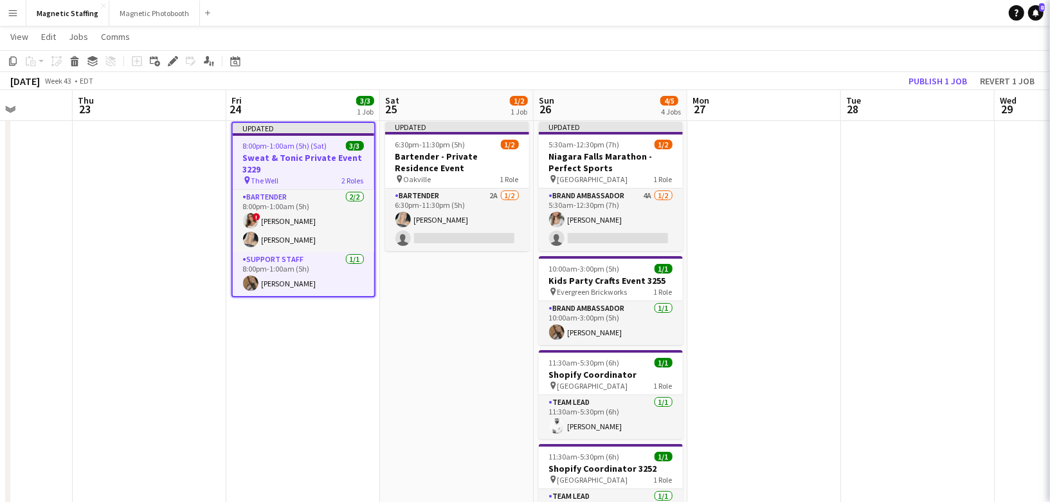
scroll to position [0, 388]
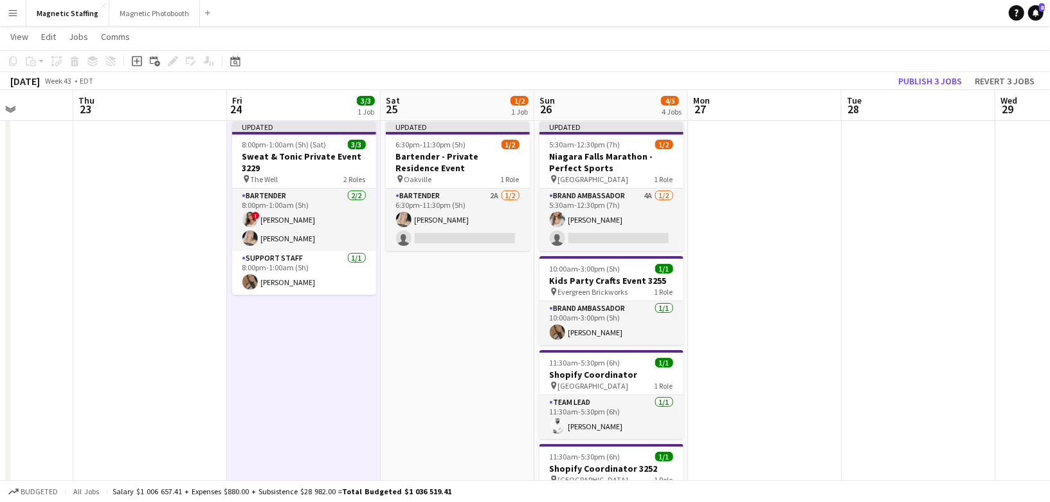
click at [934, 66] on app-toolbar "Copy Paste Paste Command V Paste with crew Command Shift V Paste linked Job [GE…" at bounding box center [525, 61] width 1050 height 22
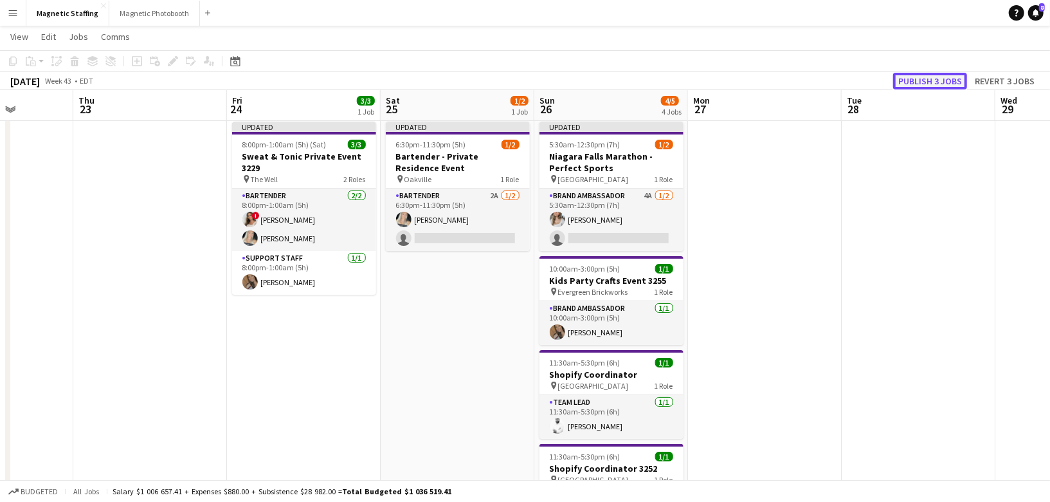
click at [922, 82] on button "Publish 3 jobs" at bounding box center [930, 81] width 74 height 17
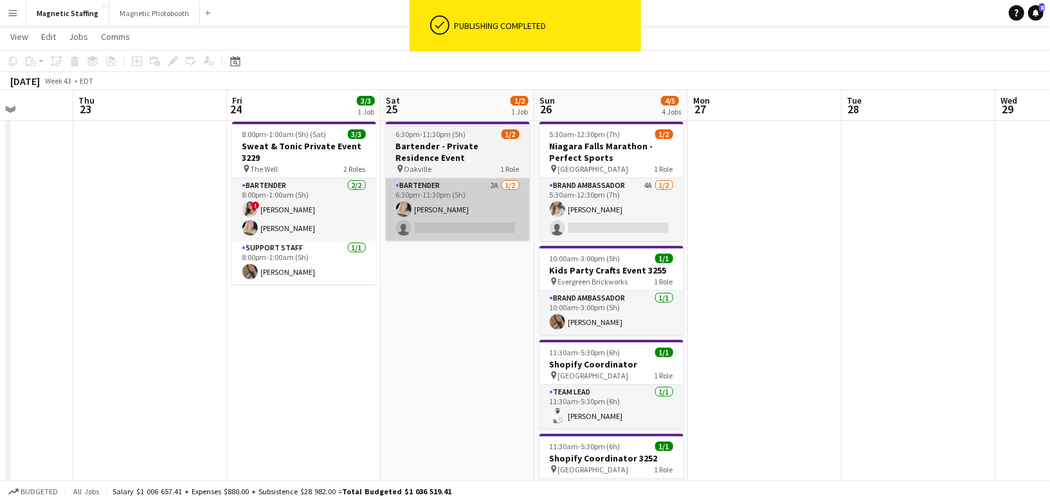
click at [474, 219] on app-card-role "Bartender 2A [DATE] 6:30pm-11:30pm (5h) [PERSON_NAME] single-neutral-actions" at bounding box center [458, 209] width 144 height 62
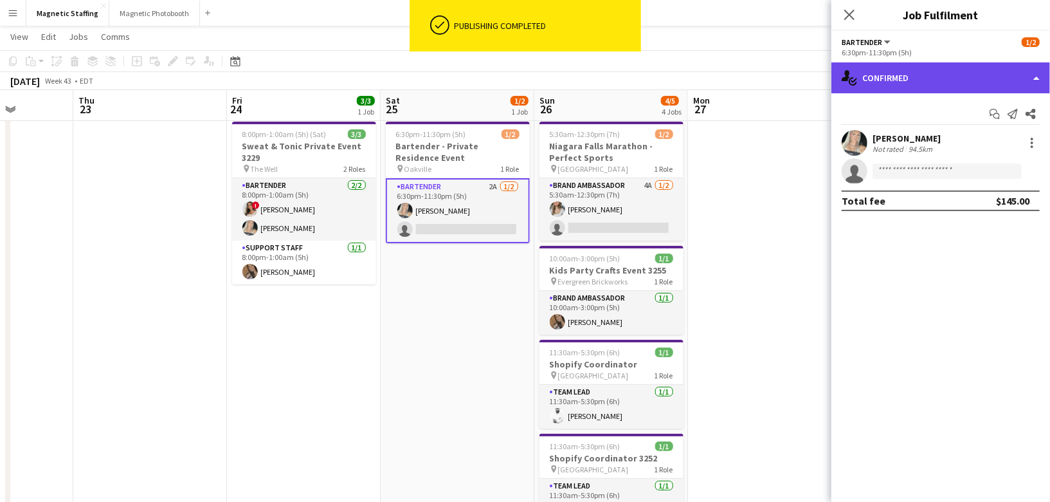
click at [917, 82] on div "single-neutral-actions-check-2 Confirmed" at bounding box center [940, 77] width 219 height 31
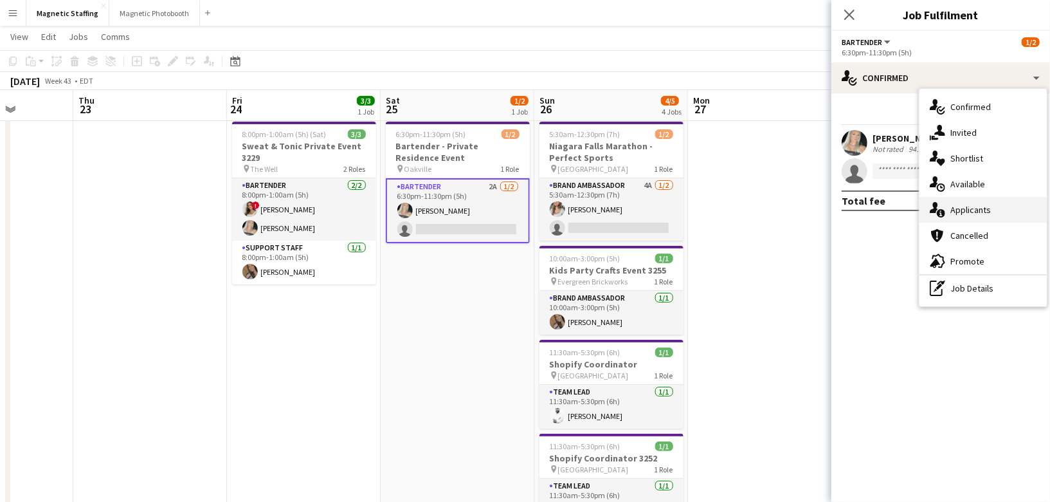
click at [953, 215] on span "Applicants" at bounding box center [970, 210] width 41 height 12
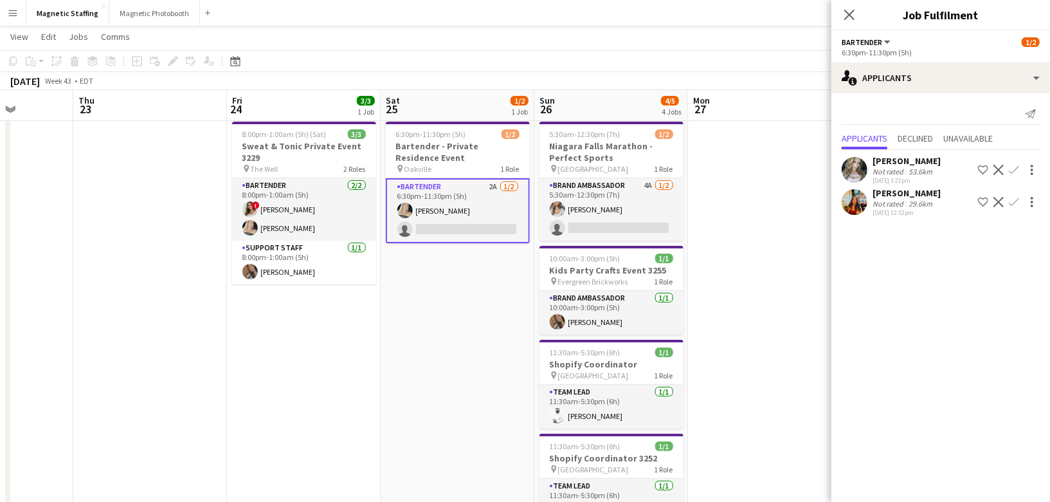
click at [1001, 197] on app-icon "Decline" at bounding box center [998, 202] width 10 height 10
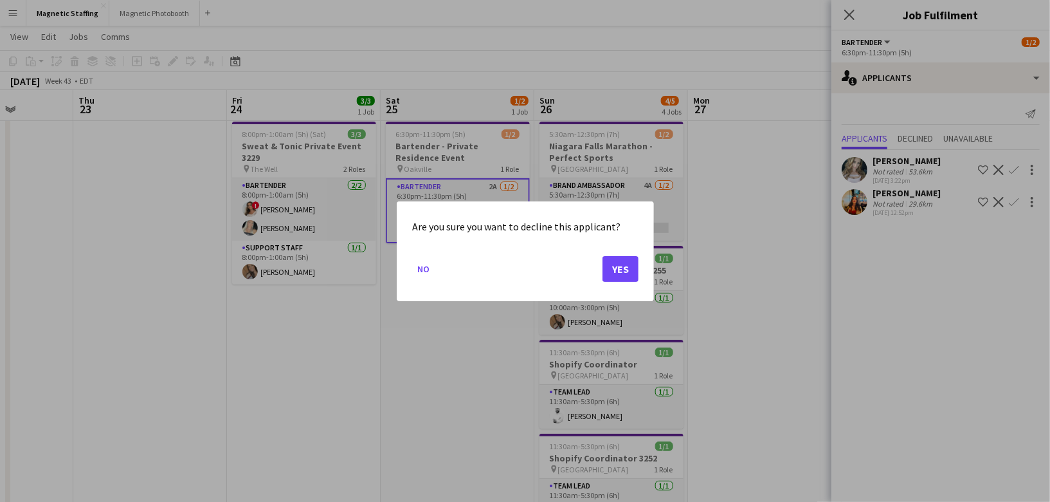
scroll to position [0, 0]
click at [617, 266] on button "Yes" at bounding box center [621, 268] width 36 height 26
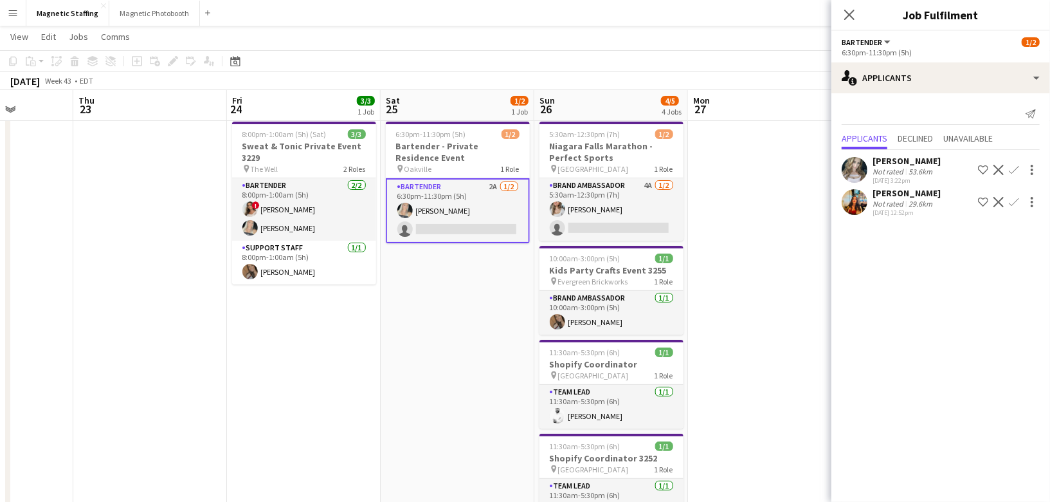
scroll to position [28, 0]
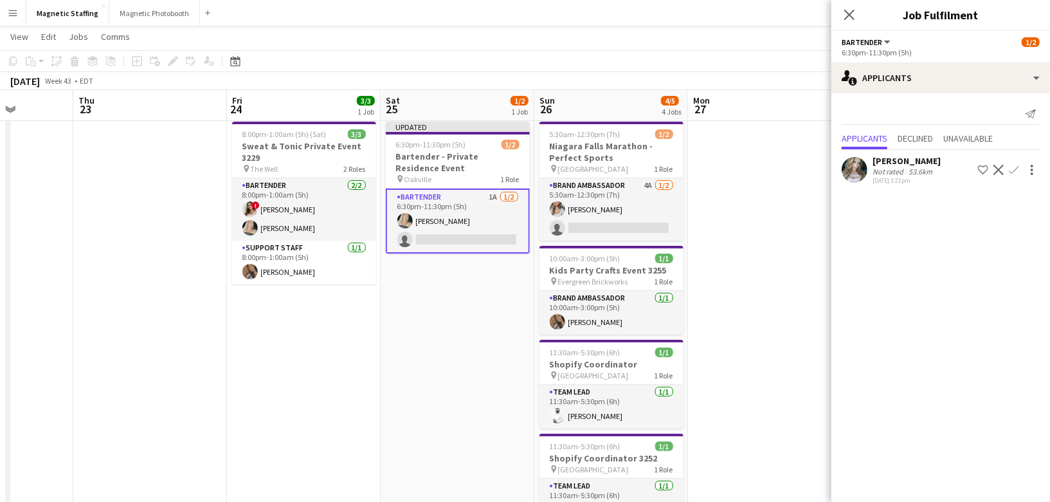
click at [993, 172] on app-icon "Decline" at bounding box center [998, 170] width 10 height 10
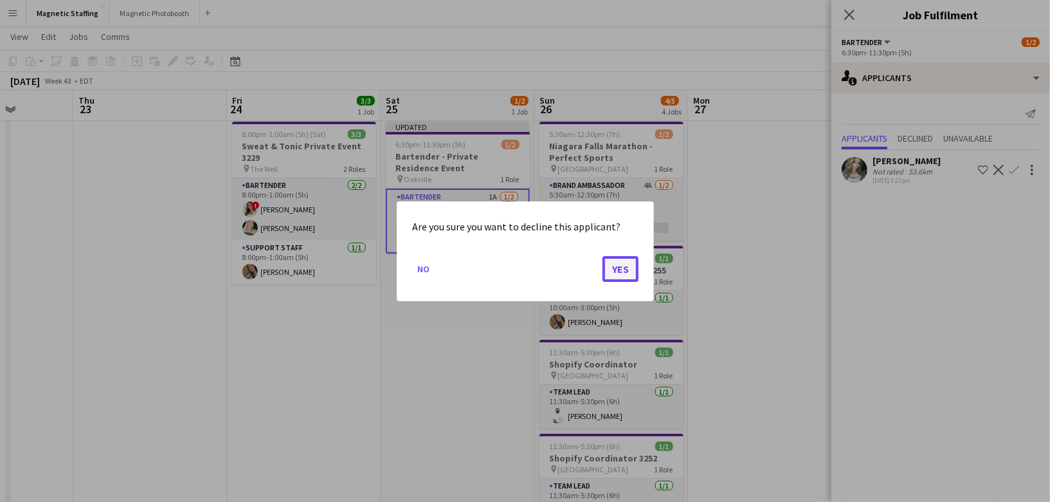
click at [622, 266] on button "Yes" at bounding box center [621, 268] width 36 height 26
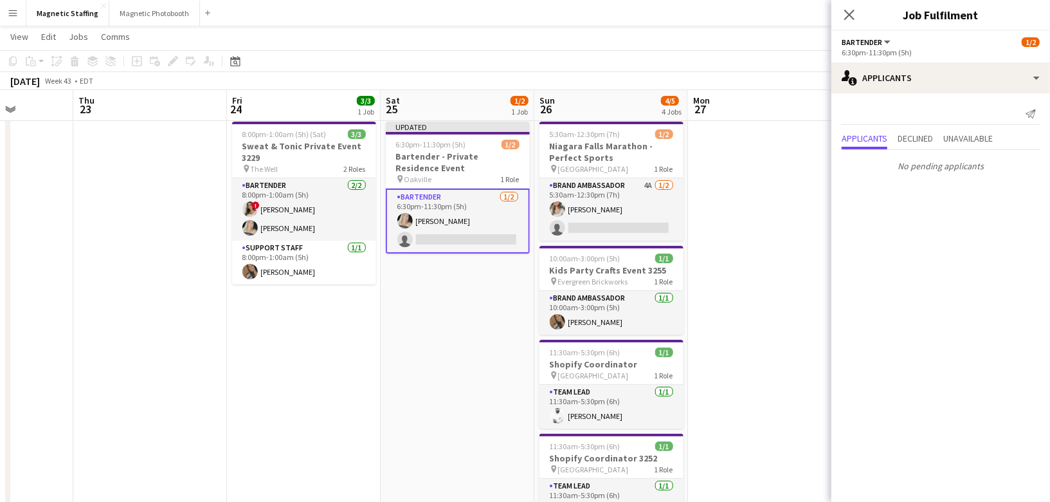
scroll to position [0, 387]
click at [747, 271] on app-date-cell at bounding box center [766, 480] width 154 height 729
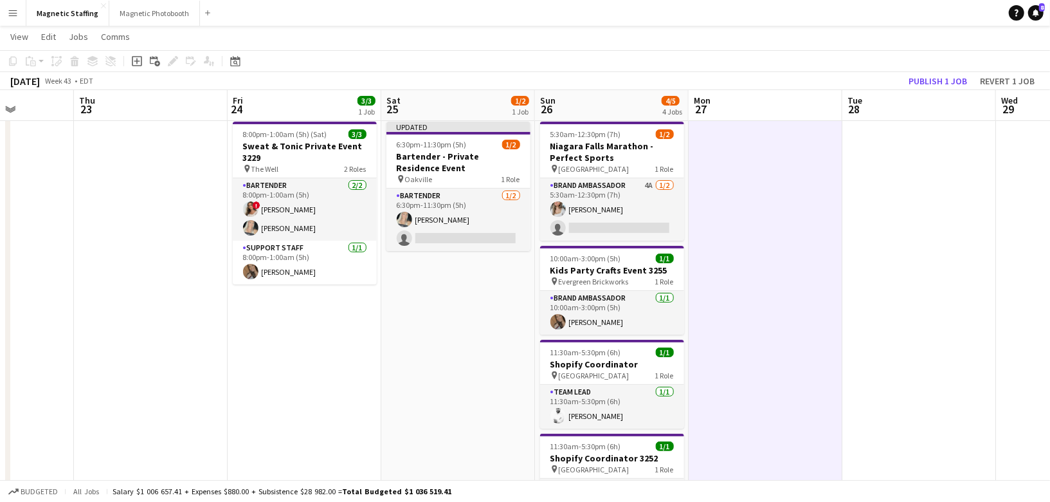
click at [932, 92] on app-board-header-date "Tue 28" at bounding box center [919, 105] width 154 height 31
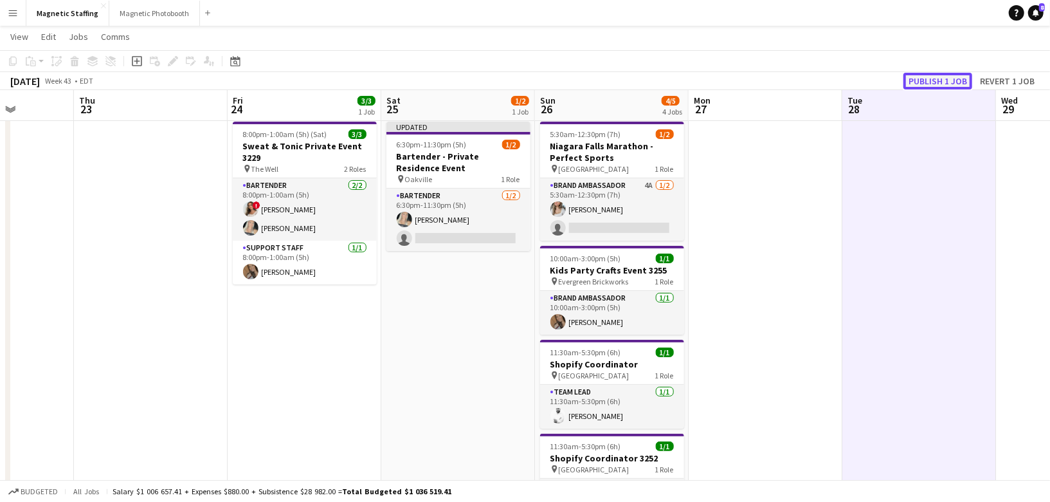
click at [932, 81] on button "Publish 1 job" at bounding box center [937, 81] width 69 height 17
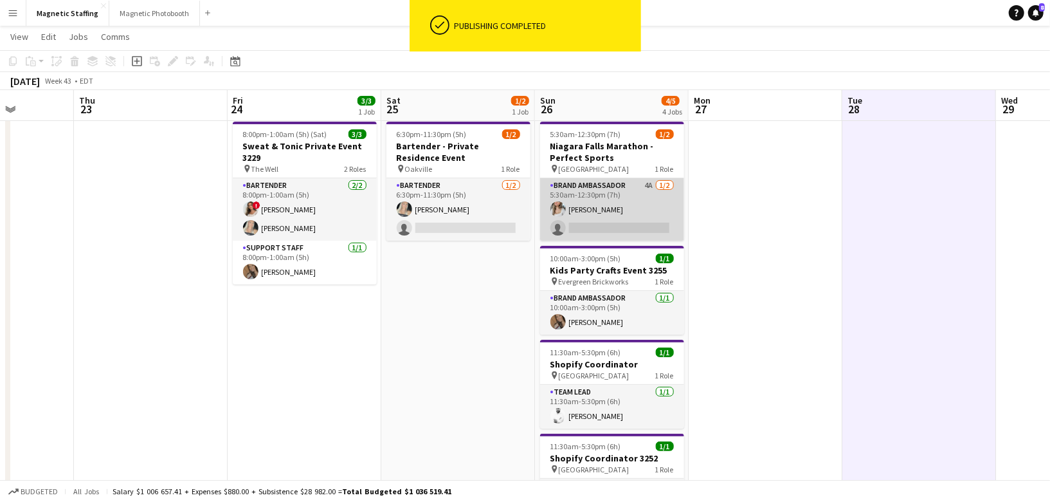
click at [601, 200] on app-card-role "Brand Ambassador 4A [DATE] 5:30am-12:30pm (7h) [PERSON_NAME] single-neutral-act…" at bounding box center [612, 209] width 144 height 62
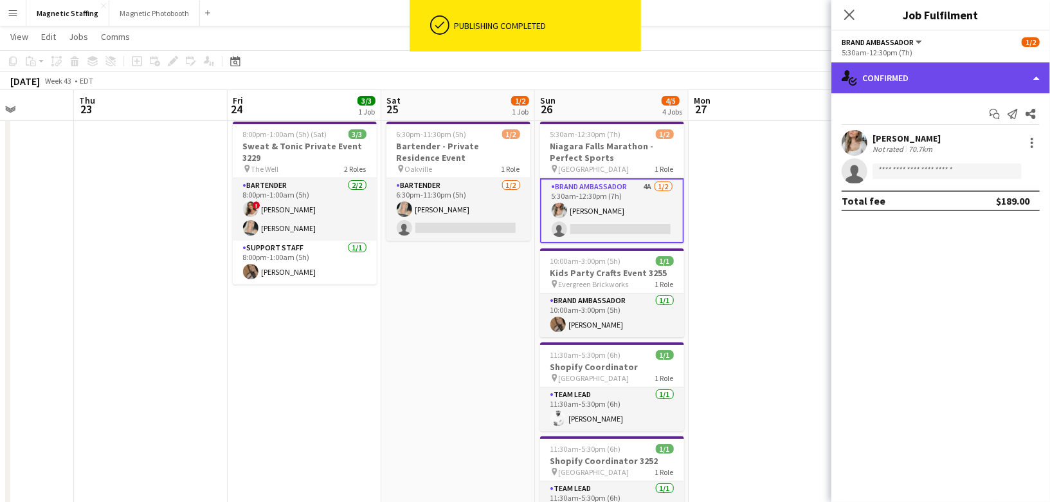
click at [962, 73] on div "single-neutral-actions-check-2 Confirmed" at bounding box center [940, 77] width 219 height 31
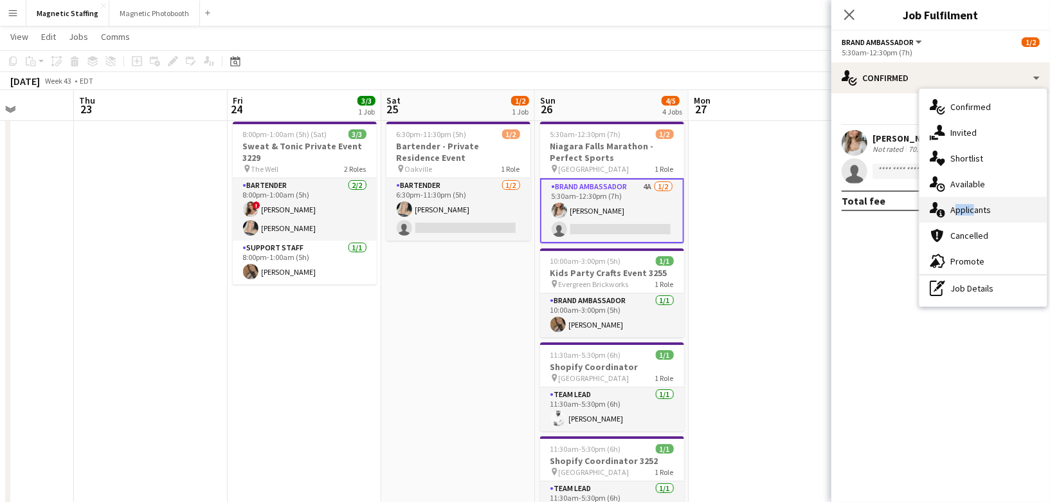
click at [971, 204] on div "single-neutral-actions-information Applicants" at bounding box center [983, 210] width 127 height 26
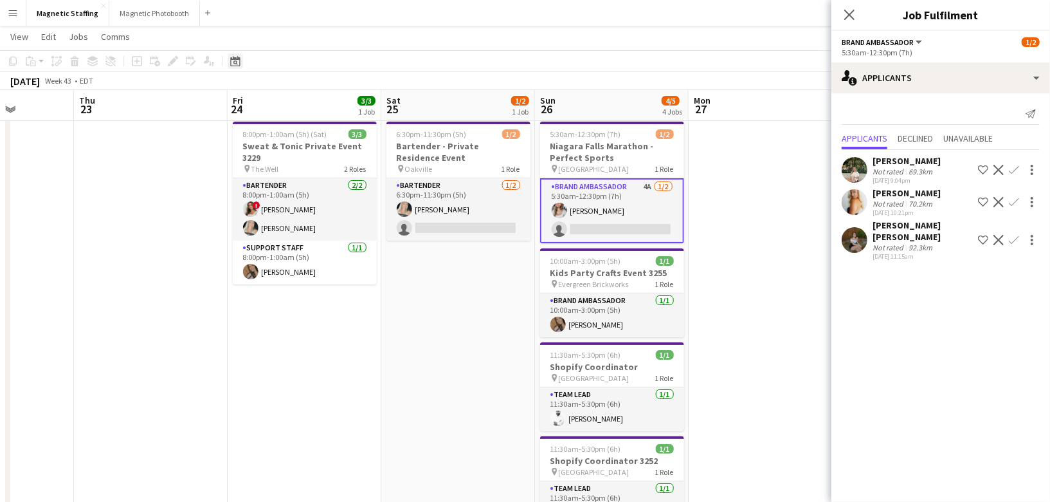
click at [234, 68] on div "Date picker" at bounding box center [235, 60] width 15 height 15
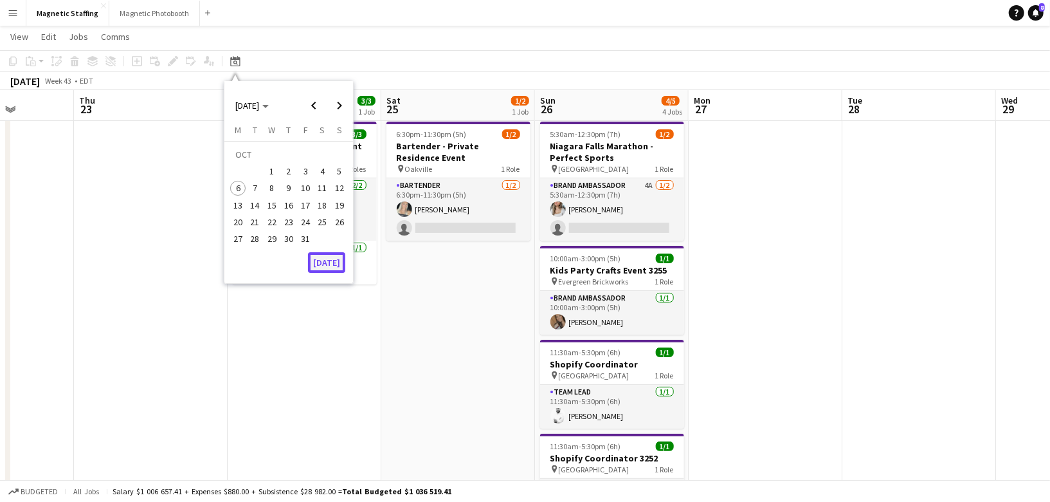
click at [329, 263] on button "[DATE]" at bounding box center [326, 262] width 37 height 21
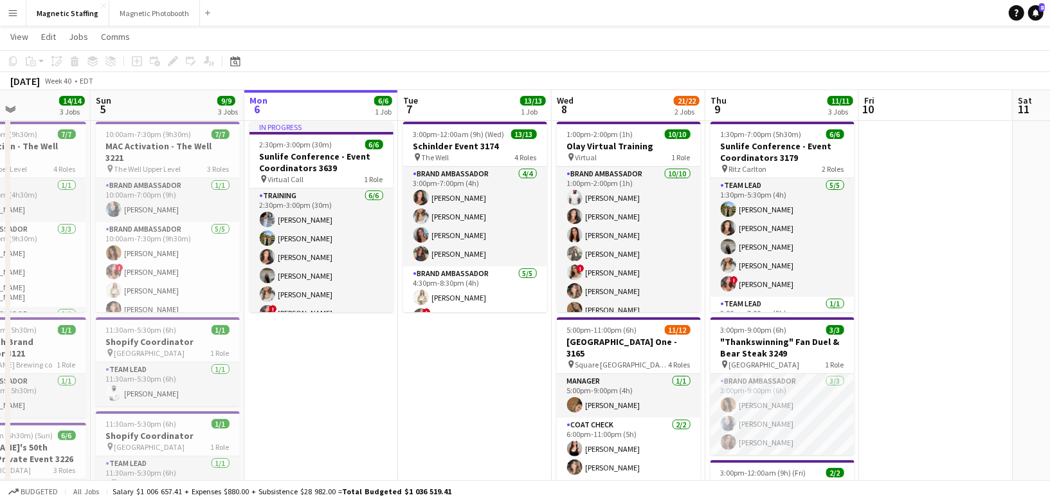
drag, startPoint x: 389, startPoint y: 294, endPoint x: 151, endPoint y: 300, distance: 238.0
click at [151, 302] on app-calendar-viewport "Wed 1 12/12 2 Jobs Thu 2 Fri 3 6/6 1 Job Sat 4 14/14 3 Jobs Sun 5 9/9 3 Jobs Mo…" at bounding box center [525, 464] width 1050 height 882
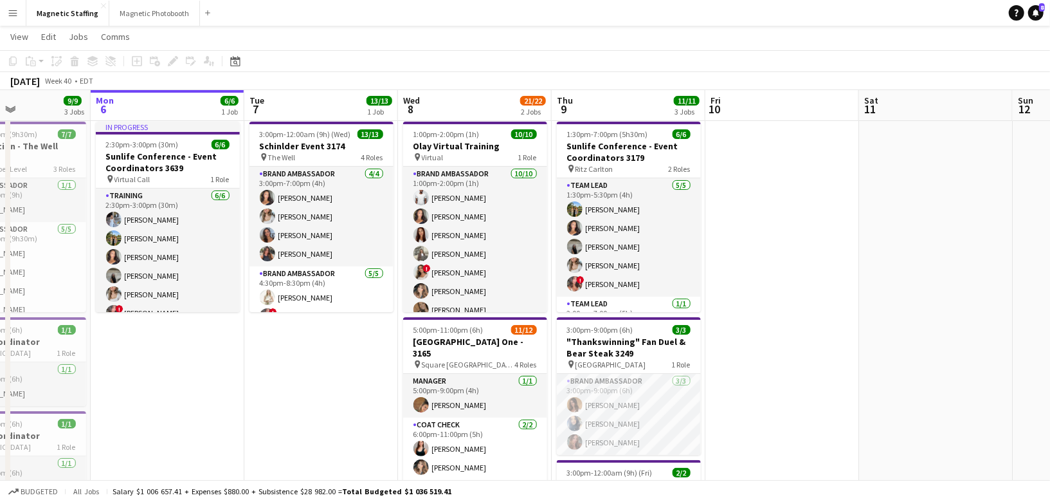
scroll to position [0, 526]
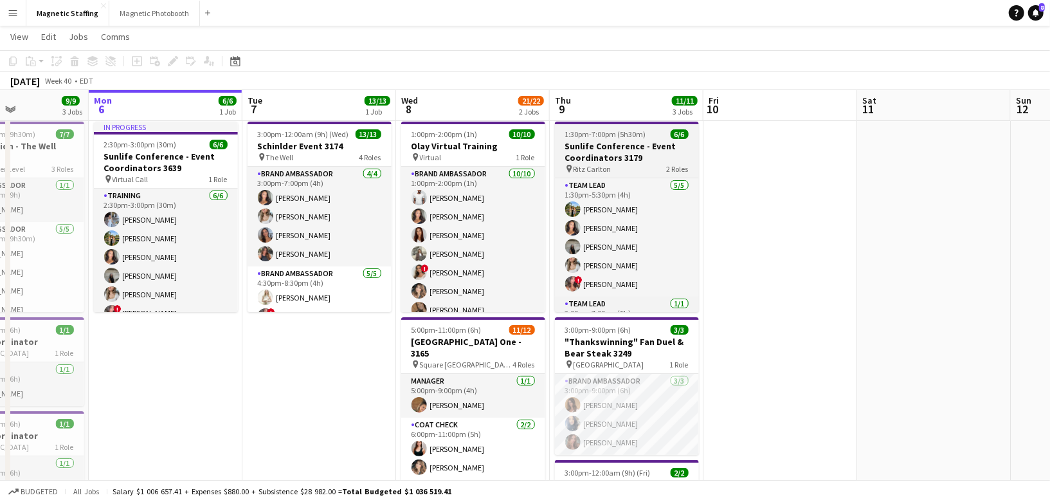
click at [578, 141] on h3 "Sunlife Conference - Event Coordinators 3179" at bounding box center [627, 151] width 144 height 23
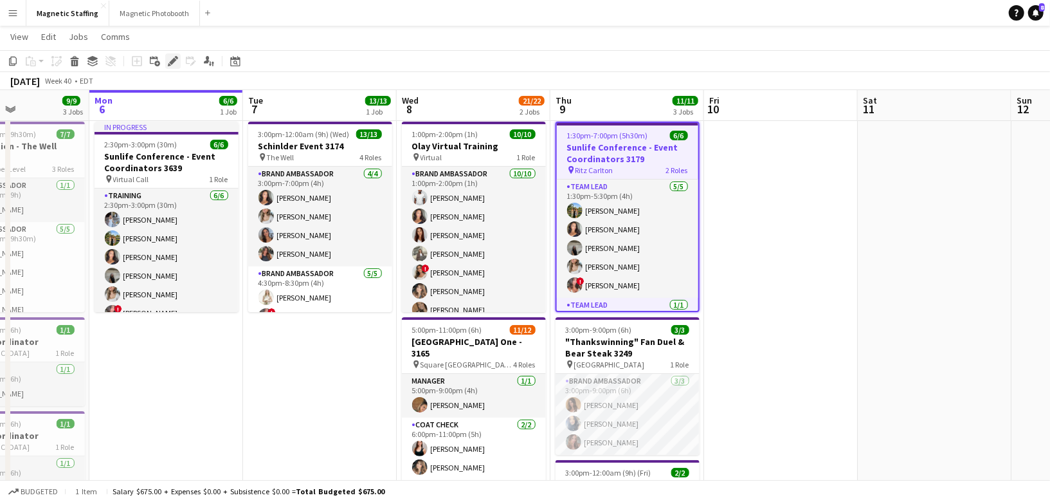
click at [170, 59] on icon "Edit" at bounding box center [173, 61] width 10 height 10
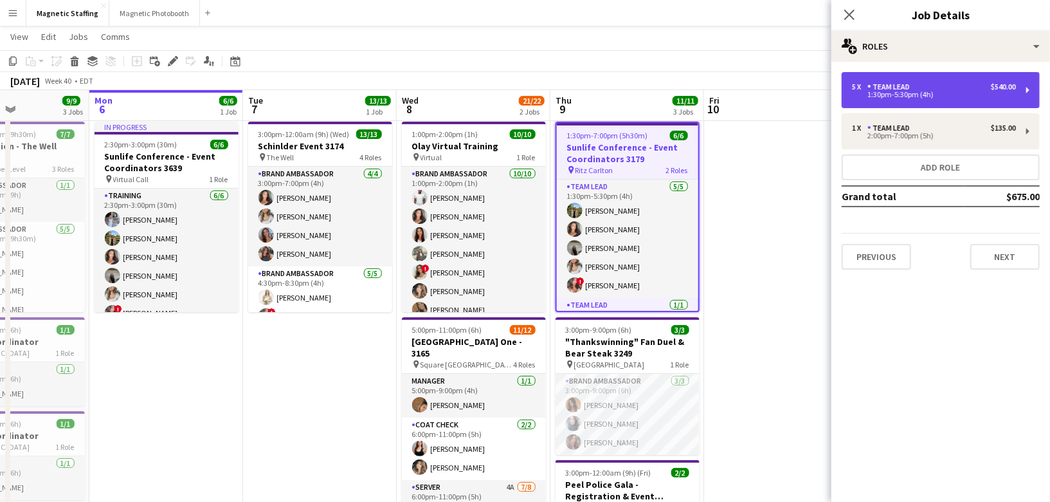
click at [980, 86] on div "5 x Team Lead $540.00" at bounding box center [934, 86] width 164 height 9
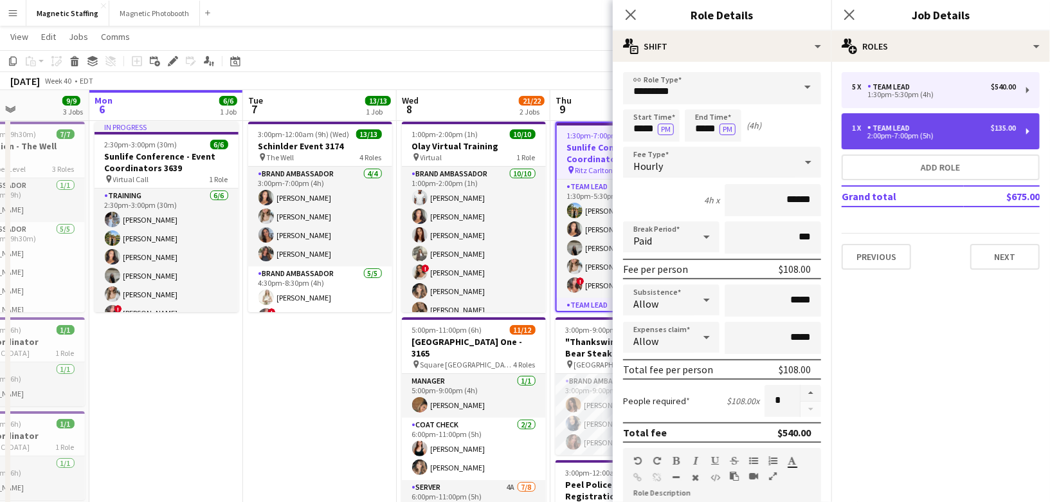
click at [939, 123] on div "1 x Team Lead $135.00 2:00pm-7:00pm (5h)" at bounding box center [941, 131] width 198 height 36
type input "*****"
type input "*"
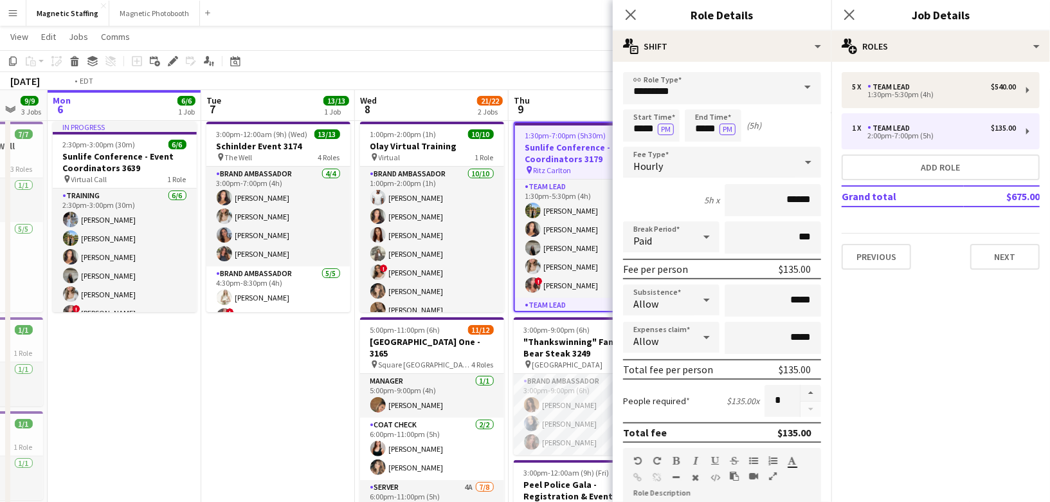
scroll to position [0, 462]
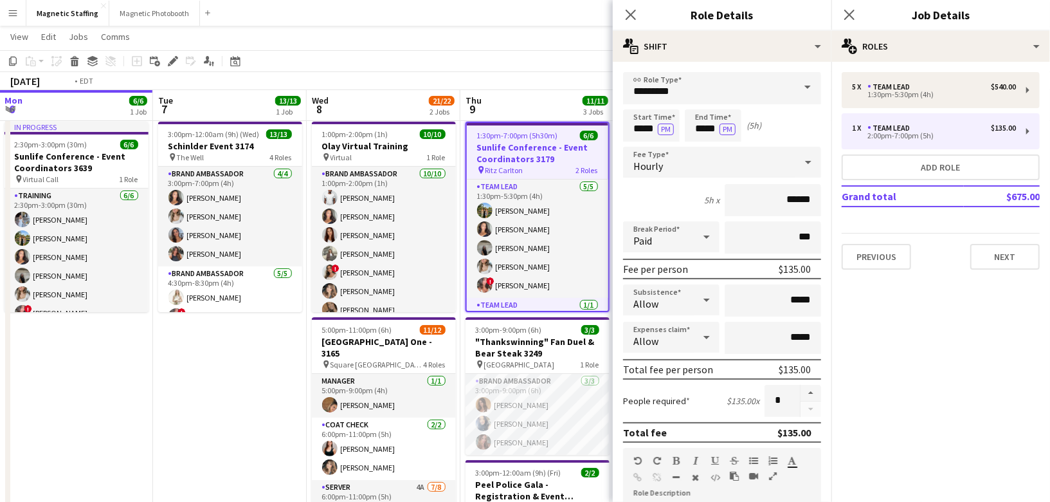
drag, startPoint x: 503, startPoint y: 232, endPoint x: 260, endPoint y: 249, distance: 244.3
click at [260, 250] on app-calendar-viewport "Fri 3 6/6 1 Job Sat 4 14/14 3 Jobs Sun 5 9/9 3 Jobs Mon 6 6/6 1 Job Tue 7 13/13…" at bounding box center [525, 464] width 1050 height 882
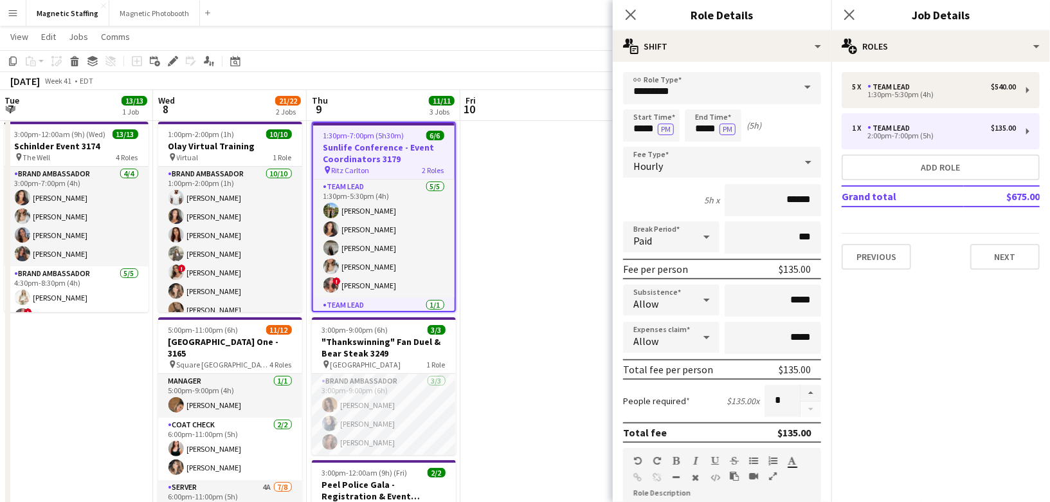
click at [354, 159] on h3 "Sunlife Conference - Event Coordinators 3179" at bounding box center [383, 152] width 141 height 23
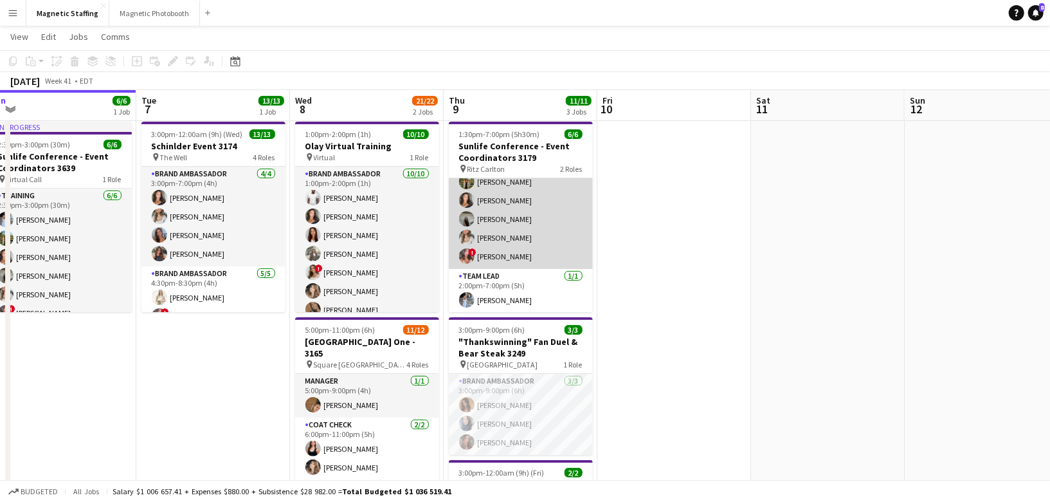
scroll to position [0, 0]
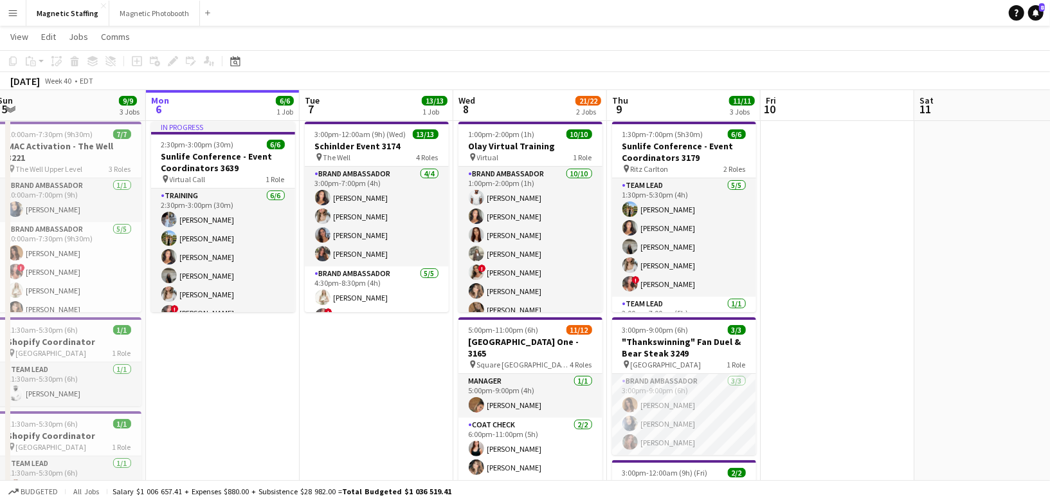
drag, startPoint x: 228, startPoint y: 244, endPoint x: 392, endPoint y: 244, distance: 163.3
click at [392, 245] on app-calendar-viewport "Fri 3 6/6 1 Job Sat 4 14/14 3 Jobs Sun 5 9/9 3 Jobs Mon 6 6/6 1 Job Tue 7 13/13…" at bounding box center [525, 464] width 1050 height 882
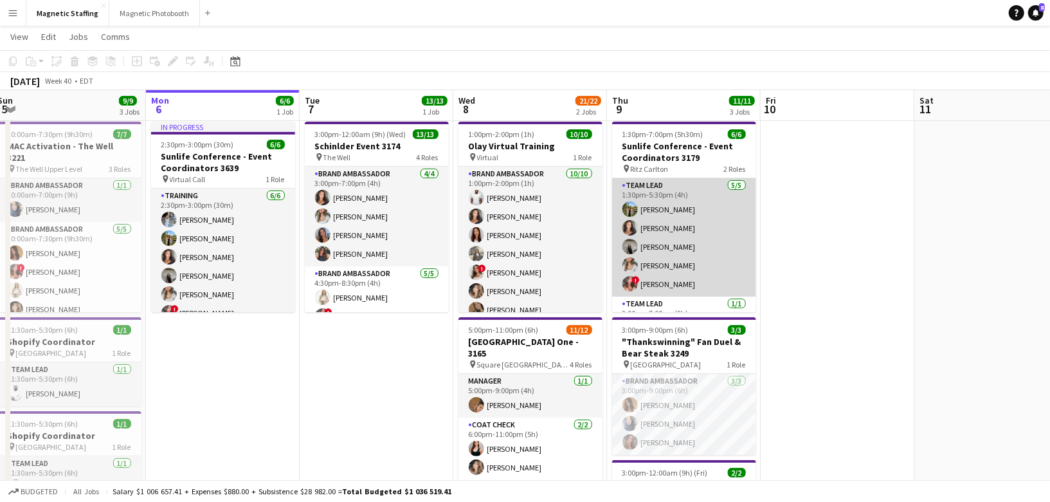
click at [691, 228] on app-card-role "Team Lead [DATE] 1:30pm-5:30pm (4h) [PERSON_NAME] [PERSON_NAME] [PERSON_NAME] […" at bounding box center [684, 237] width 144 height 118
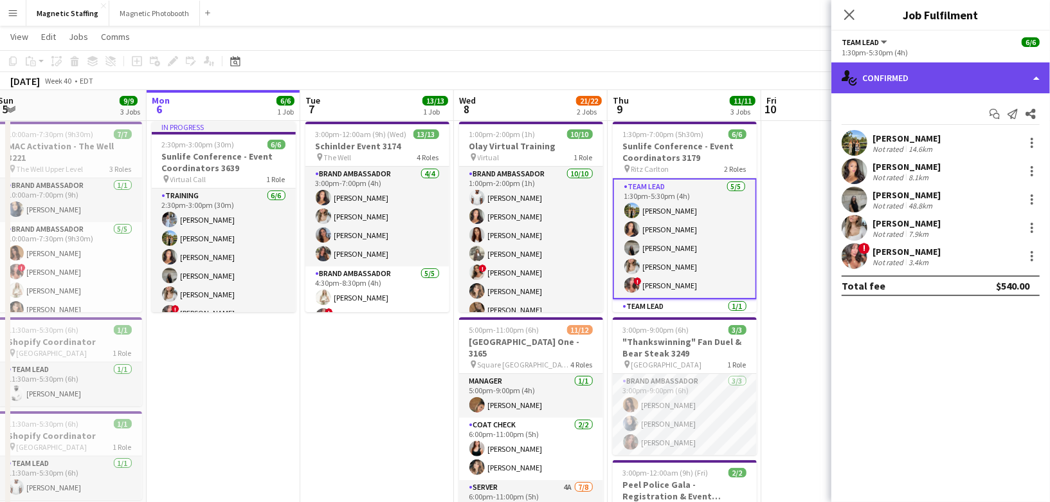
click at [919, 82] on div "single-neutral-actions-check-2 Confirmed" at bounding box center [940, 77] width 219 height 31
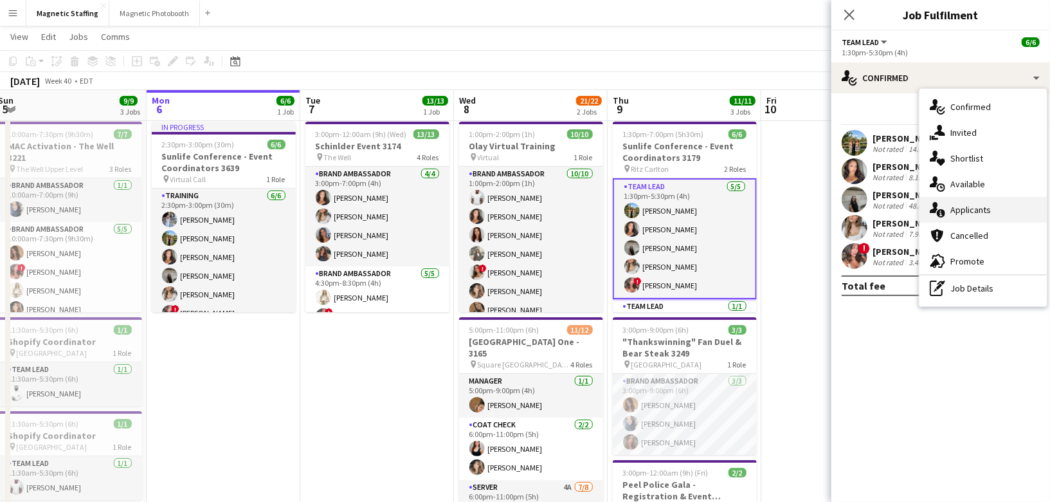
click at [945, 212] on div "single-neutral-actions-information Applicants" at bounding box center [983, 210] width 127 height 26
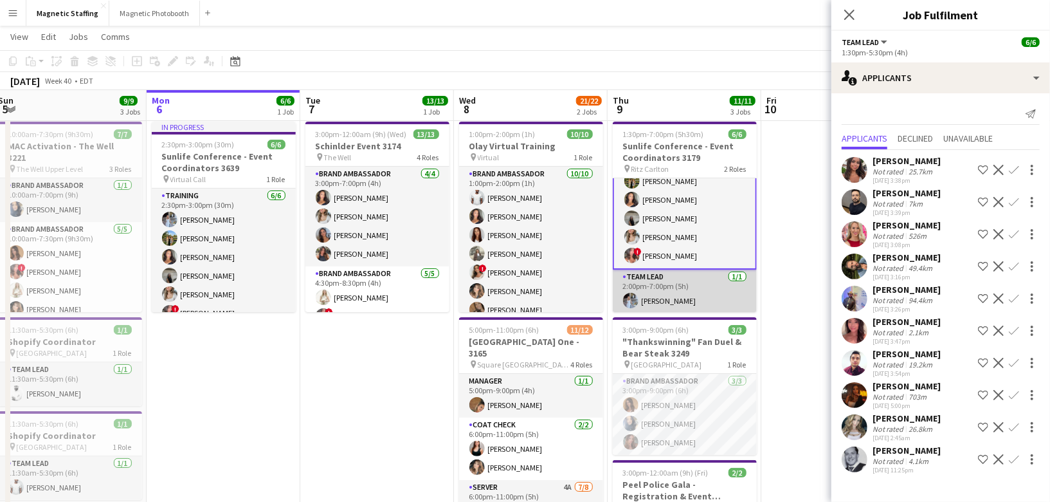
click at [663, 299] on app-card-role "Team Lead [DATE] 2:00pm-7:00pm (5h) [PERSON_NAME]" at bounding box center [685, 291] width 144 height 44
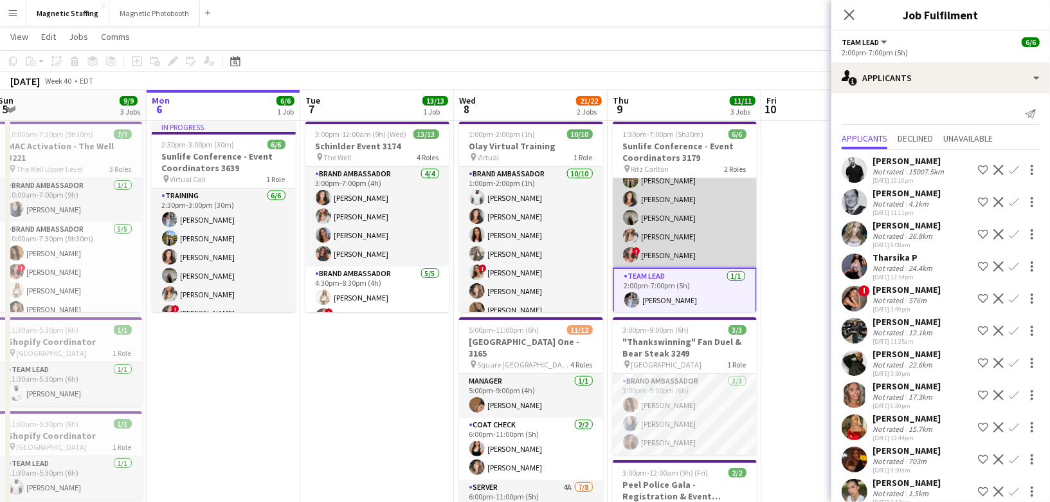
click at [679, 209] on app-card-role "Team Lead [DATE] 1:30pm-5:30pm (4h) [PERSON_NAME] [PERSON_NAME] [PERSON_NAME] […" at bounding box center [685, 208] width 144 height 118
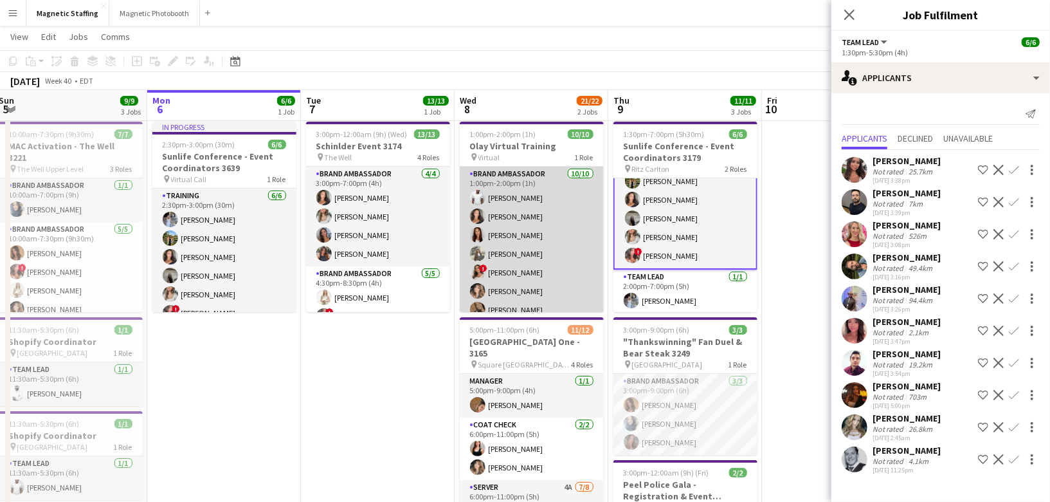
click at [534, 226] on app-card-role "Brand Ambassador [DATE] 1:00pm-2:00pm (1h) [PERSON_NAME] [PERSON_NAME] [PERSON_…" at bounding box center [532, 273] width 144 height 212
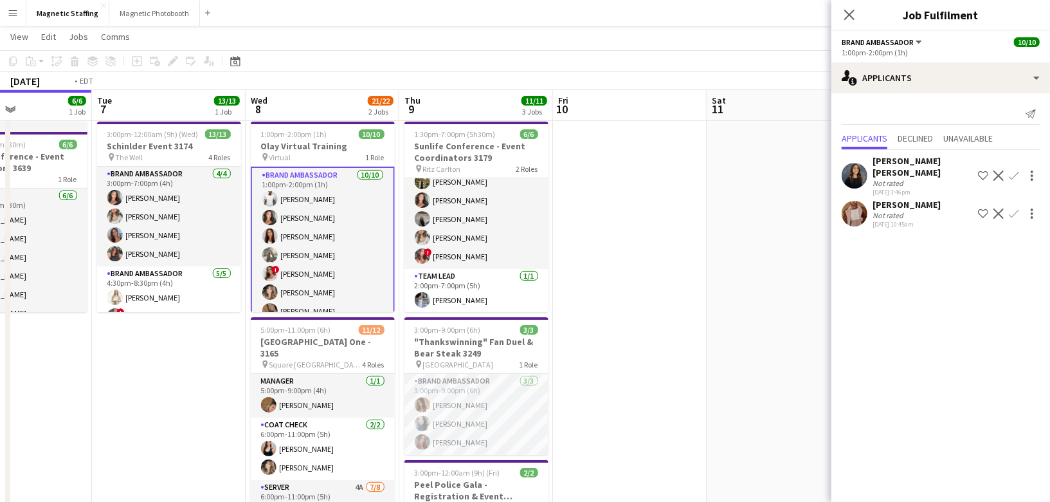
drag, startPoint x: 805, startPoint y: 241, endPoint x: 109, endPoint y: 241, distance: 696.4
click at [110, 241] on app-calendar-viewport "Fri 3 6/6 1 Job Sat 4 14/14 3 Jobs Sun 5 9/9 3 Jobs Mon 6 6/6 1 Job Tue 7 13/13…" at bounding box center [525, 464] width 1050 height 882
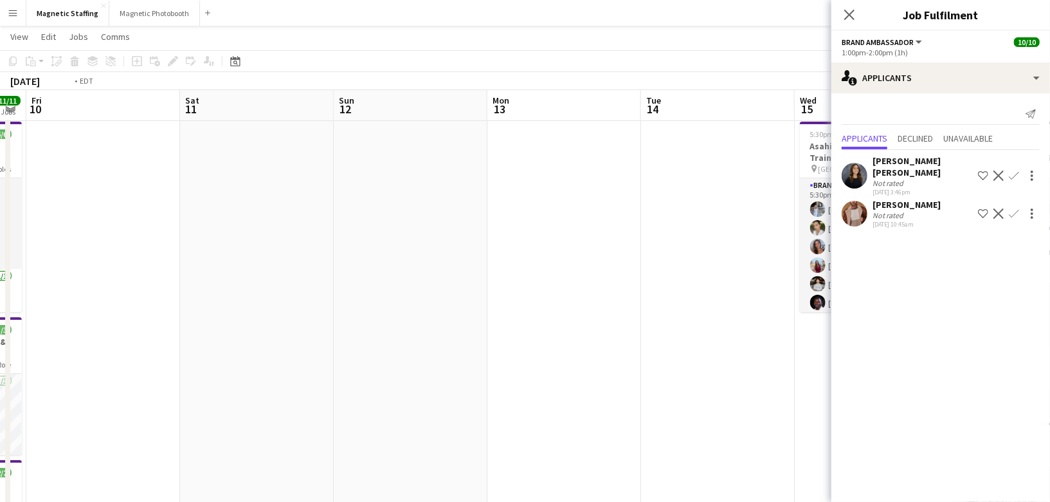
drag, startPoint x: 758, startPoint y: 243, endPoint x: 134, endPoint y: 258, distance: 623.9
click at [147, 255] on app-calendar-viewport "Tue 7 13/13 1 Job Wed 8 21/22 2 Jobs Thu 9 11/11 3 Jobs Fri 10 Sat 11 Sun 12 Mo…" at bounding box center [525, 464] width 1050 height 882
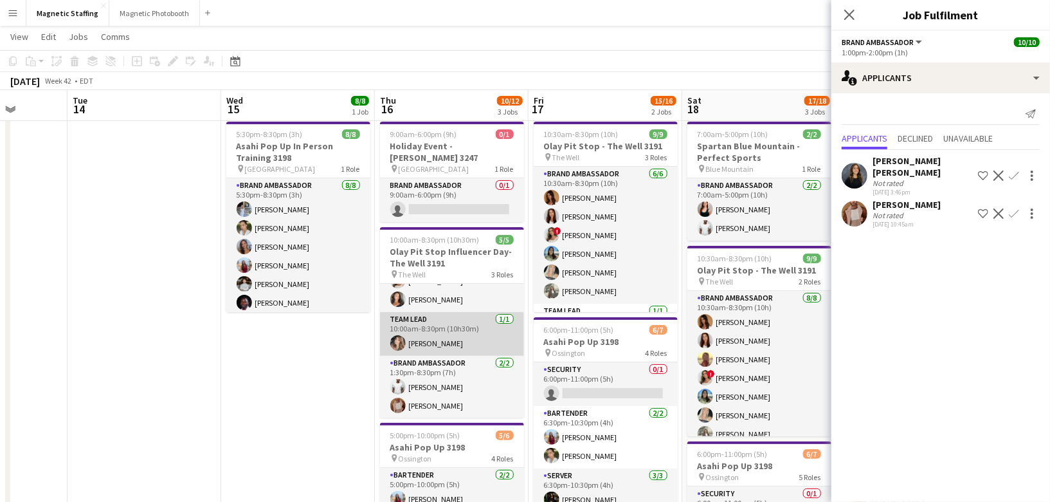
scroll to position [0, 0]
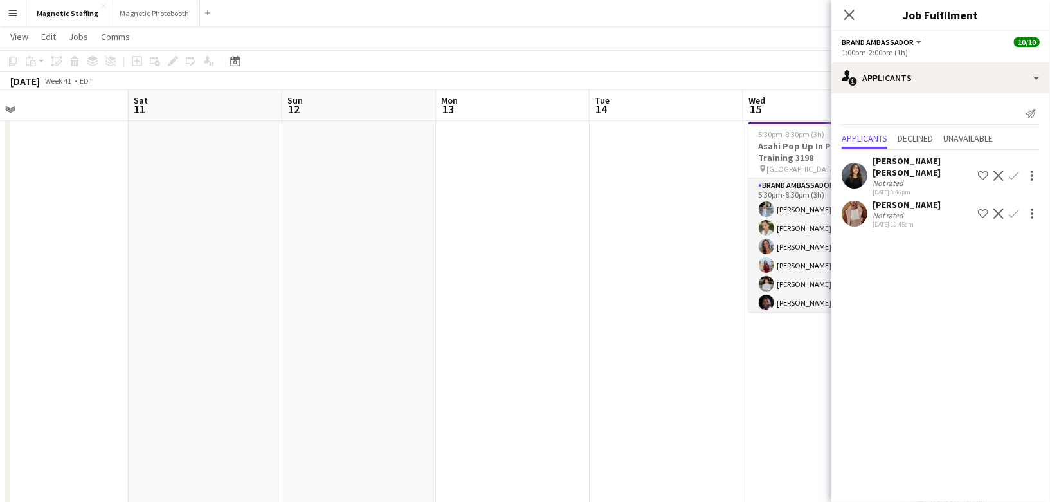
drag, startPoint x: 213, startPoint y: 353, endPoint x: 728, endPoint y: 331, distance: 515.6
click at [725, 331] on app-calendar-viewport "Wed 8 21/22 2 Jobs Thu 9 11/11 3 Jobs Fri 10 Sat 11 Sun 12 Mon 13 Tue 14 Wed 15…" at bounding box center [525, 464] width 1050 height 882
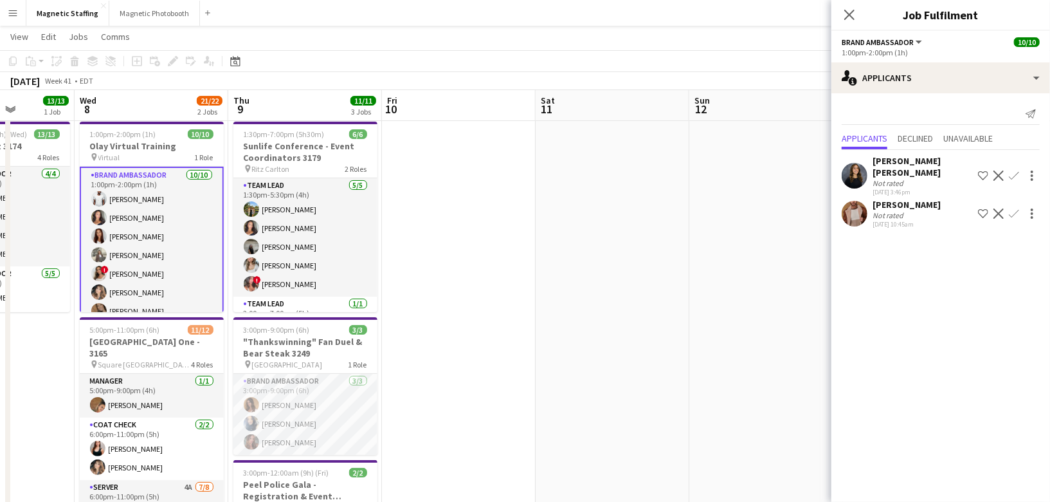
drag, startPoint x: 633, startPoint y: 304, endPoint x: 811, endPoint y: 304, distance: 178.1
click at [811, 304] on app-calendar-viewport "Mon 6 6/6 1 Job Tue 7 13/13 1 Job Wed 8 21/22 2 Jobs Thu 9 11/11 3 Jobs Fri 10 …" at bounding box center [525, 464] width 1050 height 882
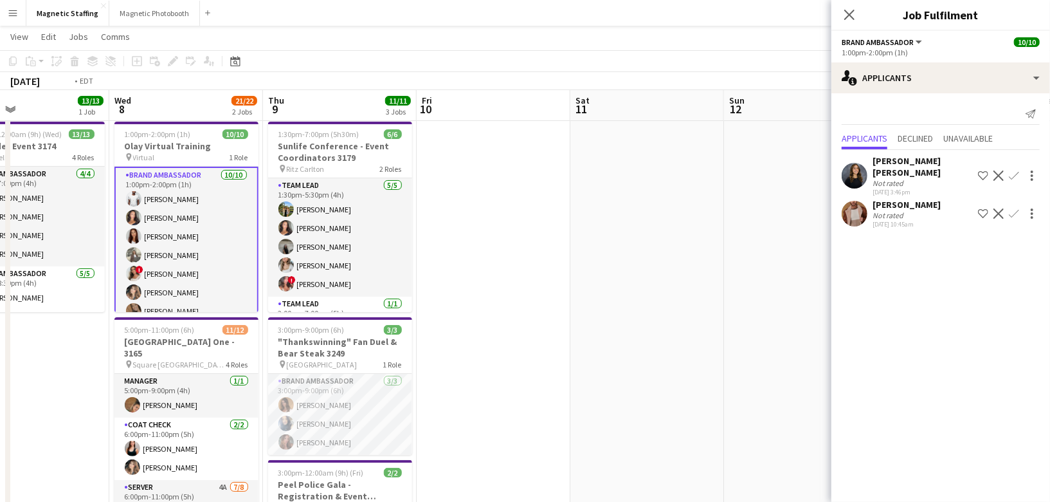
scroll to position [0, 300]
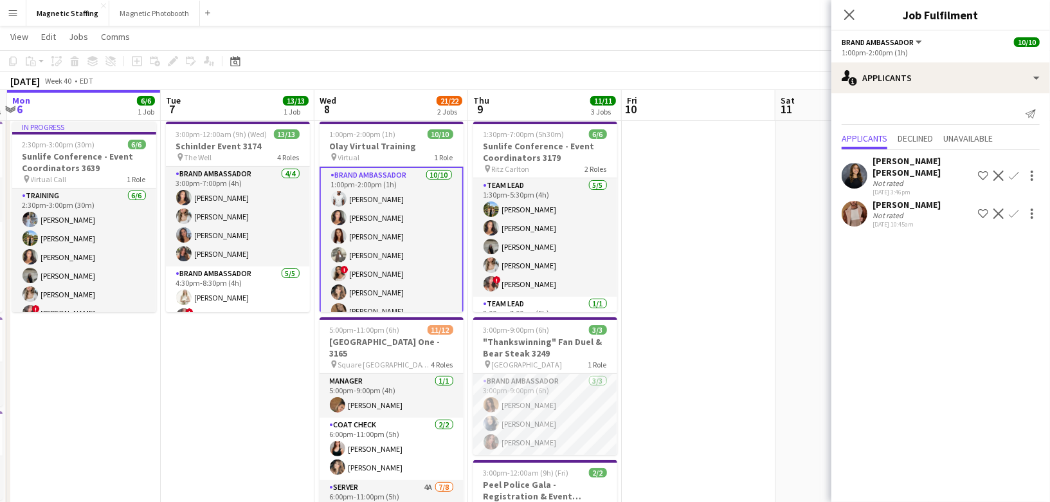
drag, startPoint x: 473, startPoint y: 295, endPoint x: 644, endPoint y: 295, distance: 170.4
click at [644, 295] on app-calendar-viewport "Sat 4 14/14 3 Jobs Sun 5 9/9 3 Jobs Mon 6 6/6 1 Job Tue 7 13/13 1 Job Wed 8 21/…" at bounding box center [525, 464] width 1050 height 882
click at [347, 130] on span "1:00pm-2:00pm (1h)" at bounding box center [363, 134] width 66 height 10
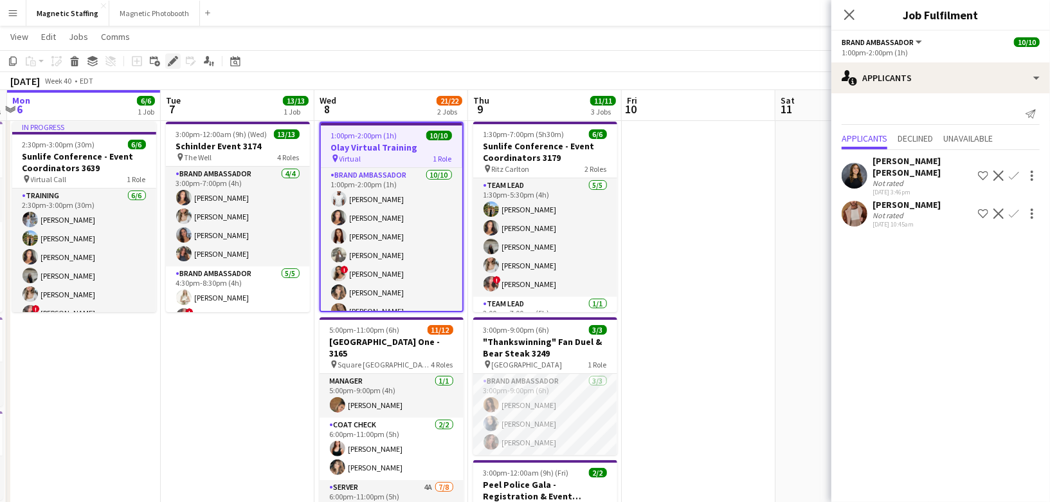
click at [169, 66] on div "Edit" at bounding box center [172, 60] width 15 height 15
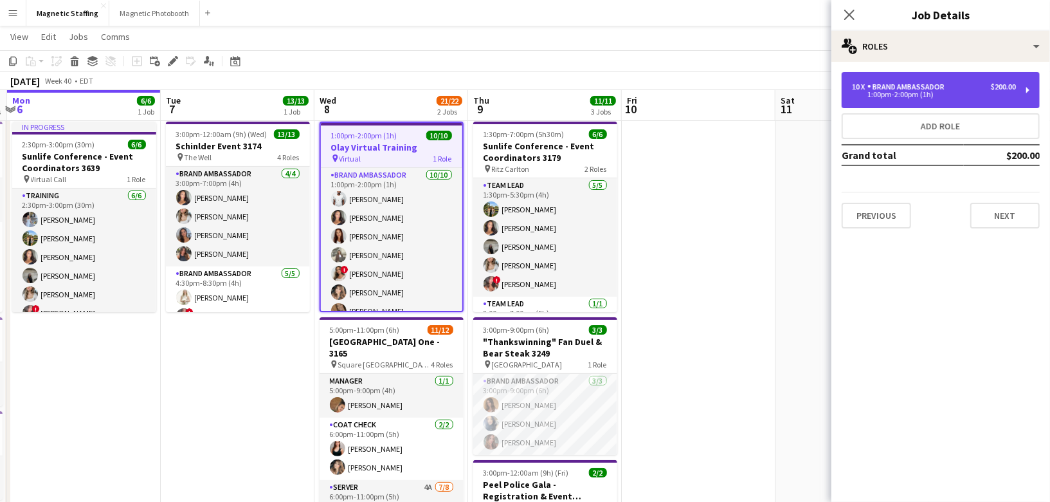
click at [903, 92] on div "1:00pm-2:00pm (1h)" at bounding box center [934, 94] width 164 height 6
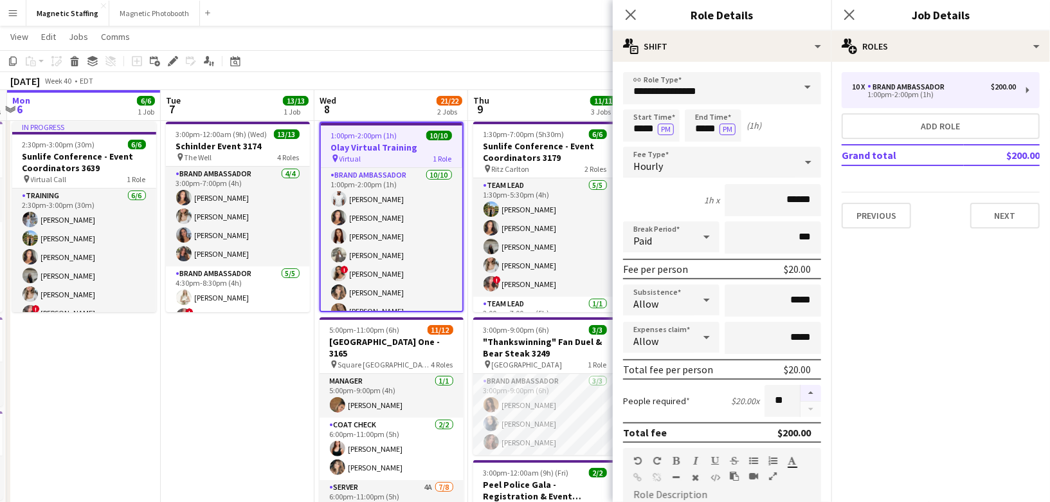
click at [813, 388] on button "button" at bounding box center [811, 393] width 21 height 17
type input "**"
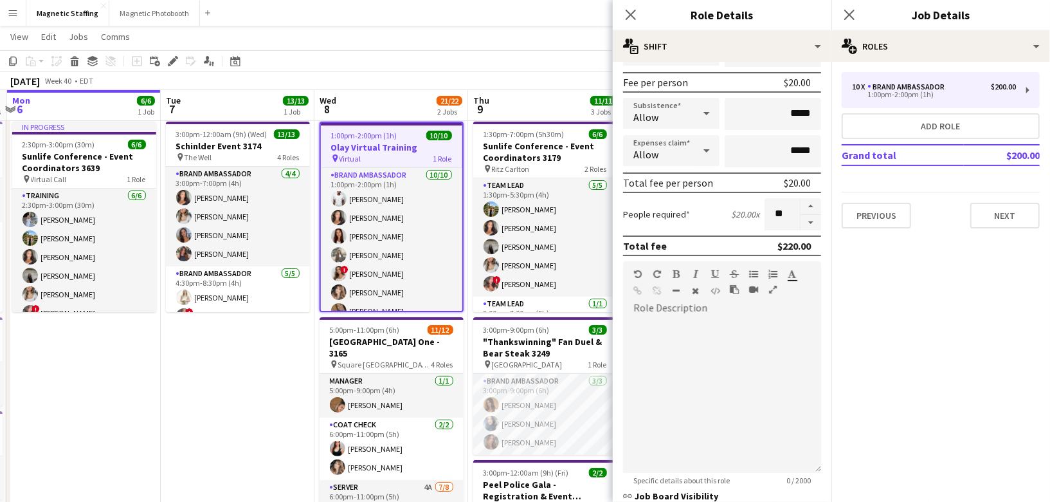
scroll to position [365, 0]
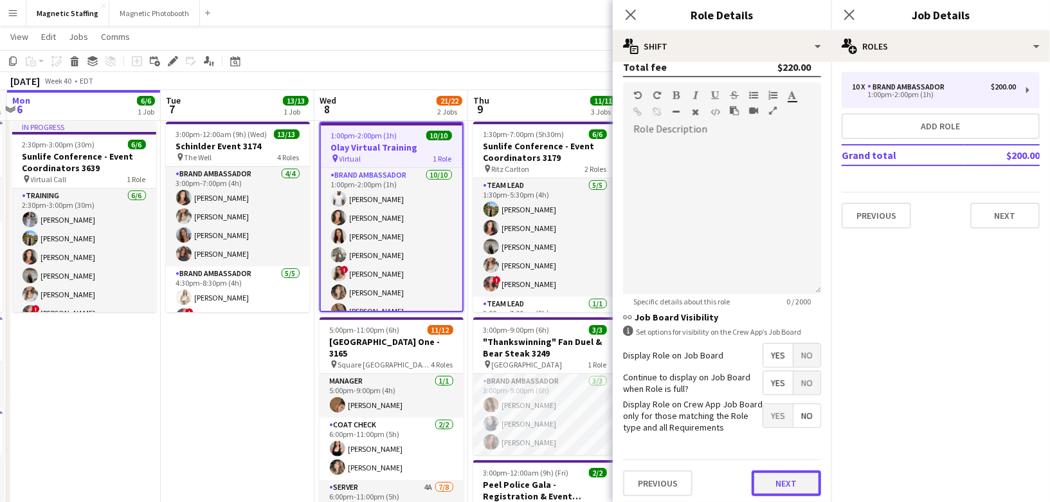
click at [779, 477] on button "Next" at bounding box center [786, 483] width 69 height 26
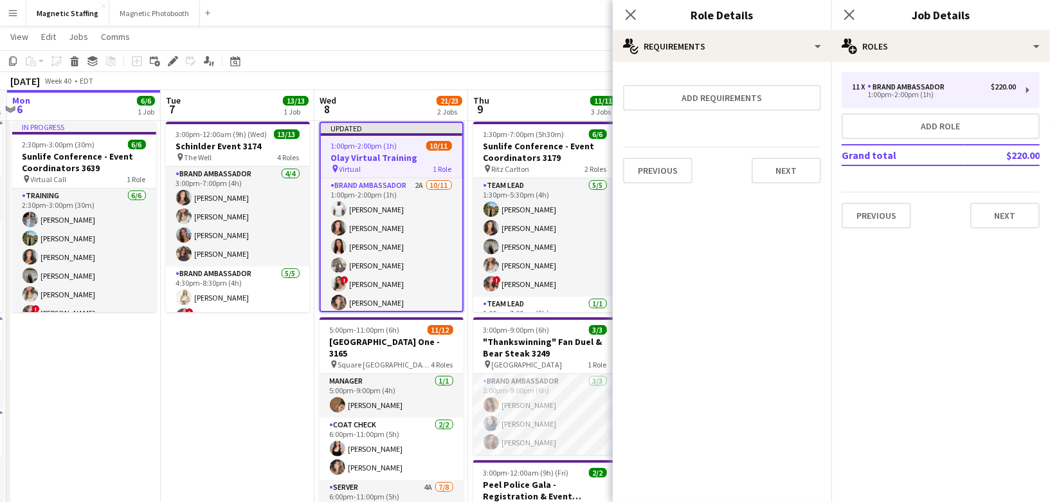
scroll to position [0, 0]
click at [791, 166] on button "Next" at bounding box center [786, 171] width 69 height 26
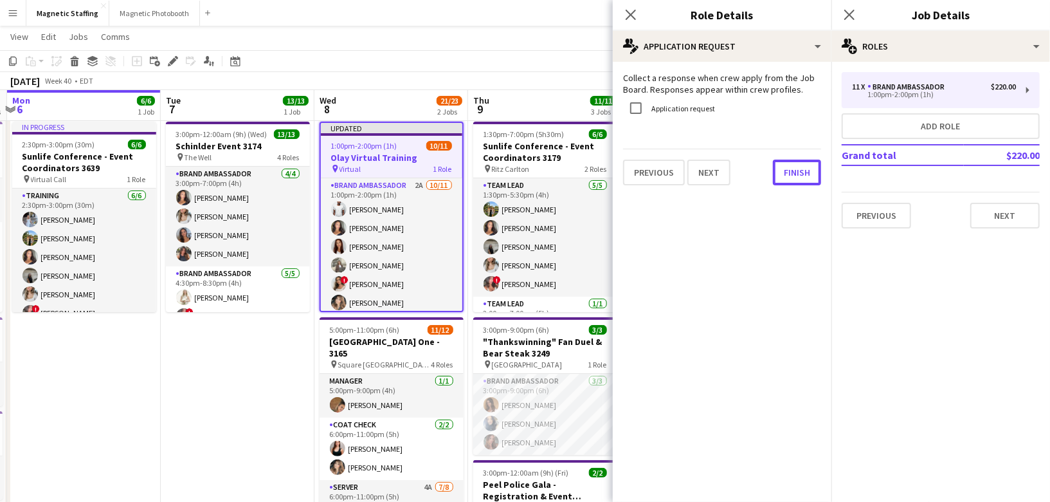
click at [791, 166] on button "Finish" at bounding box center [797, 172] width 48 height 26
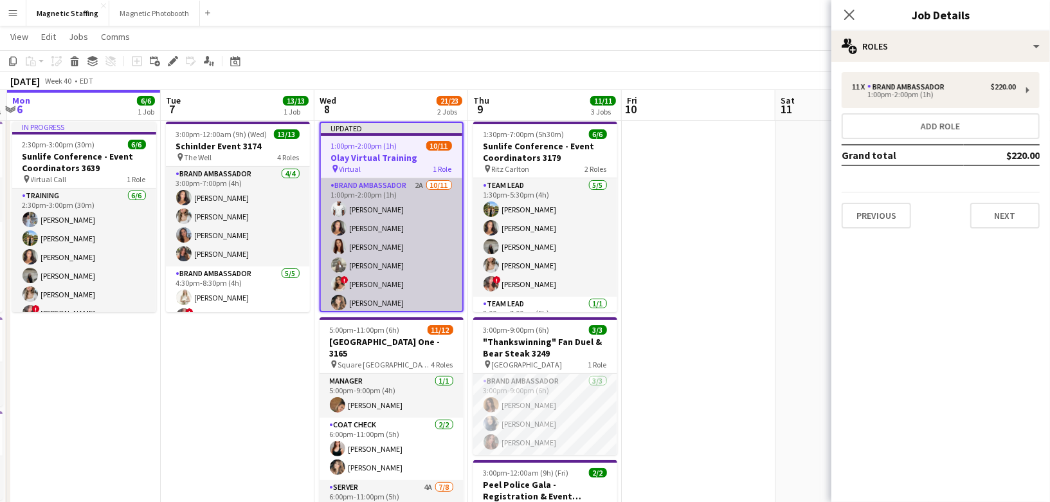
click at [416, 250] on app-card-role "Brand Ambassador 2A [DATE] 1:00pm-2:00pm (1h) [PERSON_NAME] [PERSON_NAME] [PERS…" at bounding box center [391, 293] width 141 height 230
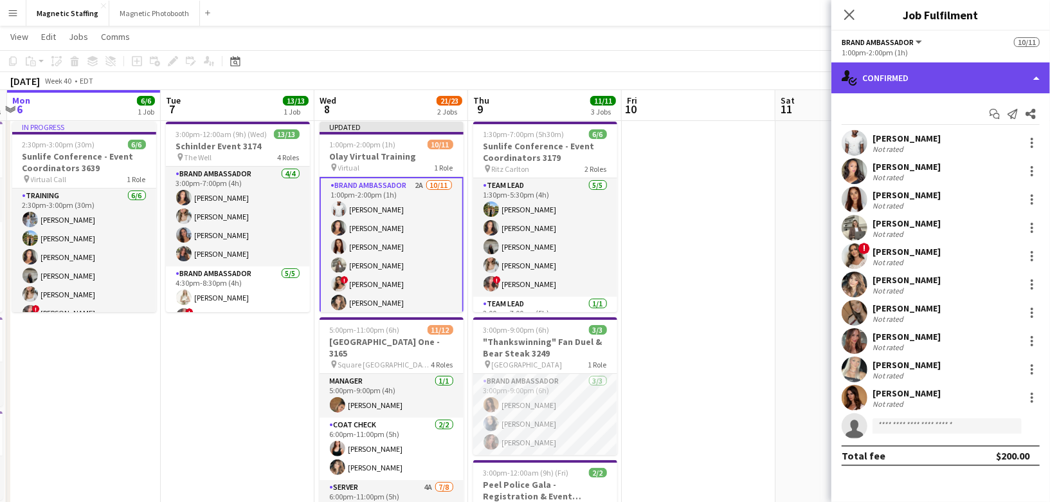
click at [969, 78] on div "single-neutral-actions-check-2 Confirmed" at bounding box center [940, 77] width 219 height 31
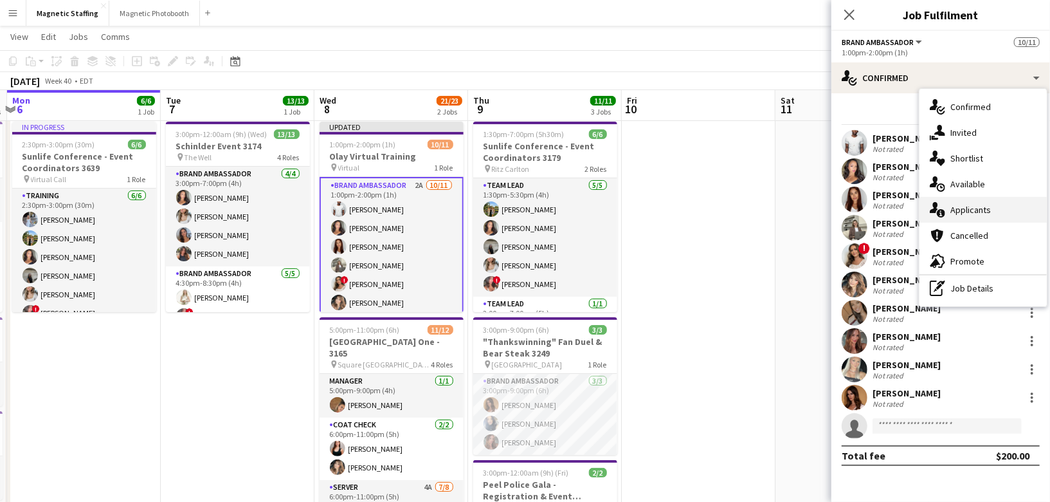
click at [957, 221] on div "single-neutral-actions-information Applicants" at bounding box center [983, 210] width 127 height 26
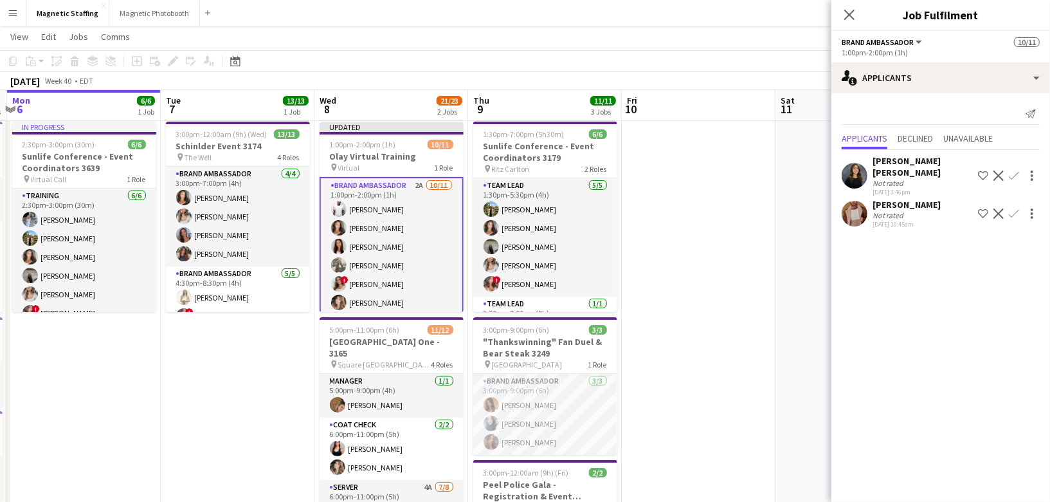
click at [1016, 208] on app-icon "Confirm" at bounding box center [1014, 213] width 10 height 10
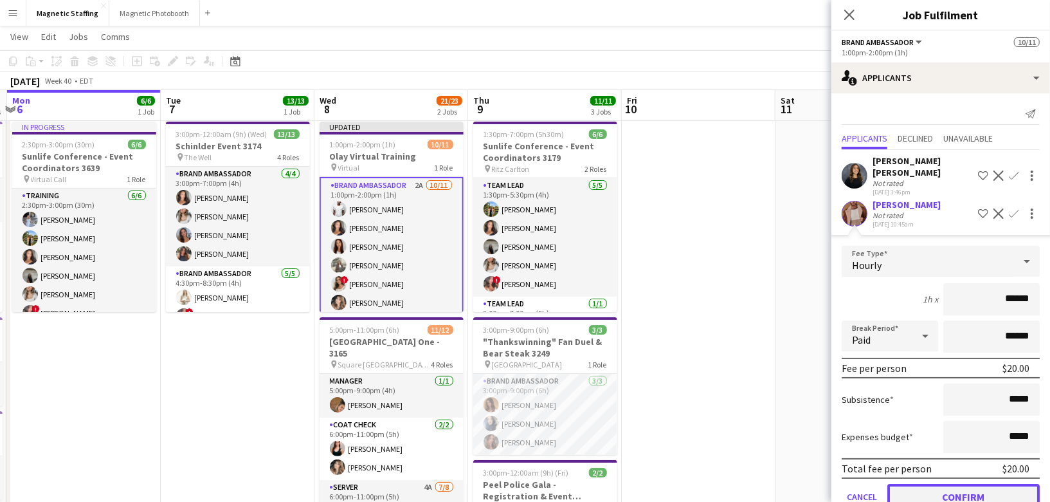
click at [945, 484] on button "Confirm" at bounding box center [963, 497] width 152 height 26
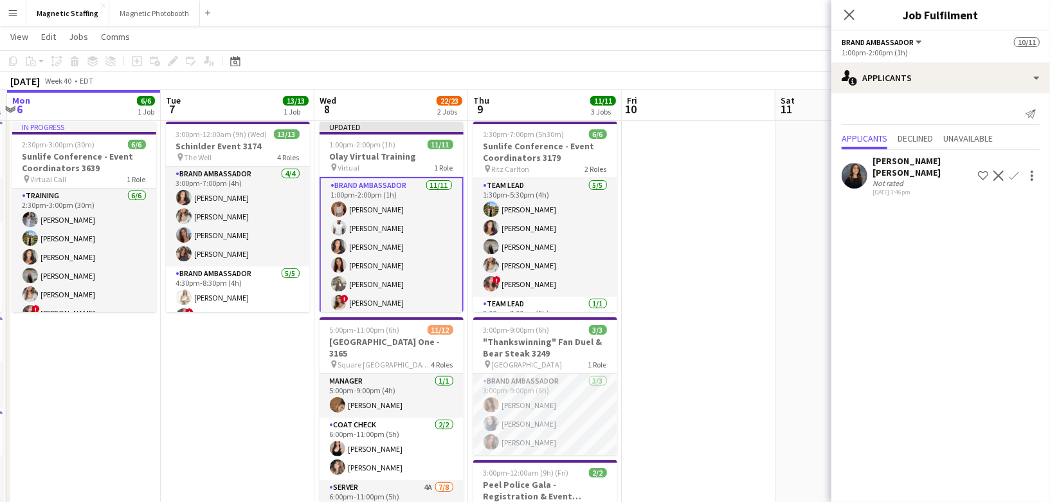
click at [749, 378] on app-date-cell at bounding box center [699, 480] width 154 height 729
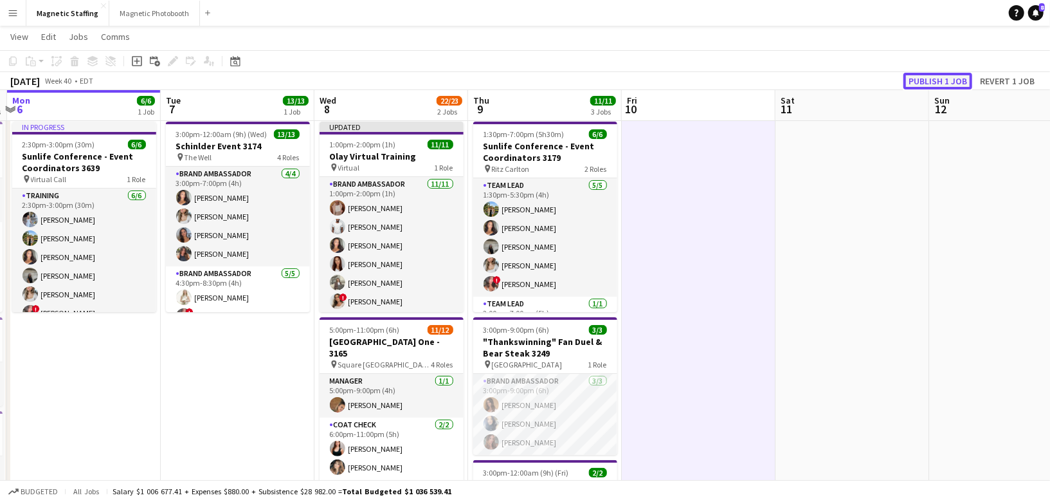
click at [942, 80] on button "Publish 1 job" at bounding box center [937, 81] width 69 height 17
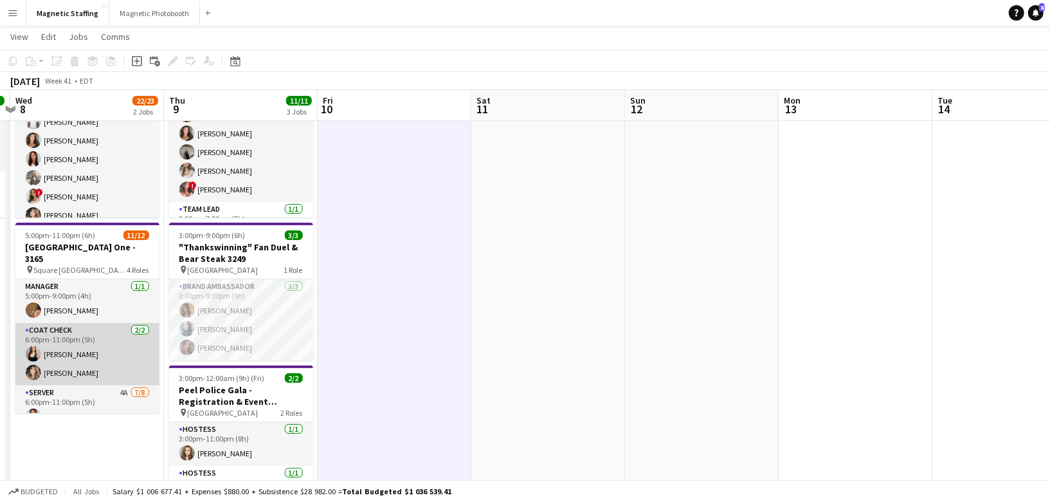
scroll to position [190, 0]
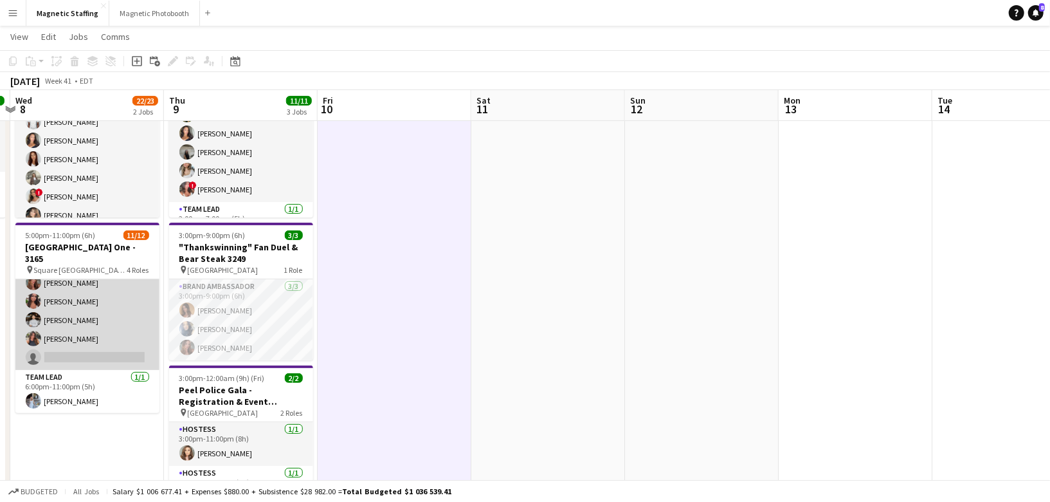
click at [59, 342] on app-card-role "Server 4A [DATE] 6:00pm-11:00pm (5h) [PERSON_NAME] [PERSON_NAME] [PERSON_NAME] …" at bounding box center [87, 282] width 144 height 174
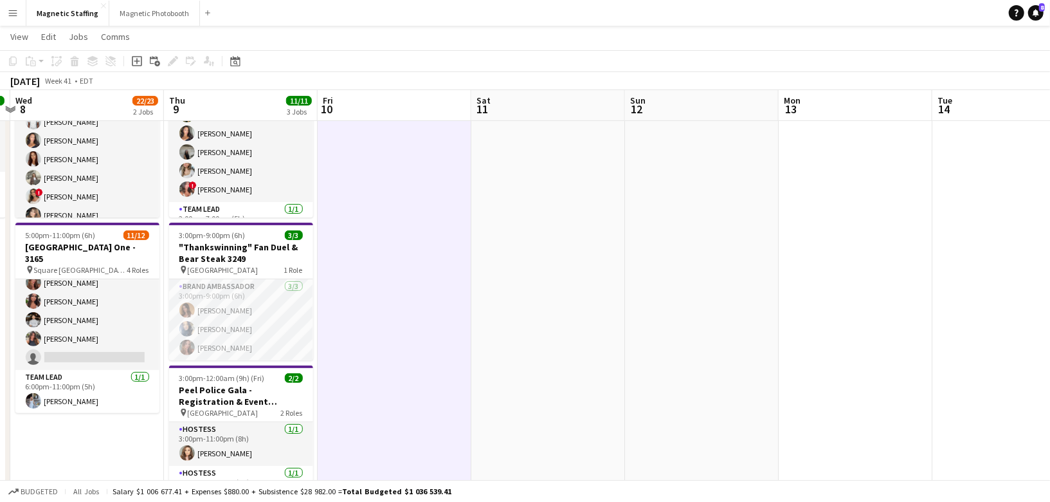
scroll to position [191, 0]
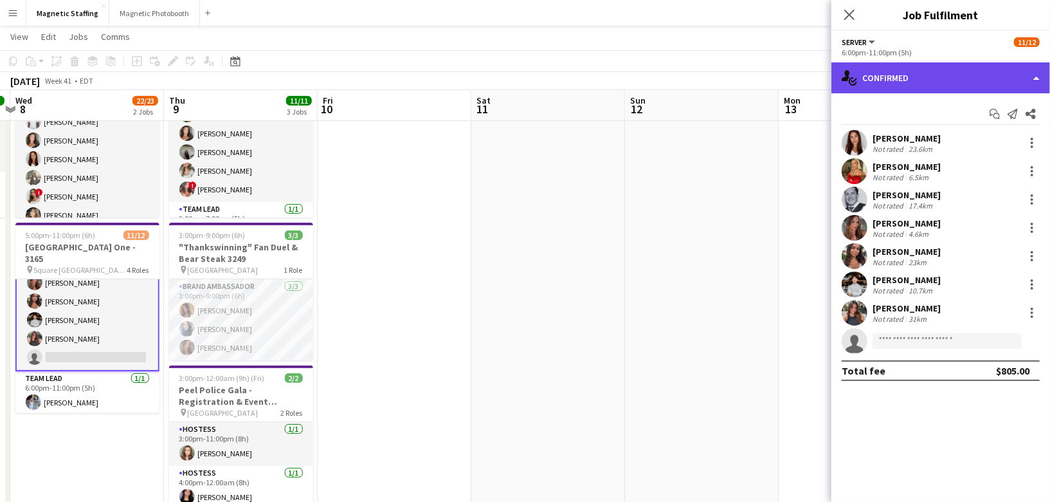
click at [955, 84] on div "single-neutral-actions-check-2 Confirmed" at bounding box center [940, 77] width 219 height 31
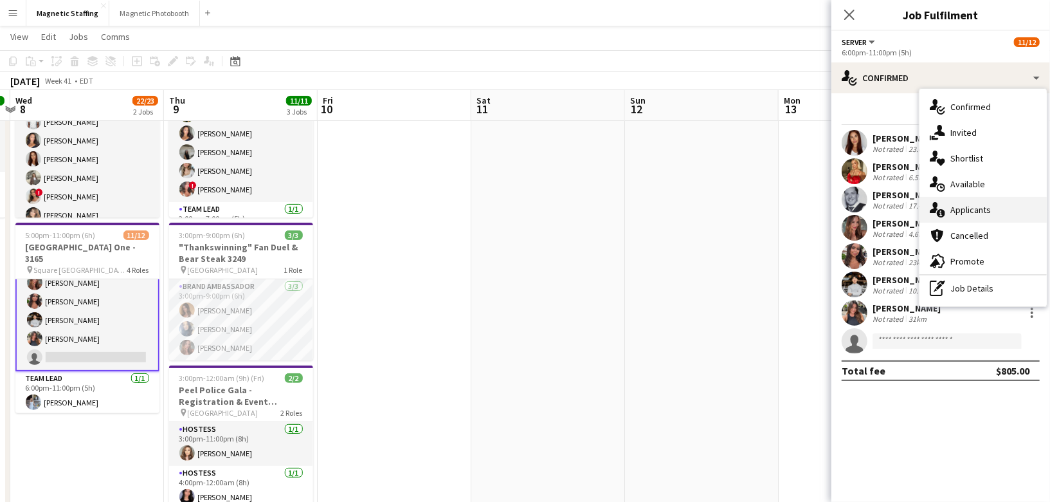
click at [962, 206] on span "Applicants" at bounding box center [970, 210] width 41 height 12
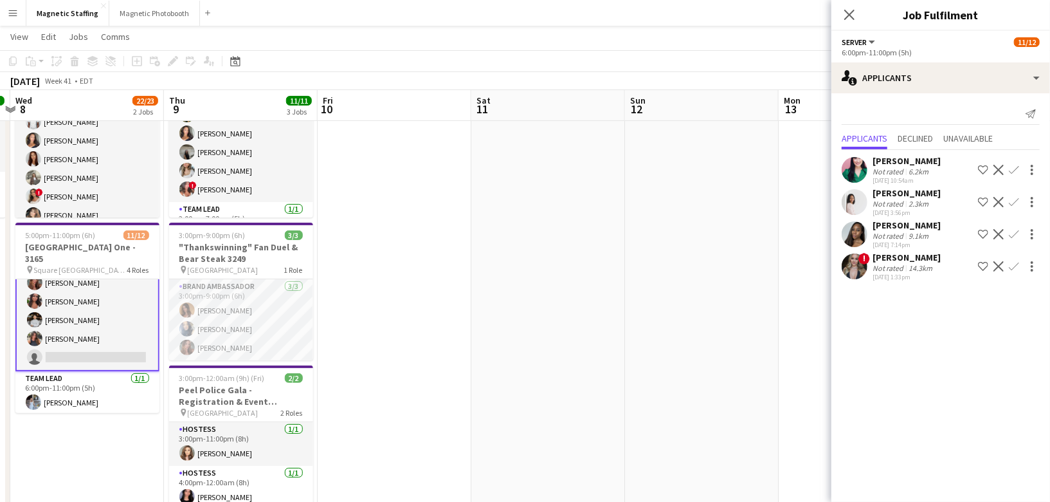
click at [854, 267] on app-user-avatar at bounding box center [855, 266] width 26 height 26
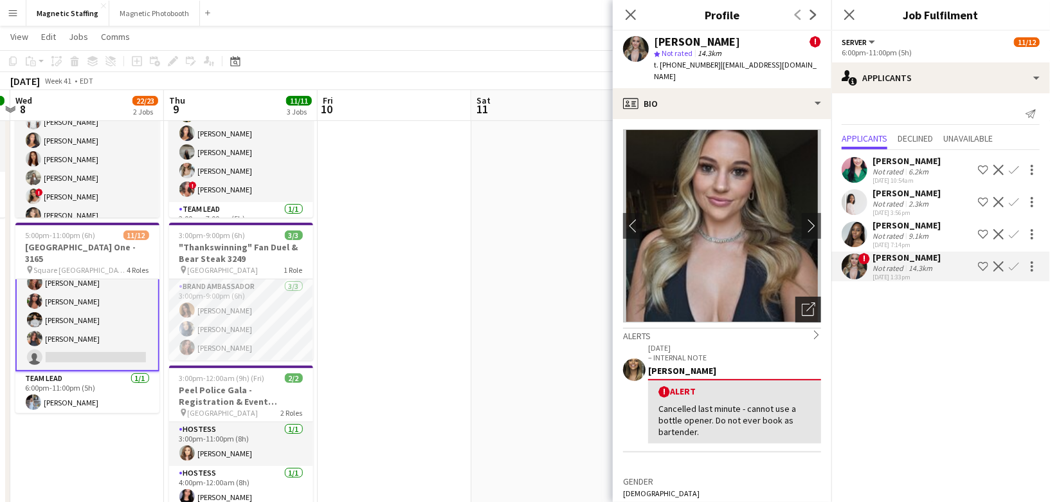
click at [812, 302] on icon "Open photos pop-in" at bounding box center [809, 309] width 14 height 14
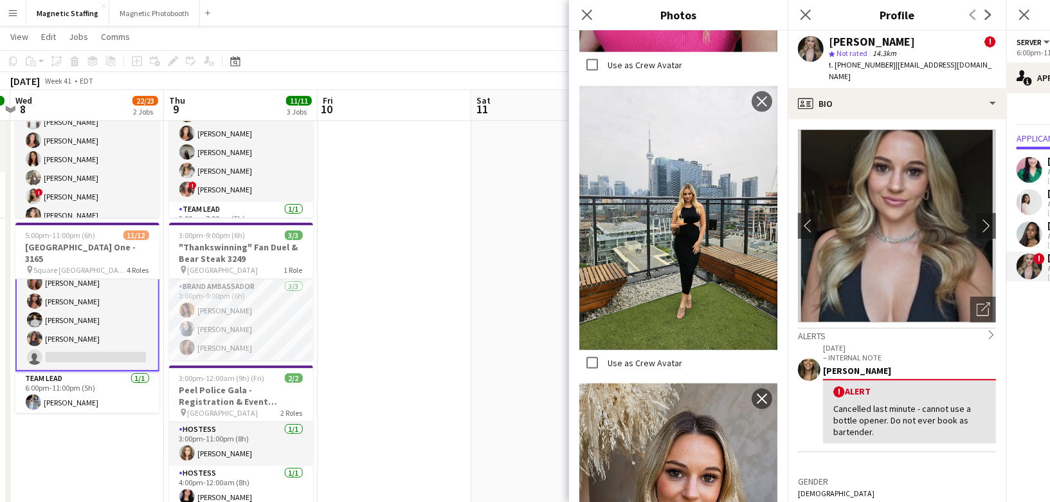
scroll to position [1331, 0]
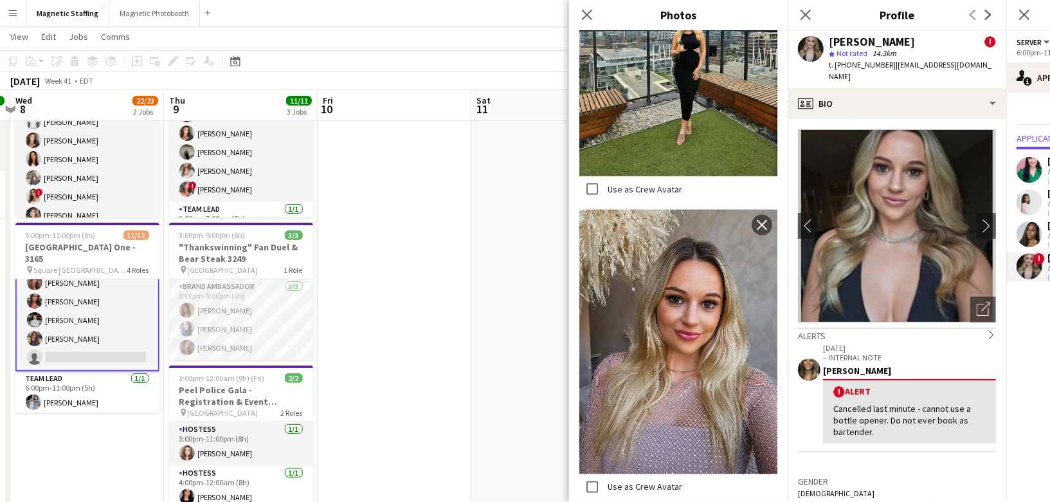
click at [420, 465] on app-date-cell at bounding box center [395, 386] width 154 height 729
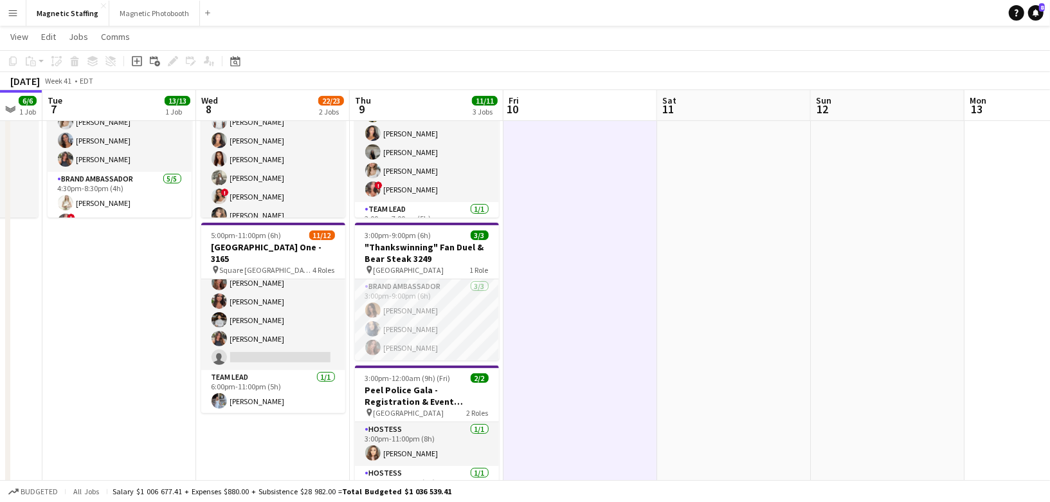
scroll to position [0, 372]
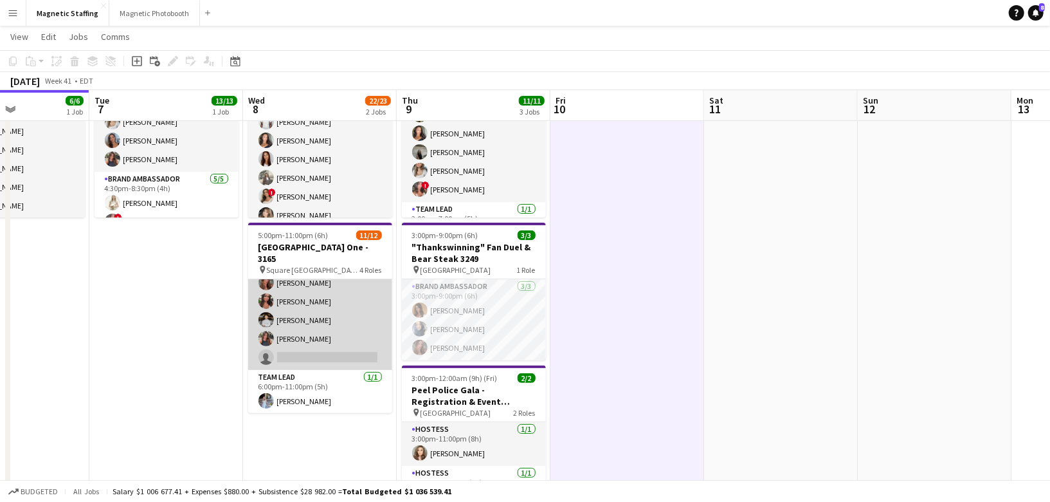
click at [300, 326] on app-card-role "Server 4A [DATE] 6:00pm-11:00pm (5h) [PERSON_NAME] [PERSON_NAME] [PERSON_NAME] …" at bounding box center [320, 282] width 144 height 174
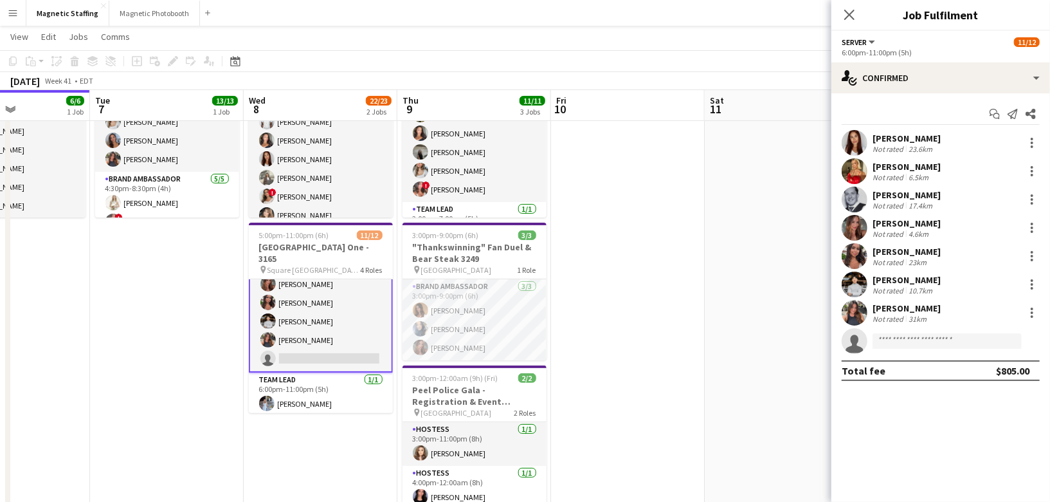
scroll to position [191, 0]
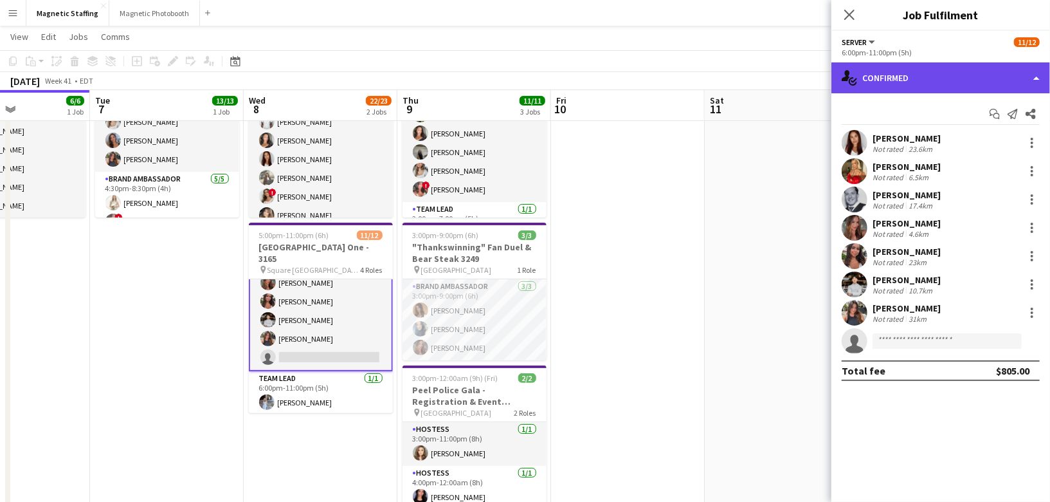
click at [905, 77] on div "single-neutral-actions-check-2 Confirmed" at bounding box center [940, 77] width 219 height 31
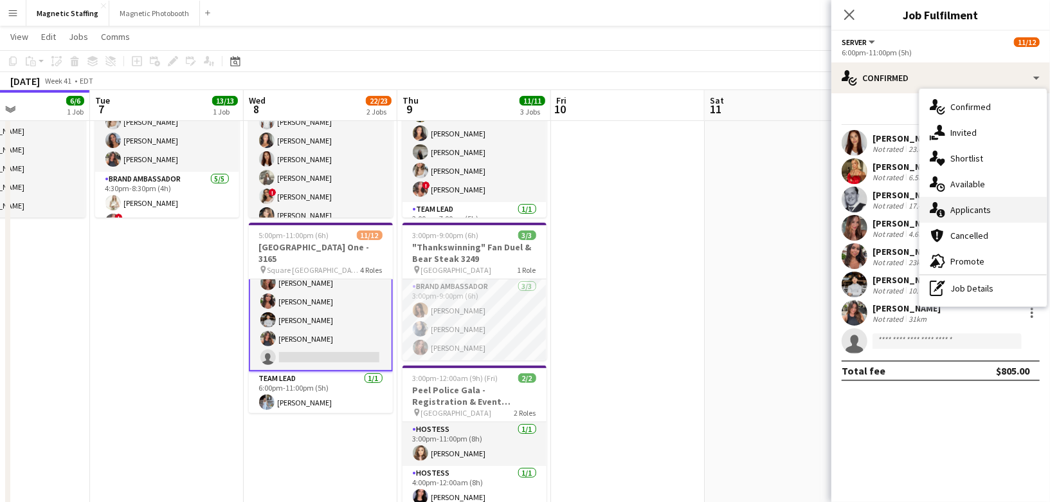
click at [947, 213] on div "single-neutral-actions-information Applicants" at bounding box center [983, 210] width 127 height 26
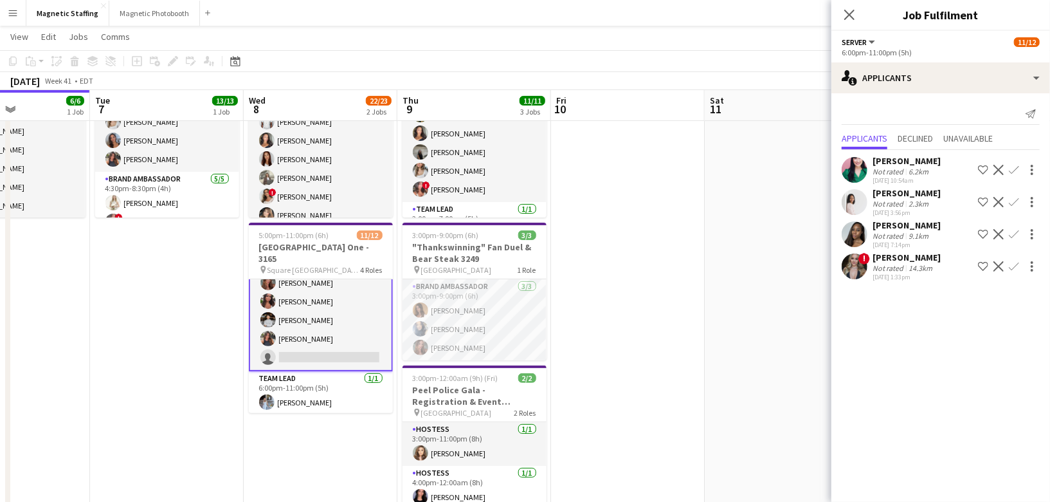
click at [849, 266] on app-user-avatar at bounding box center [855, 266] width 26 height 26
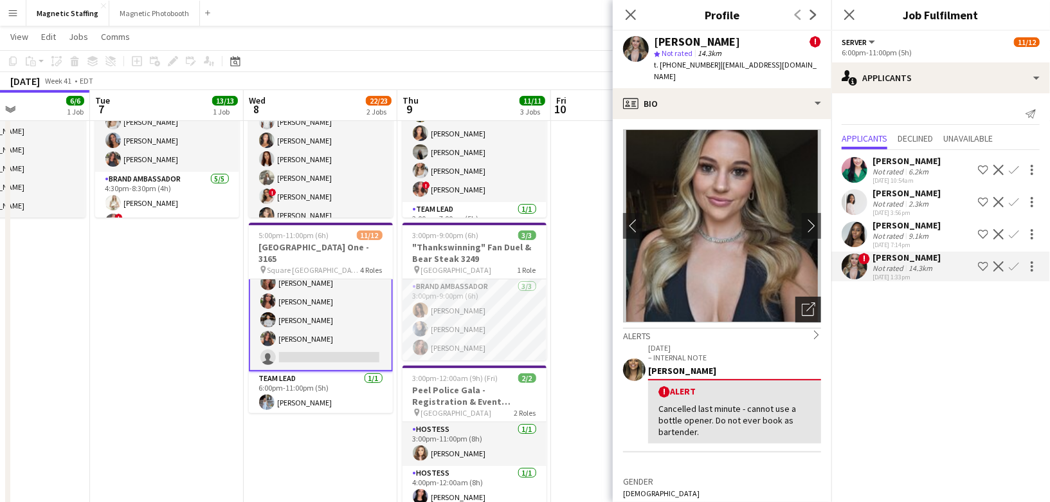
click at [807, 302] on icon "Open photos pop-in" at bounding box center [809, 309] width 14 height 14
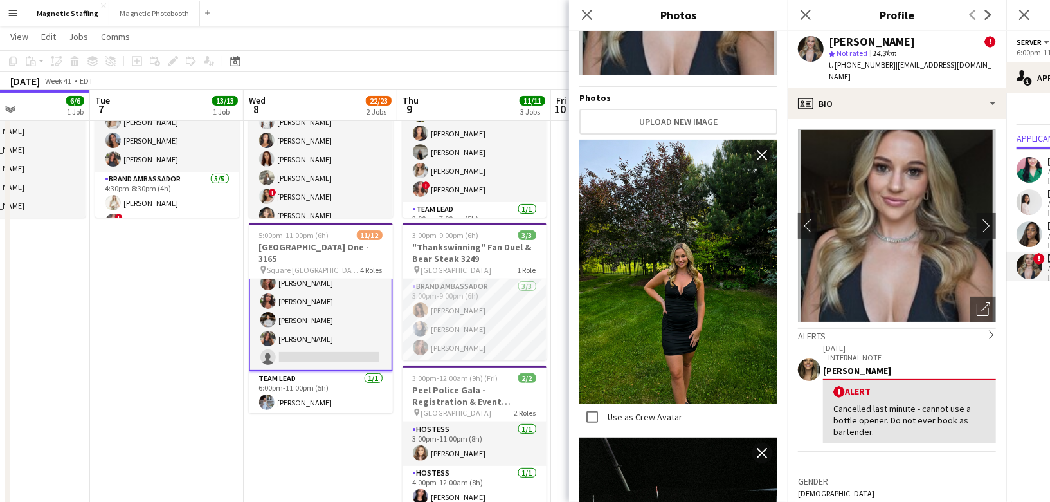
scroll to position [181, 0]
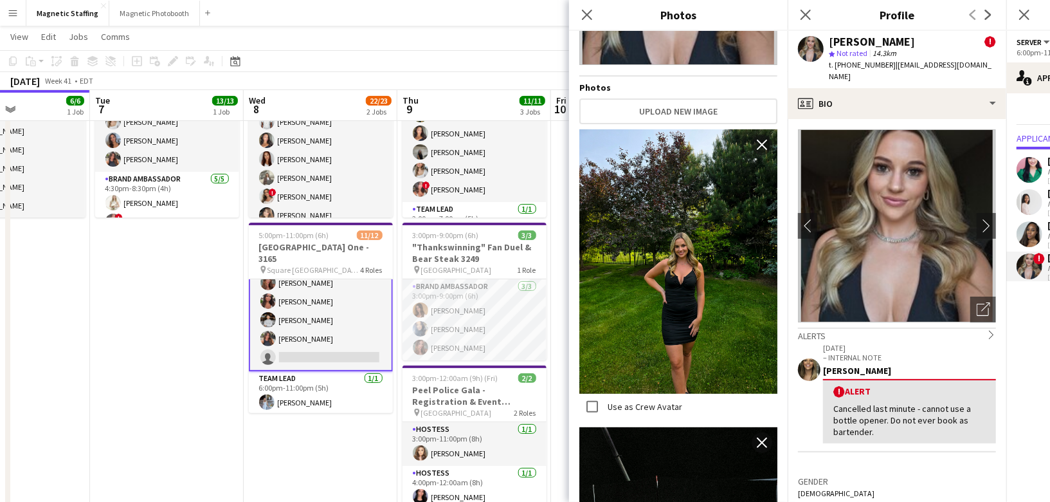
drag, startPoint x: 685, startPoint y: 259, endPoint x: 480, endPoint y: 34, distance: 304.1
click at [0, 0] on body "Menu Boards Boards Boards All jobs Status Workforce Workforce My Workforce Recr…" at bounding box center [525, 355] width 1050 height 954
click at [1030, 233] on app-user-avatar at bounding box center [1030, 234] width 26 height 26
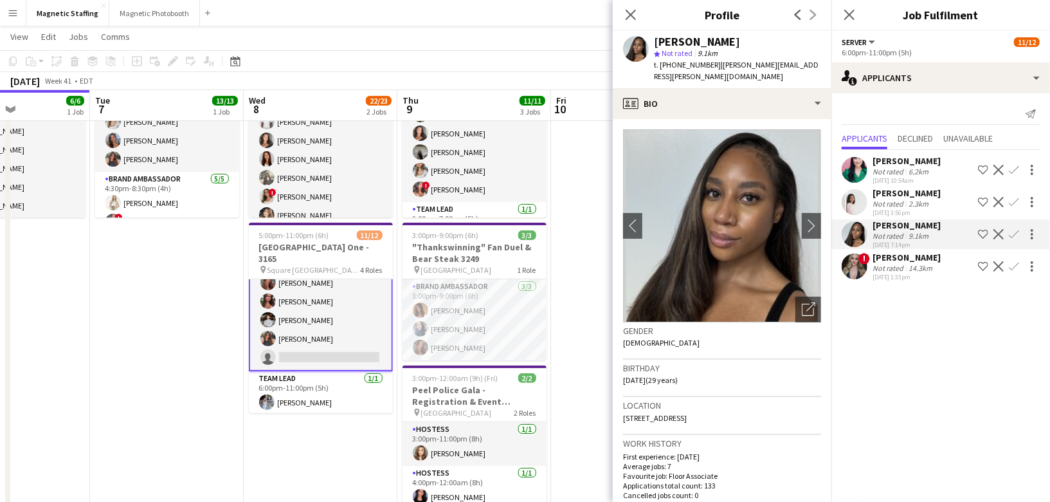
click at [903, 193] on div "[PERSON_NAME]" at bounding box center [907, 193] width 68 height 12
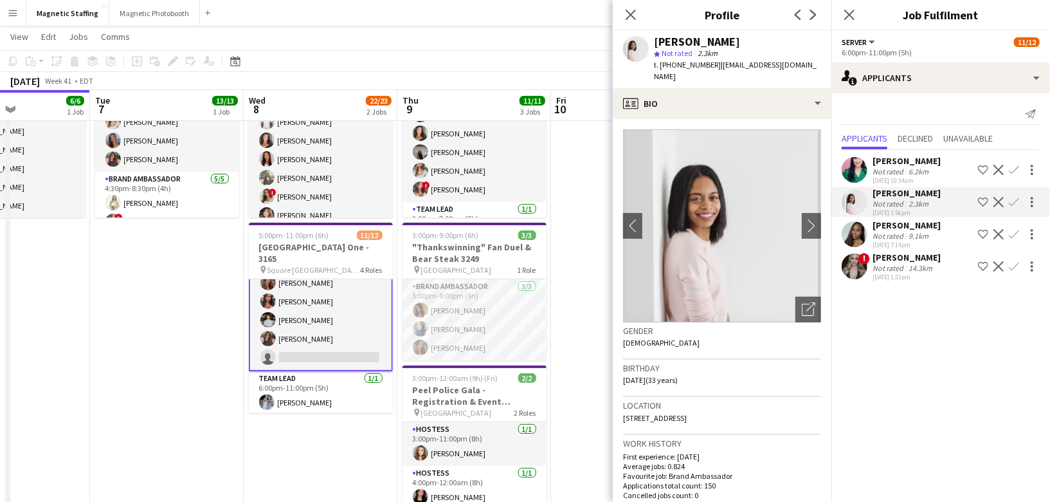
click at [882, 163] on div "[PERSON_NAME]" at bounding box center [907, 161] width 68 height 12
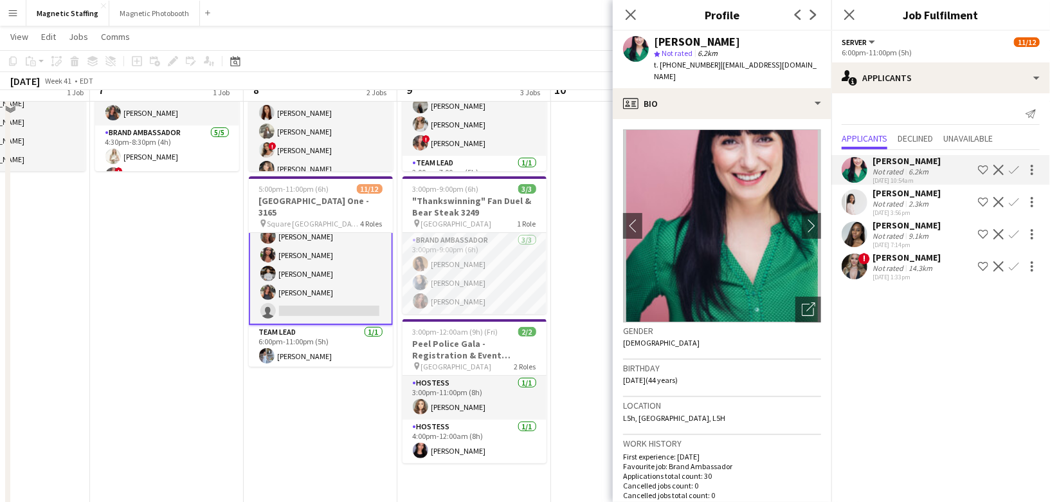
scroll to position [226, 0]
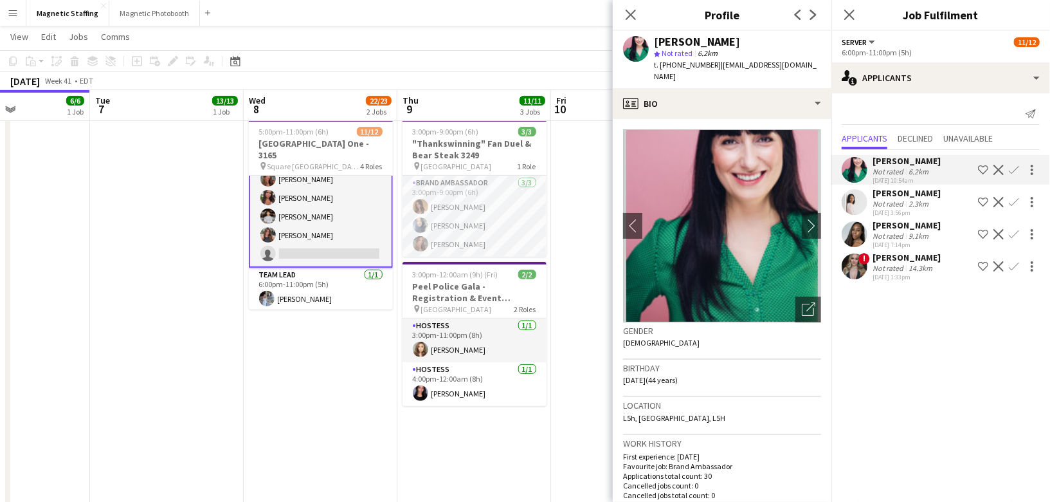
click at [608, 302] on app-date-cell at bounding box center [628, 282] width 154 height 729
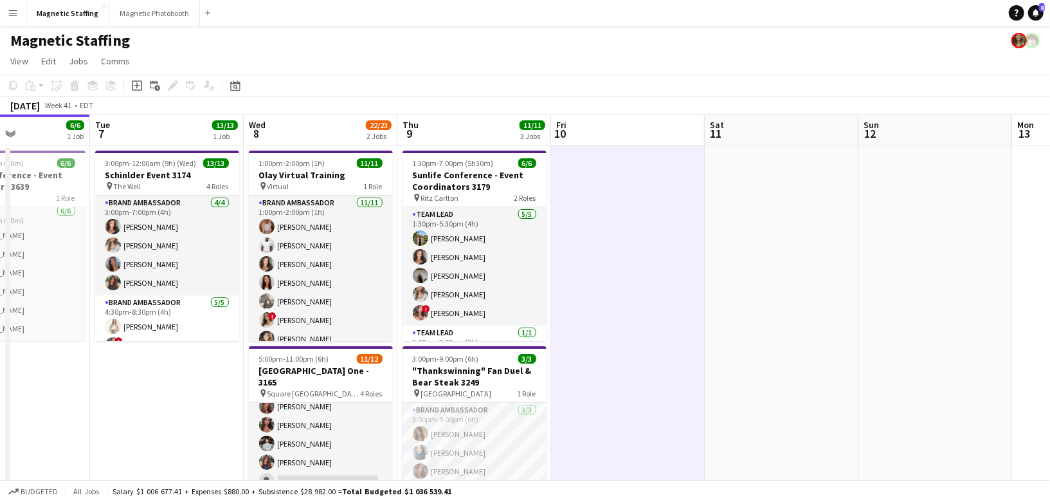
scroll to position [3, 0]
click at [232, 82] on icon "Date picker" at bounding box center [235, 85] width 10 height 10
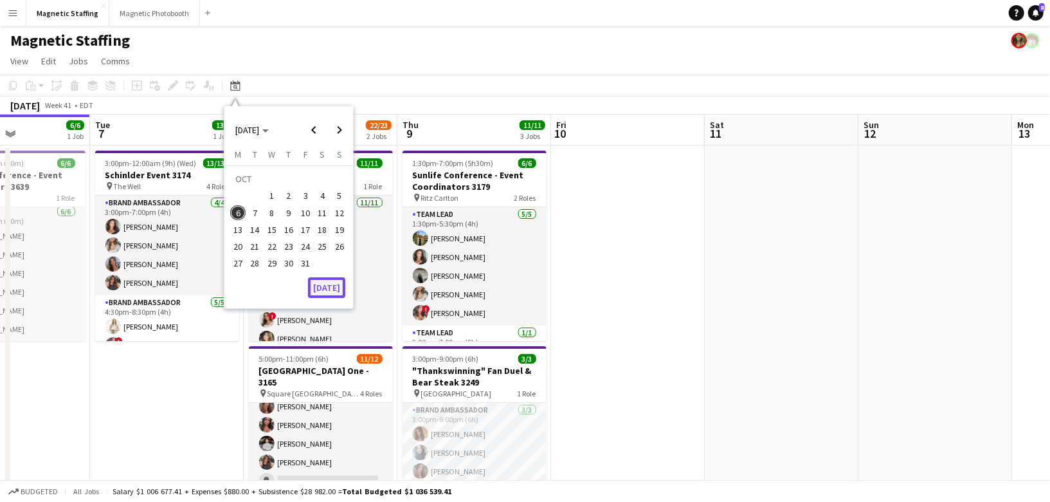
click at [312, 286] on button "[DATE]" at bounding box center [326, 287] width 37 height 21
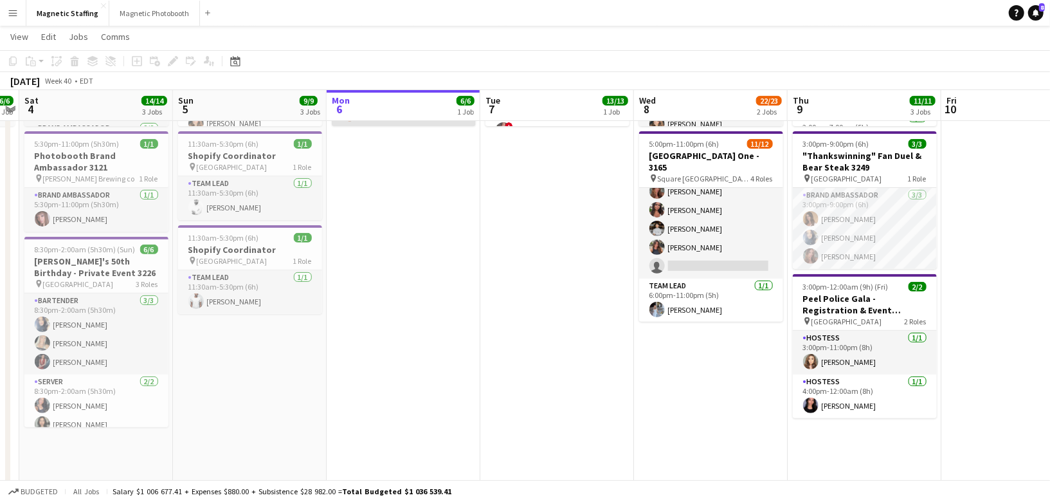
scroll to position [0, 0]
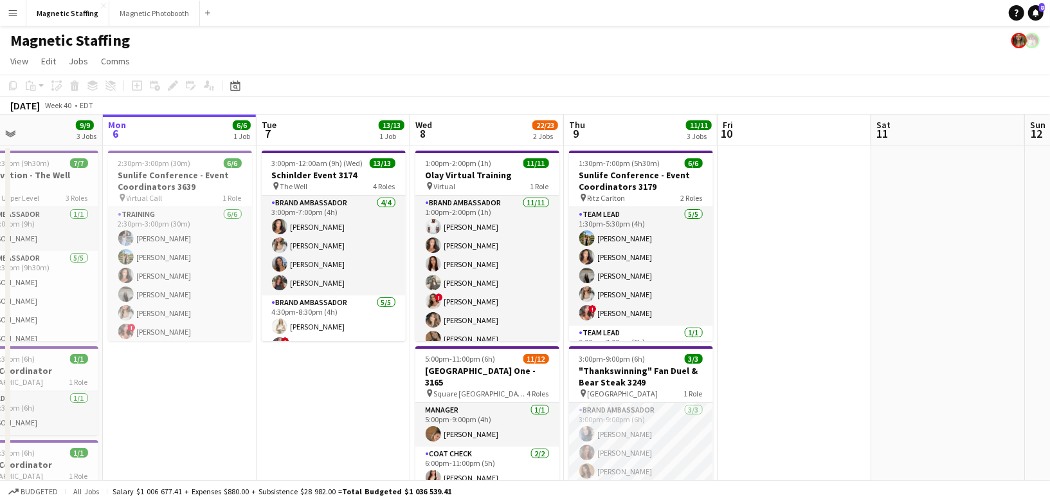
drag, startPoint x: 350, startPoint y: 309, endPoint x: 315, endPoint y: 309, distance: 35.4
click at [315, 309] on app-calendar-viewport "Thu 2 Fri 3 6/6 1 Job Sat 4 14/14 3 Jobs Sun 5 9/9 3 Jobs Mon 6 6/6 1 Job Tue 7…" at bounding box center [525, 420] width 1050 height 613
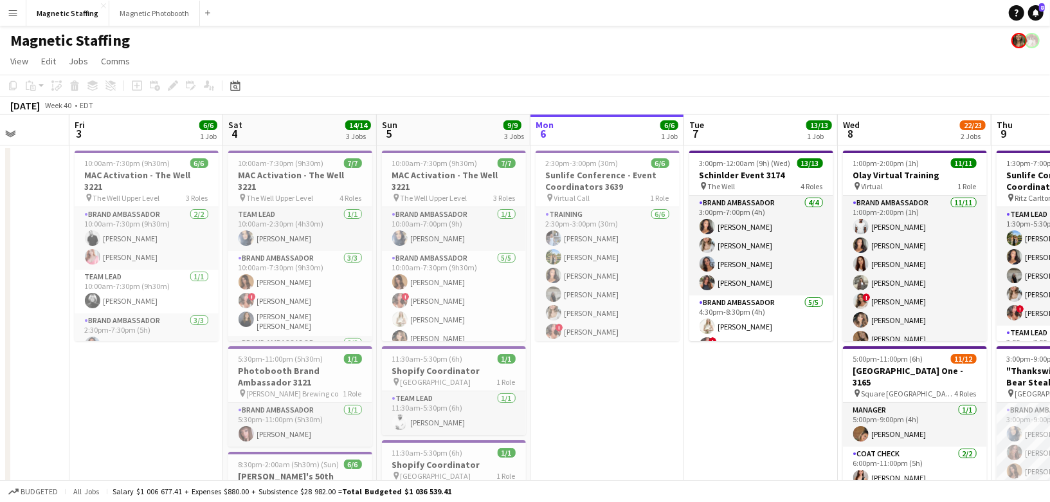
drag, startPoint x: 174, startPoint y: 253, endPoint x: 602, endPoint y: 212, distance: 429.5
click at [603, 214] on app-calendar-viewport "Tue 30 Wed 1 12/12 2 Jobs Thu 2 Fri 3 6/6 1 Job Sat 4 14/14 3 Jobs Sun 5 9/9 3 …" at bounding box center [525, 420] width 1050 height 613
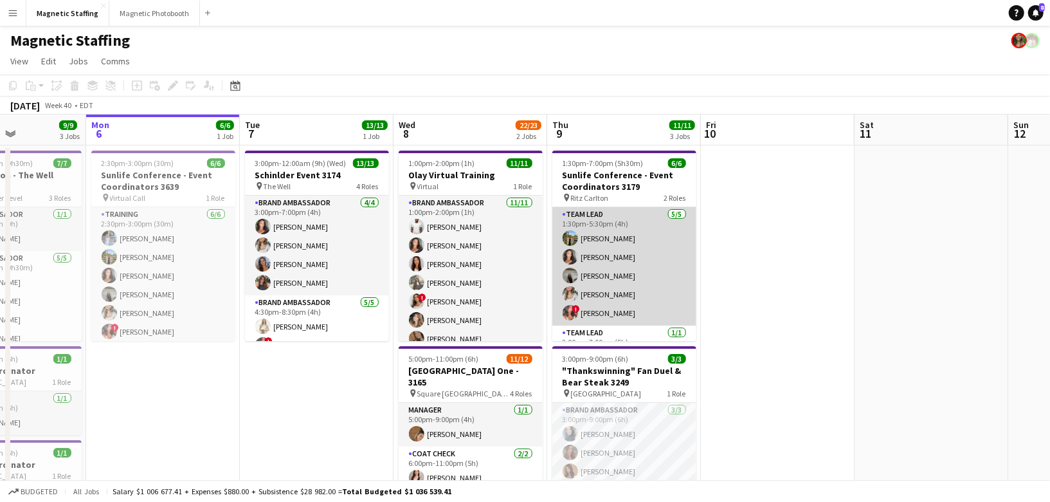
scroll to position [28, 0]
